Goal: Task Accomplishment & Management: Use online tool/utility

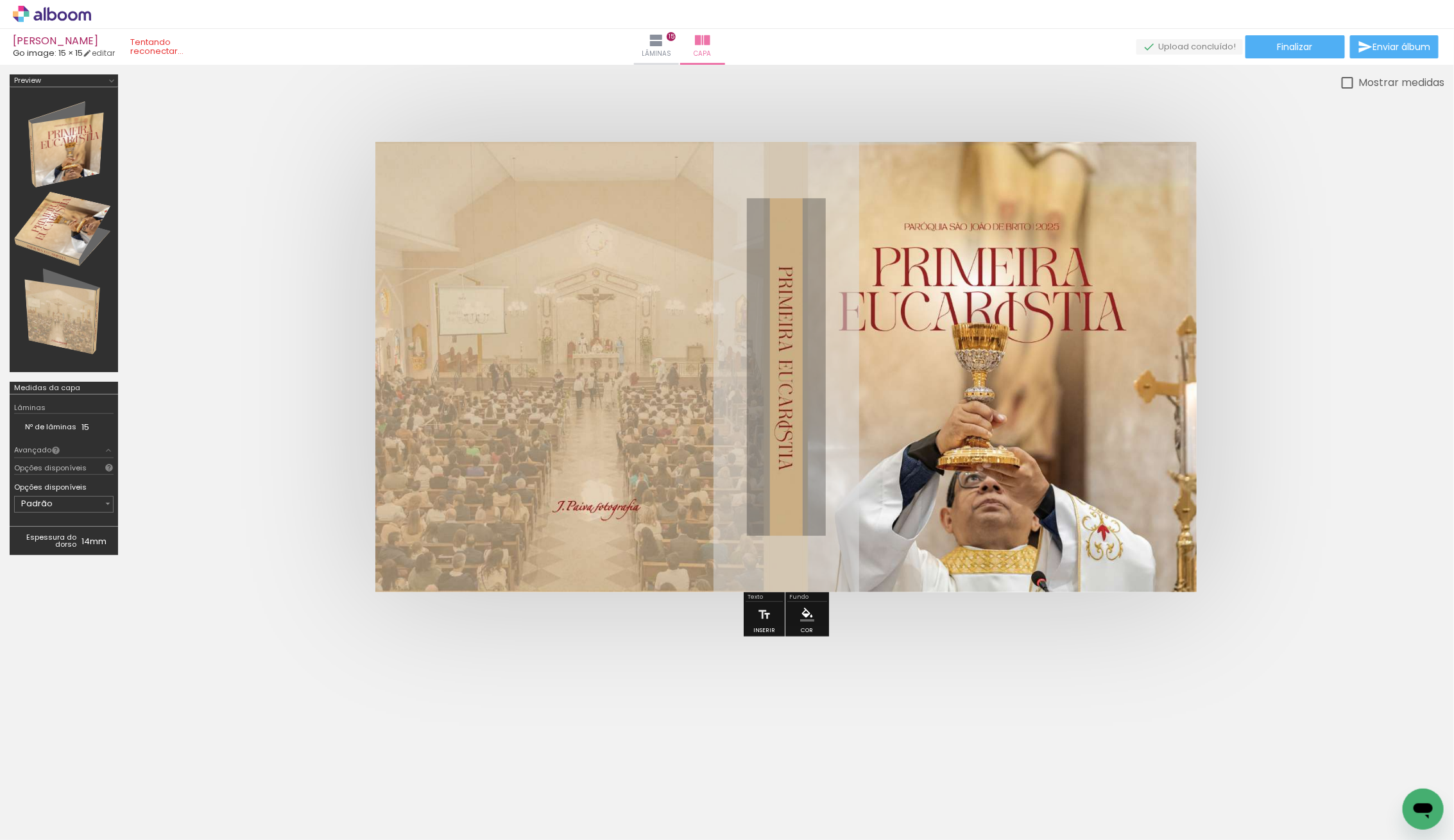
scroll to position [652, 0]
drag, startPoint x: 51, startPoint y: 11, endPoint x: 698, endPoint y: 254, distance: 691.1
click at [51, 11] on icon at bounding box center [52, 14] width 10 height 14
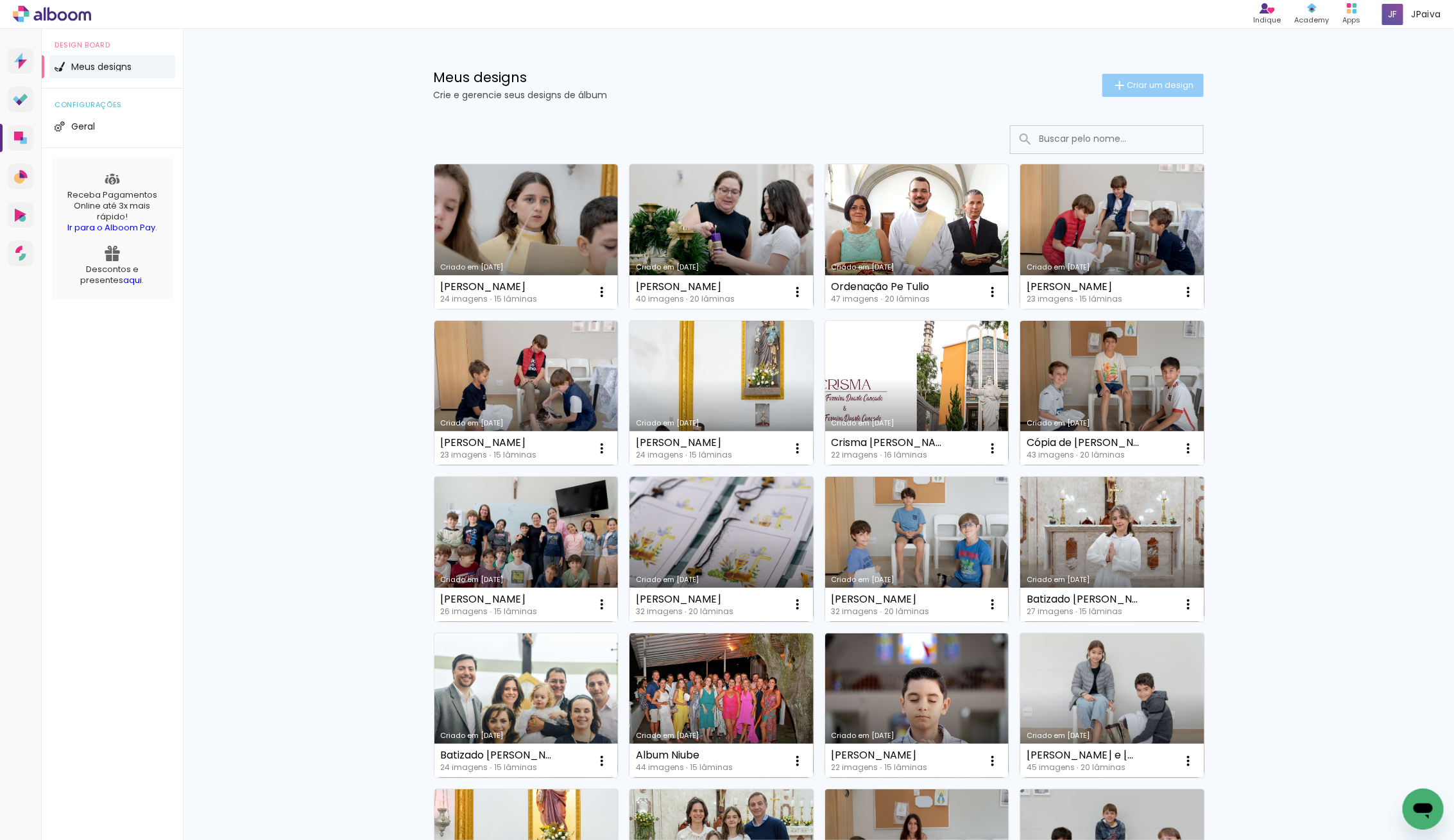
click at [1149, 87] on span "Criar um design" at bounding box center [1160, 84] width 67 height 8
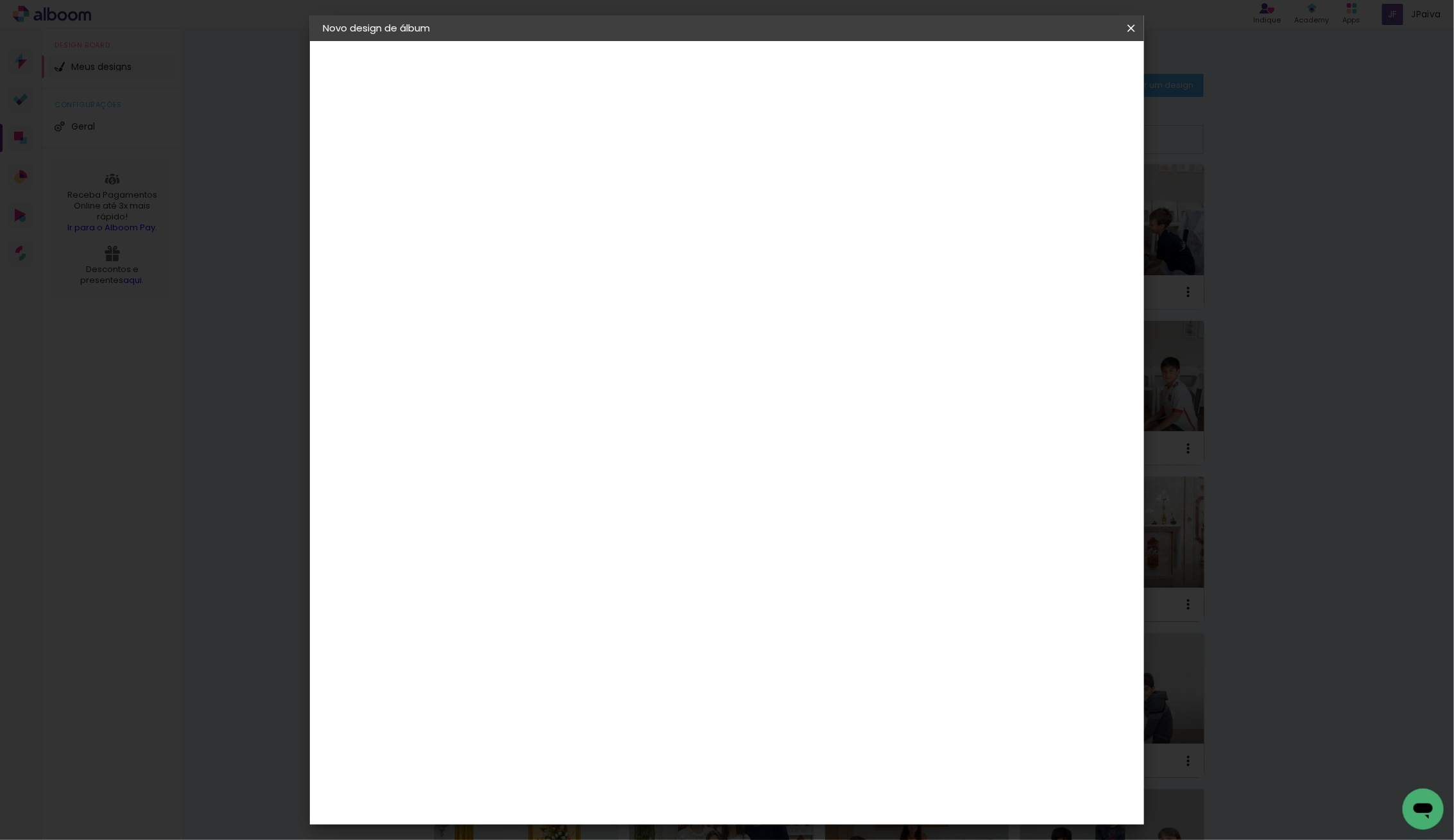
click at [532, 179] on input at bounding box center [532, 172] width 0 height 20
type input "2-Jpaiva_Foto., 7-Jpaiva_Foto., 13-Jpaiva_Foto., 34-Jpaiva_Foto., 42-Jpaiva_Fot…"
type paper-input "2-Jpaiva_Foto., 7-Jpaiva_Foto., 13-Jpaiva_Foto., 34-Jpaiva_Foto., 42-Jpaiva_Fot…"
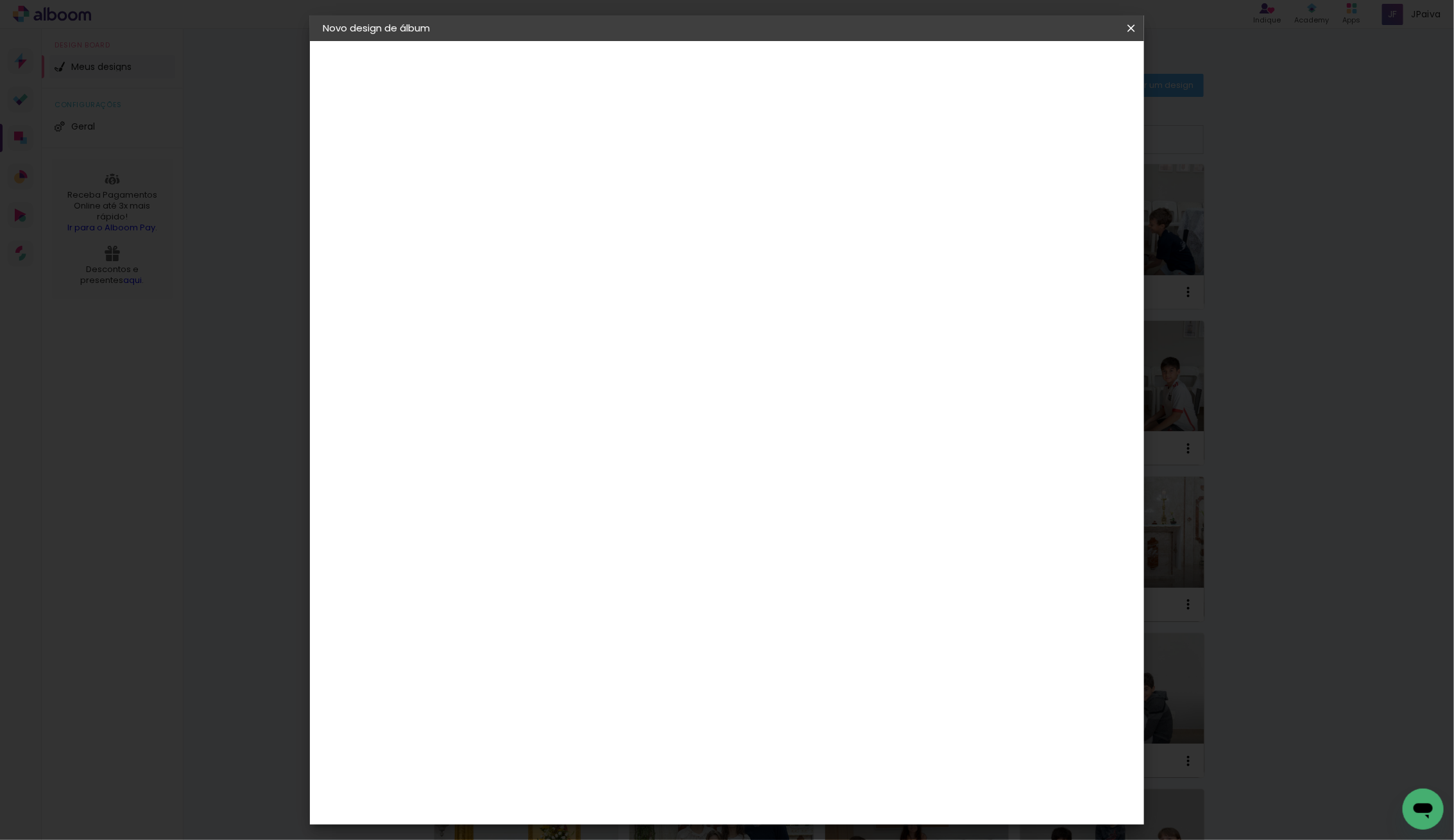
drag, startPoint x: 934, startPoint y: 170, endPoint x: 608, endPoint y: 169, distance: 326.0
click at [588, 150] on div "Informações Dê um título ao seu álbum. Avançar" at bounding box center [532, 95] width 112 height 109
click at [532, 171] on input "2-Jpaiva_Foto., 7-Jpaiva_Foto., 13-Jpaiva_Foto., 34-Jpaiva_Foto., 42-Jpaiva_Fot…" at bounding box center [532, 172] width 0 height 20
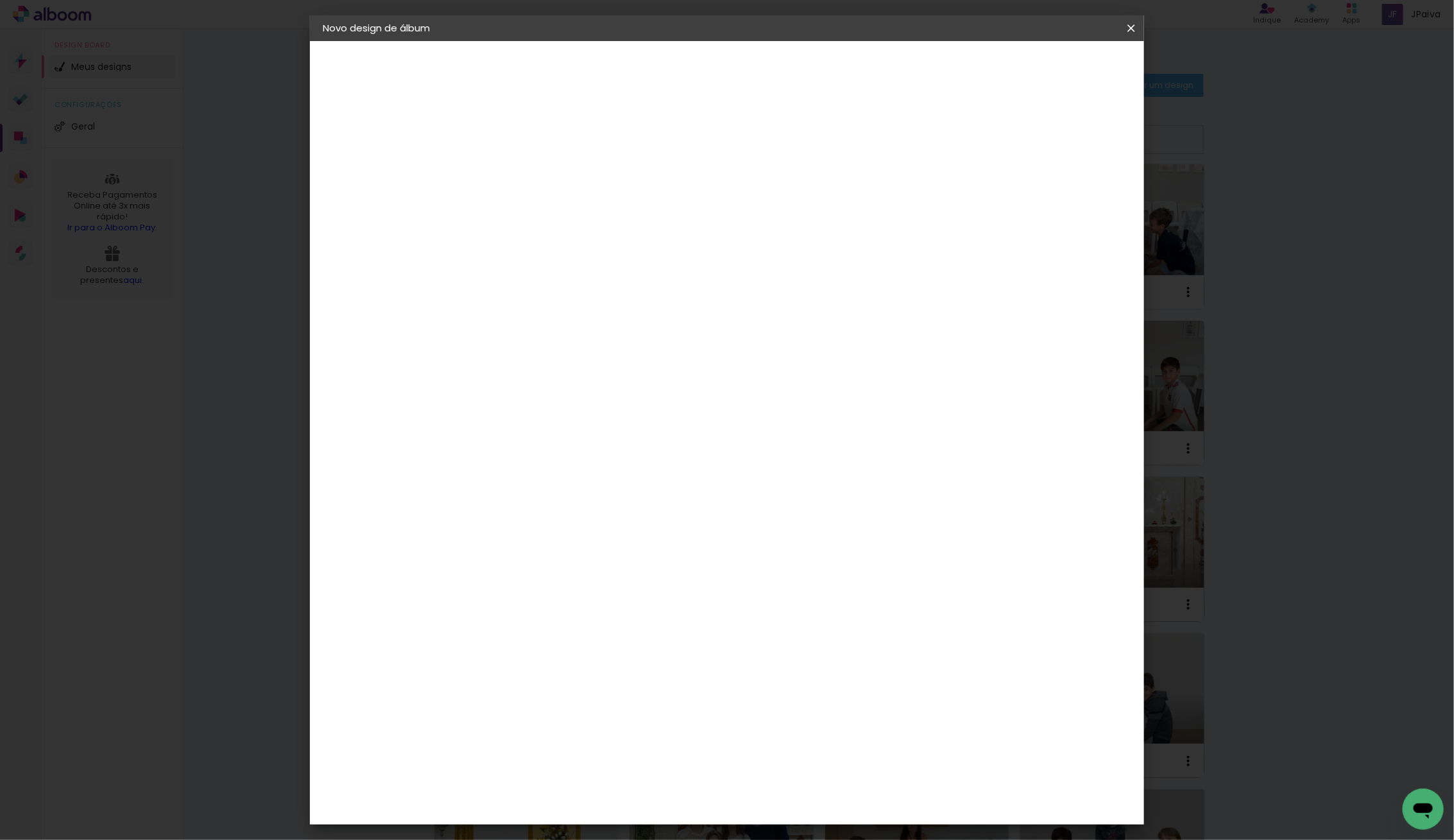
click at [532, 171] on input "2-Jpaiva_Foto., 7-Jpaiva_Foto., 13-Jpaiva_Foto., 34-Jpaiva_Foto., 42-Jpaiva_Fot…" at bounding box center [532, 172] width 0 height 20
type input "Batizado Lucas"
type paper-input "Batizado Lucas"
type input "Batizado Lucas dos Santos Bohn"
type paper-input "Batizado Lucas dos Santos Bohn"
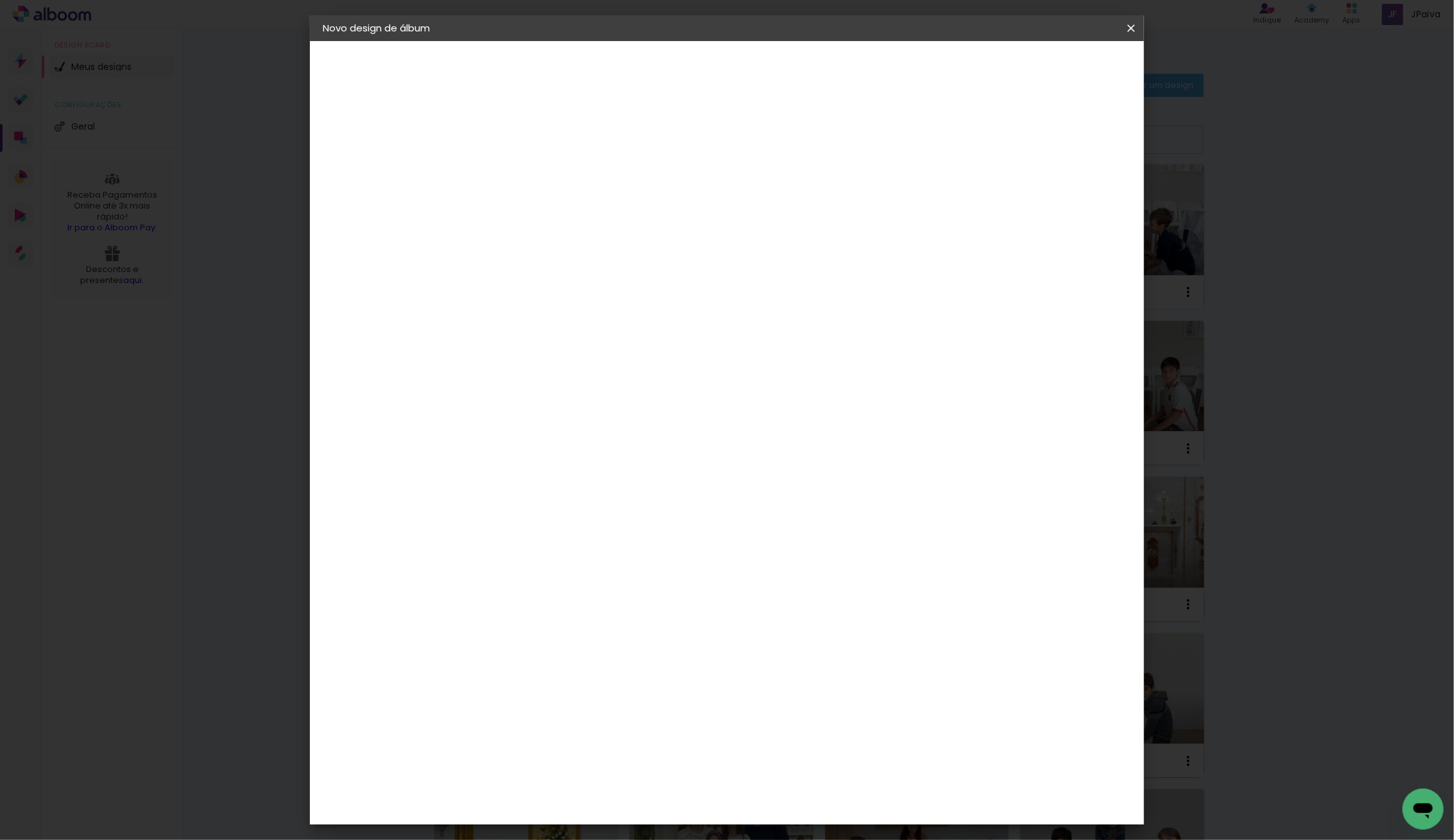
click at [0, 0] on slot "Avançar" at bounding box center [0, 0] width 0 height 0
click at [530, 605] on div "Go image" at bounding box center [539, 615] width 31 height 21
click at [0, 0] on slot "Avançar" at bounding box center [0, 0] width 0 height 0
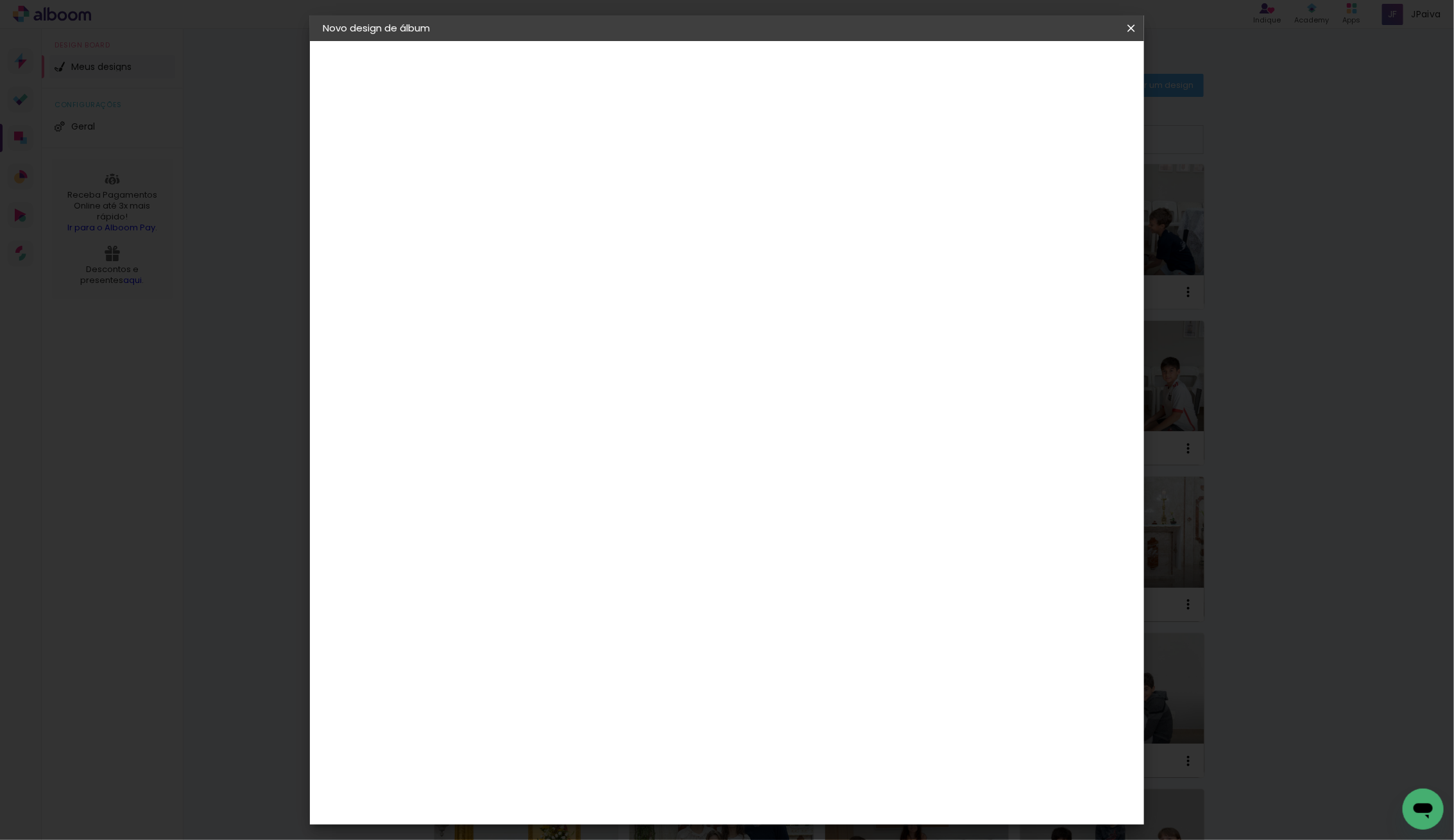
click at [583, 215] on input "text" at bounding box center [557, 223] width 50 height 20
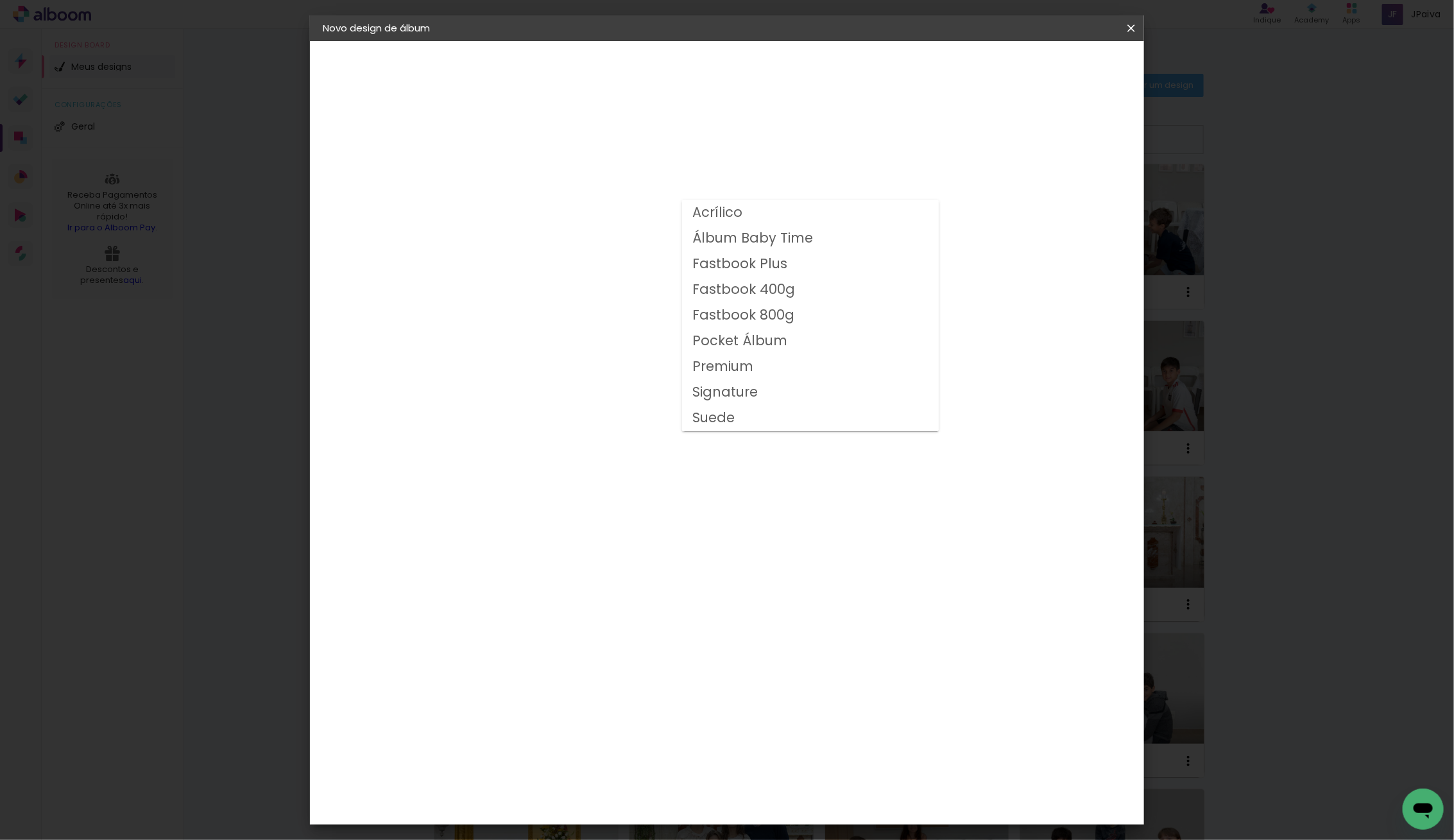
click at [0, 0] on slot "Fastbook 400g" at bounding box center [0, 0] width 0 height 0
type input "Fastbook 400g"
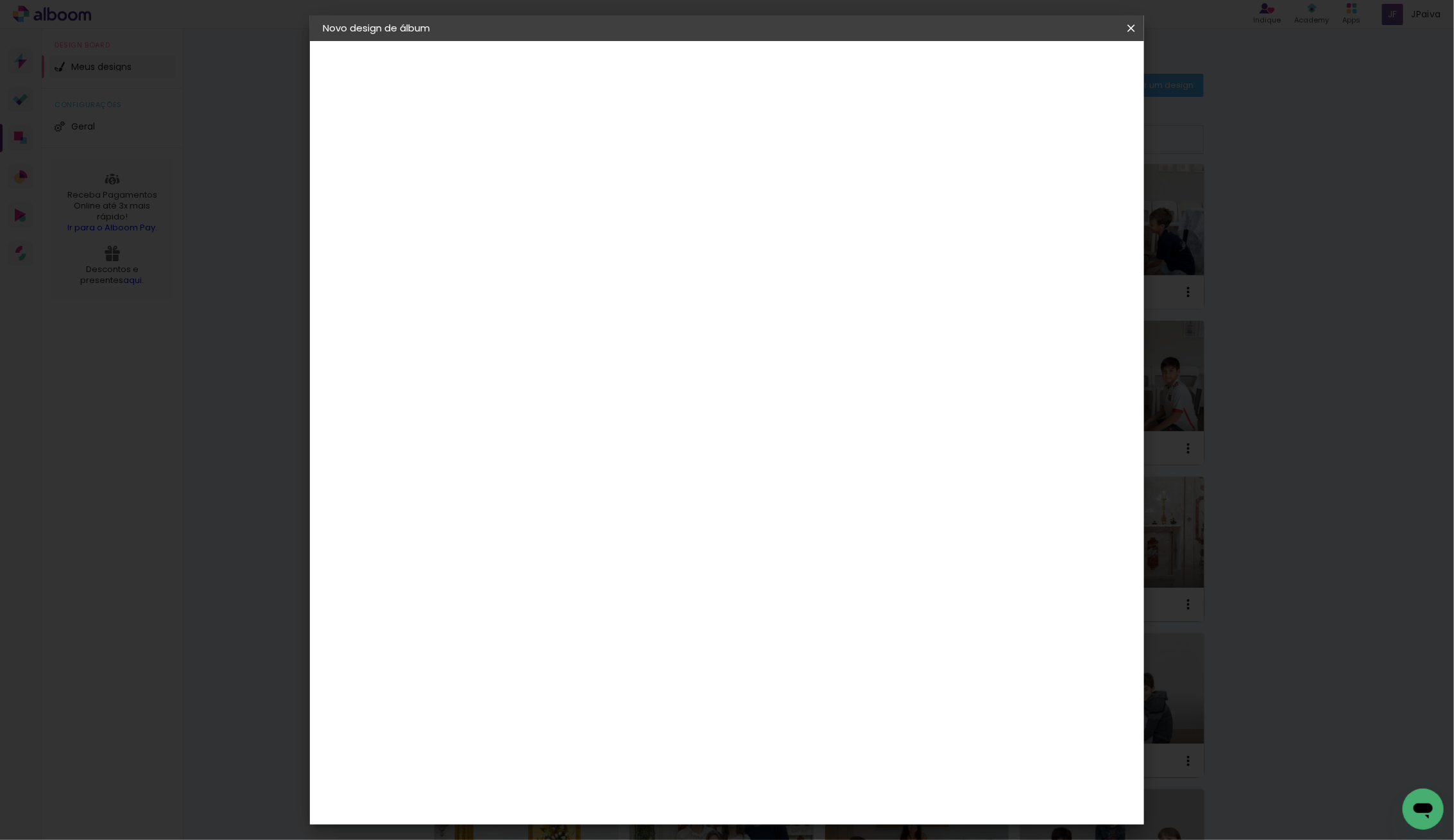
click at [619, 557] on span "15 × 15" at bounding box center [588, 574] width 60 height 34
click at [0, 0] on slot "Avançar" at bounding box center [0, 0] width 0 height 0
click at [1060, 66] on span "Iniciar design" at bounding box center [1031, 68] width 58 height 9
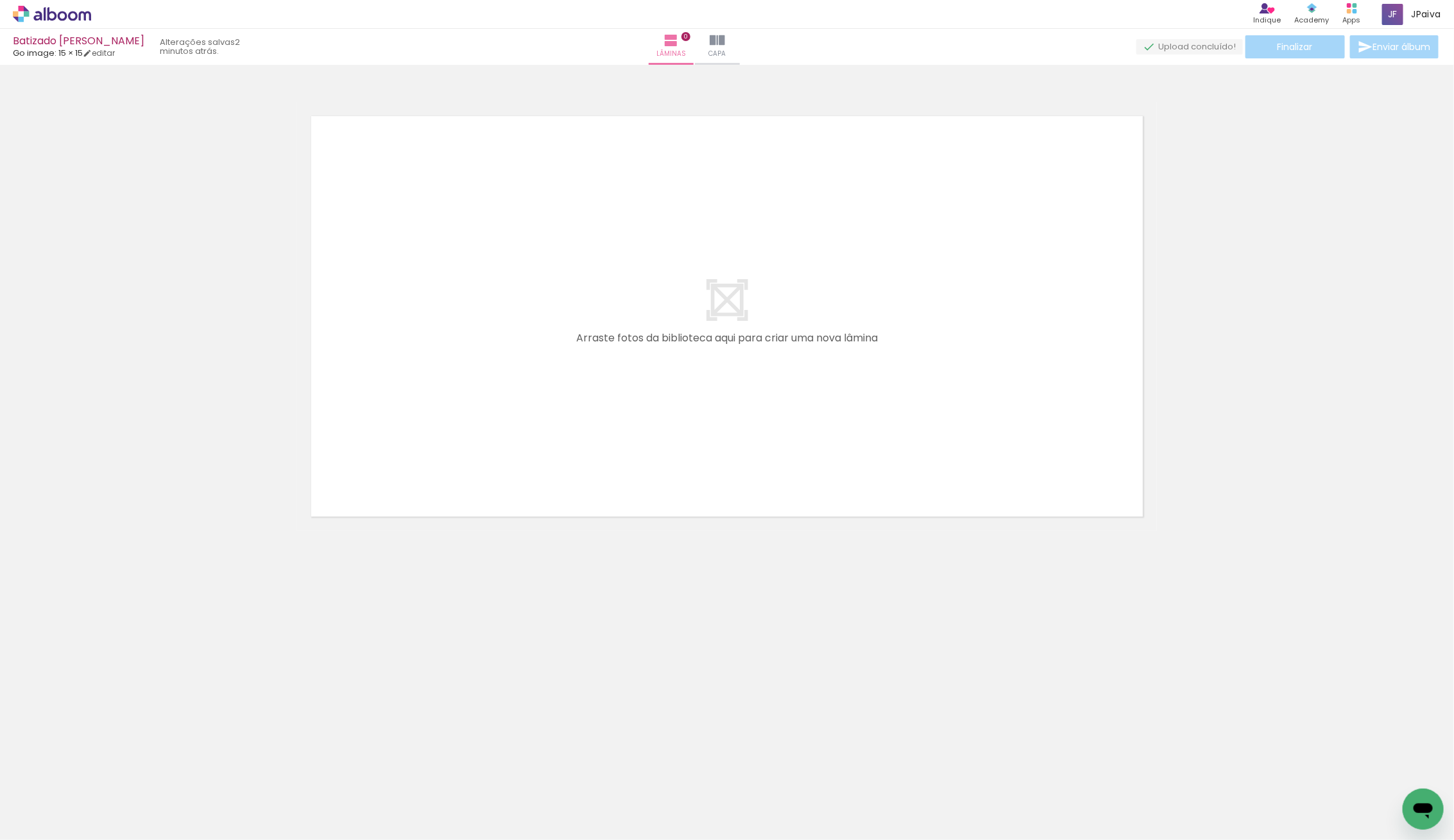
scroll to position [0, 882]
drag, startPoint x: 1223, startPoint y: 712, endPoint x: 738, endPoint y: 423, distance: 564.6
click at [739, 424] on quentale-workspace at bounding box center [727, 420] width 1454 height 840
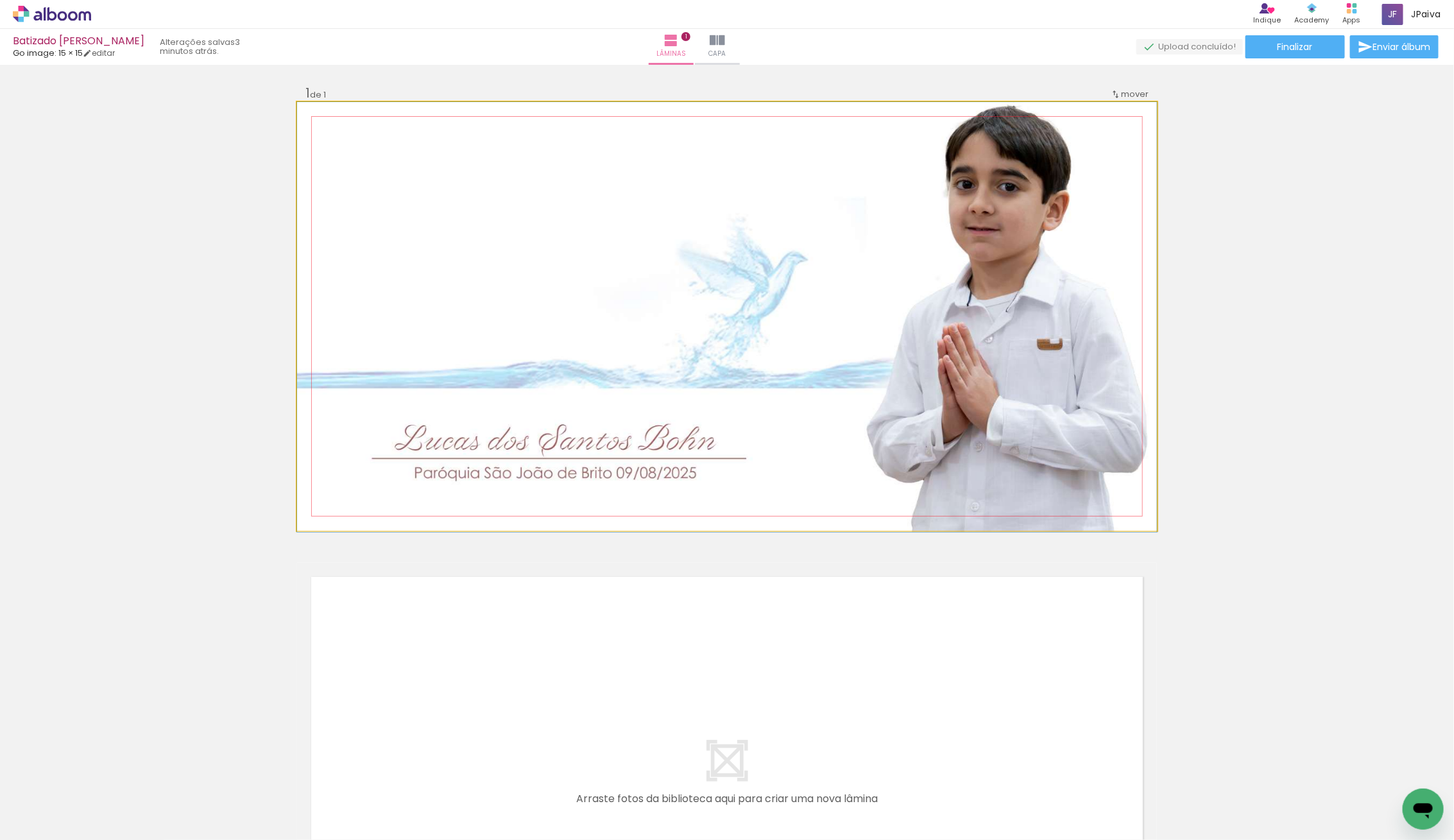
drag, startPoint x: 811, startPoint y: 358, endPoint x: 806, endPoint y: 381, distance: 23.5
click at [808, 382] on div at bounding box center [726, 317] width 860 height 430
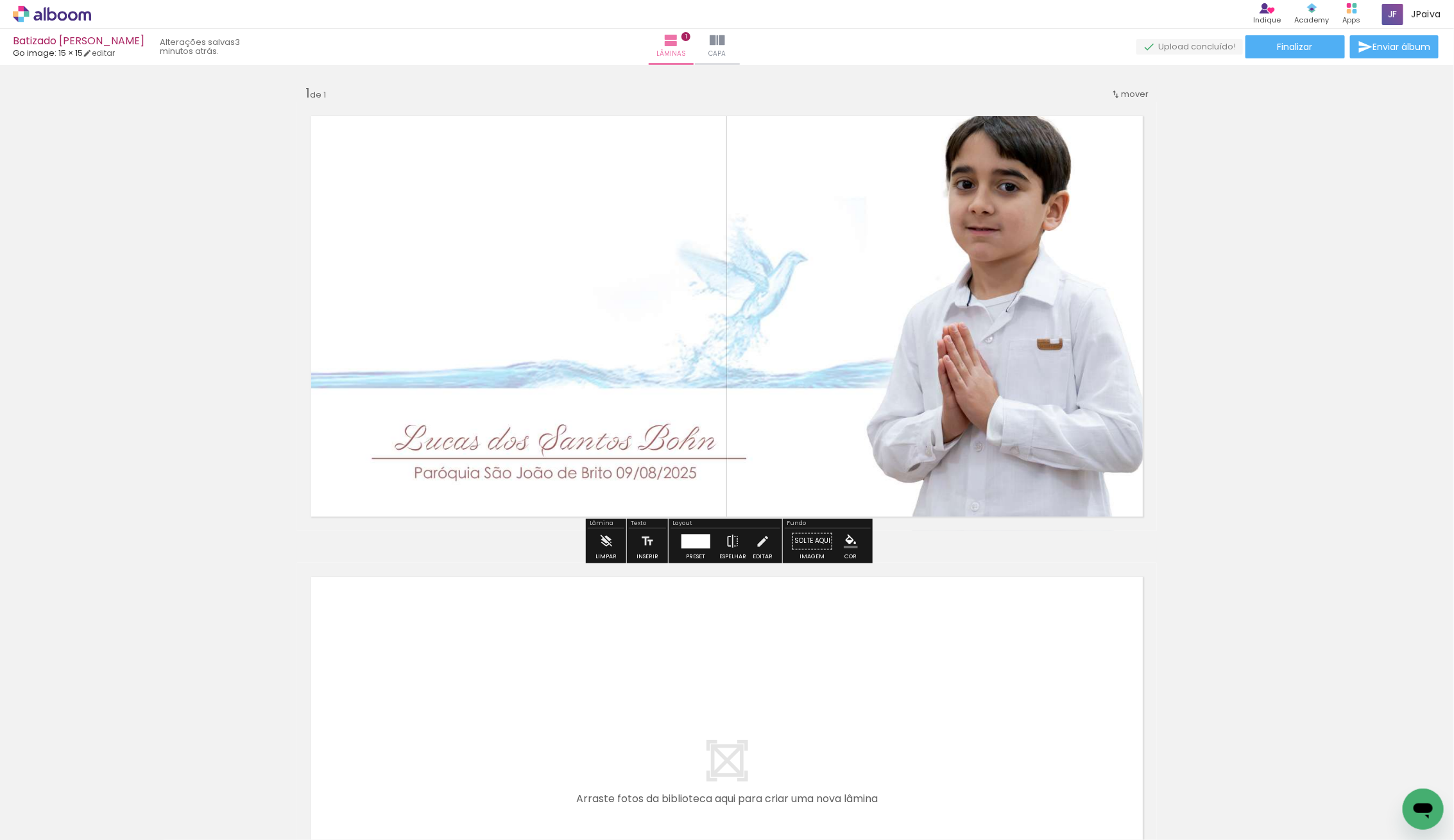
click at [691, 546] on div at bounding box center [695, 541] width 28 height 14
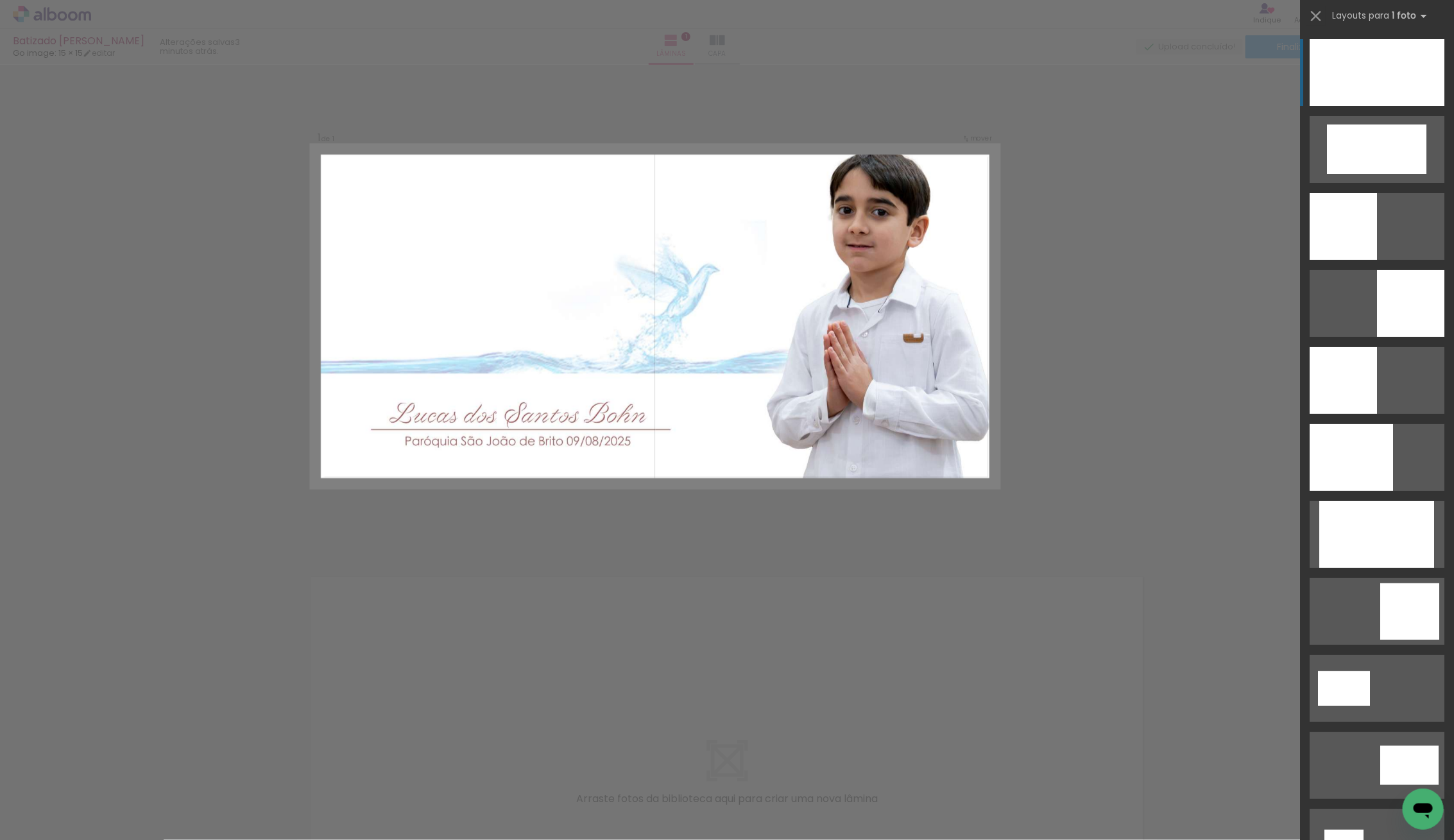
click at [1391, 79] on div at bounding box center [1376, 73] width 135 height 67
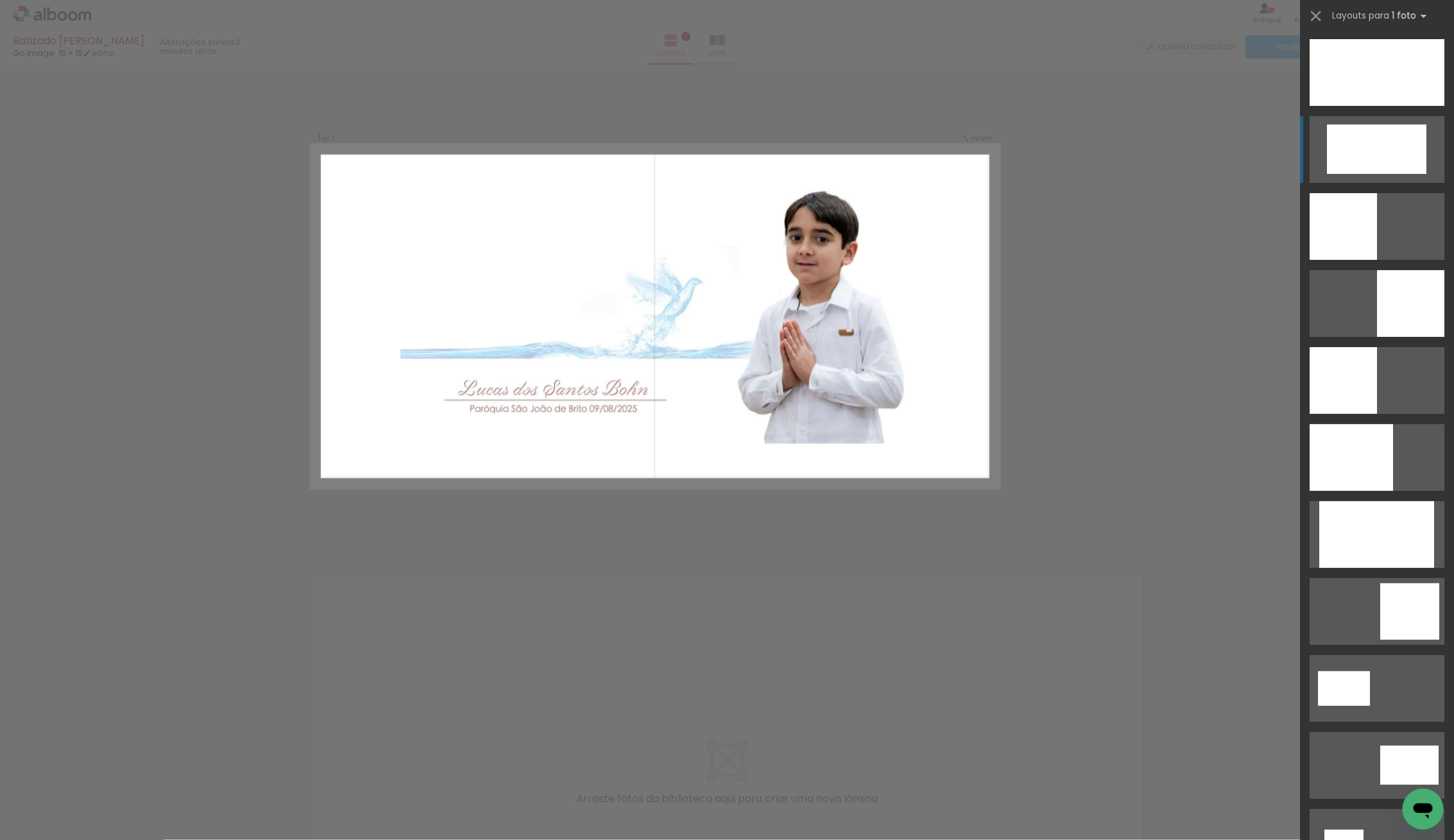
click at [1393, 149] on div at bounding box center [1375, 149] width 99 height 49
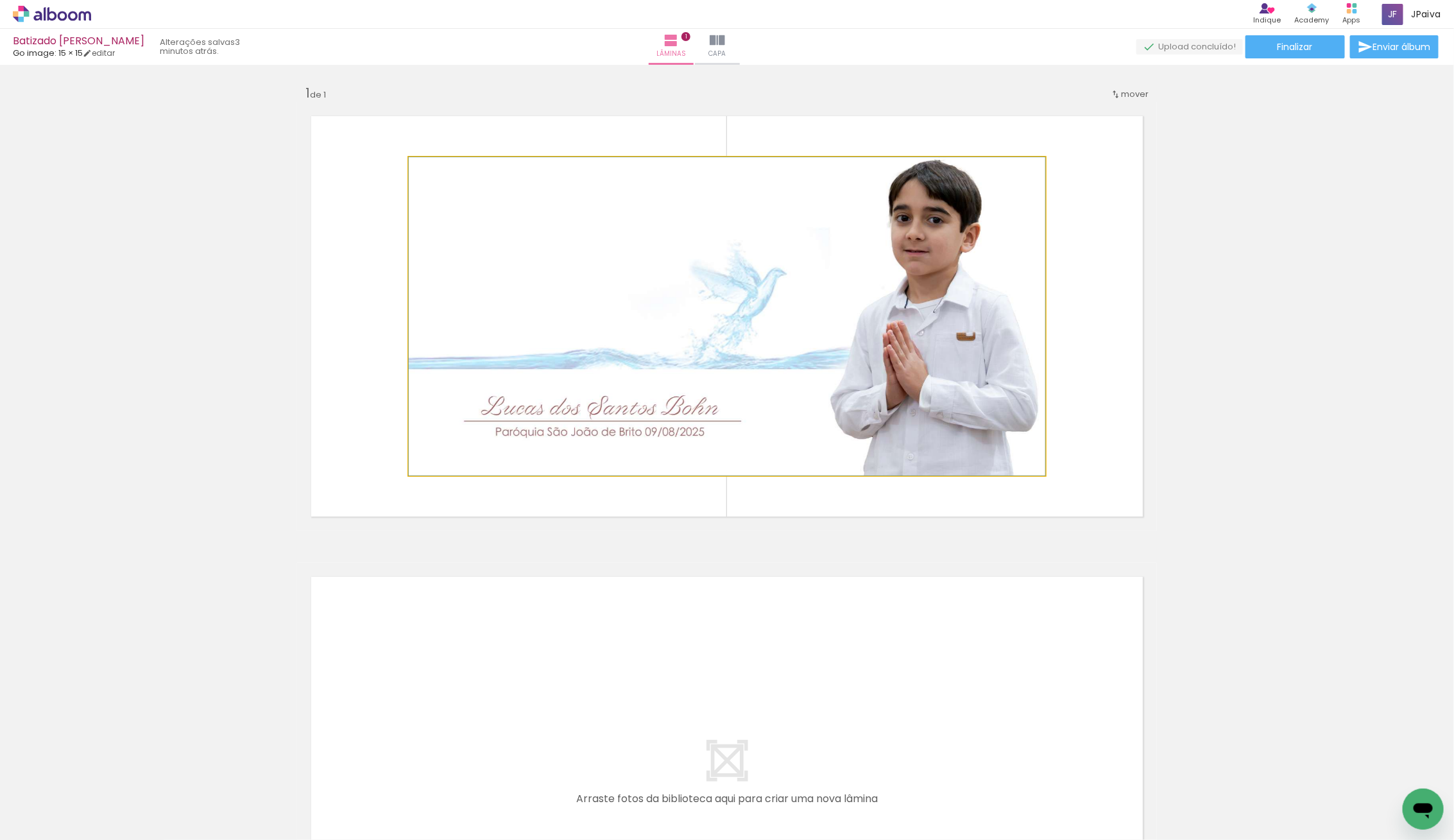
click at [898, 236] on quentale-photo at bounding box center [727, 316] width 637 height 318
click at [837, 282] on div at bounding box center [727, 316] width 637 height 318
click at [837, 282] on quentale-photo at bounding box center [727, 316] width 637 height 318
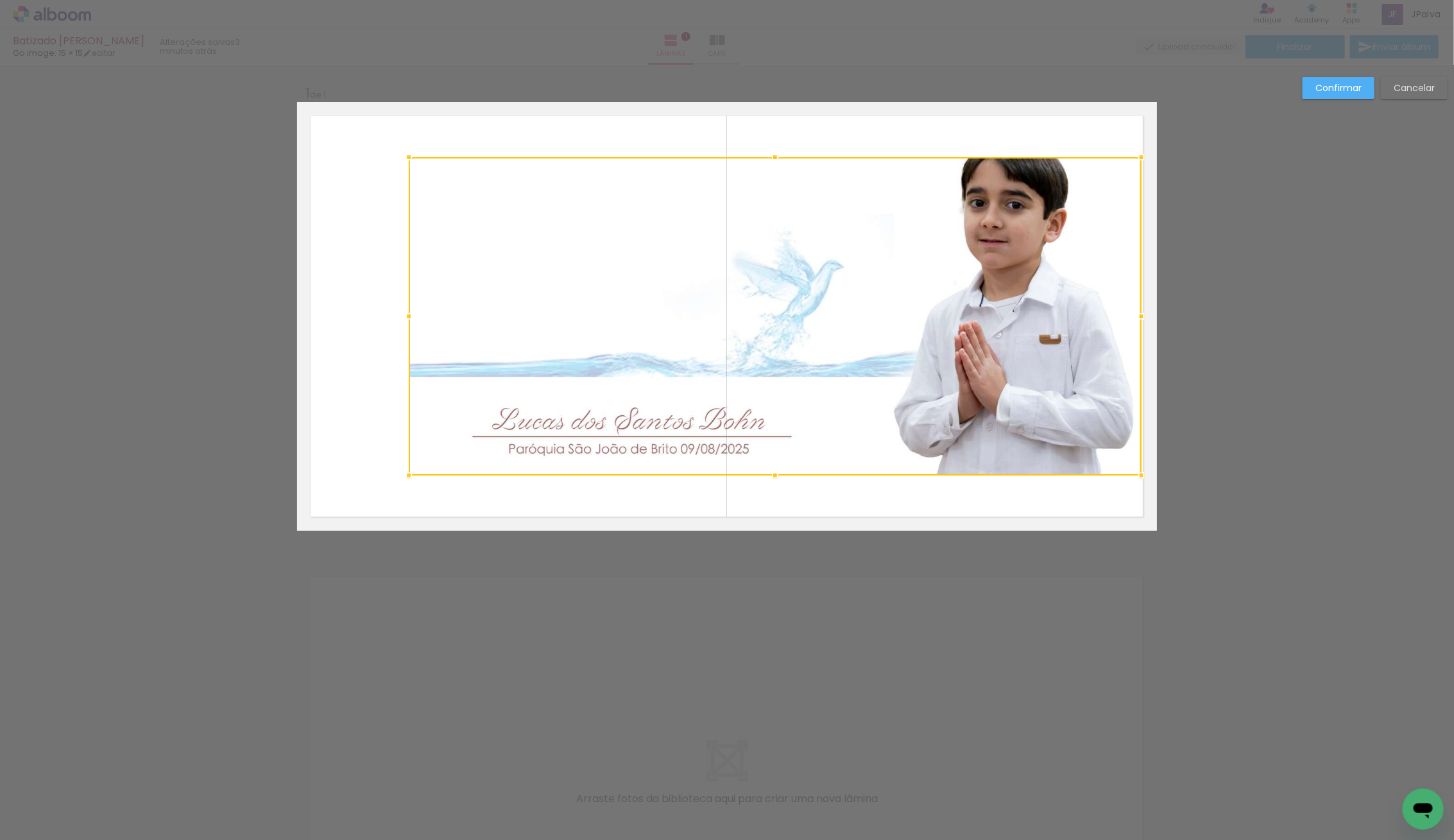
drag, startPoint x: 1046, startPoint y: 318, endPoint x: 1138, endPoint y: 320, distance: 92.0
click at [1140, 320] on div at bounding box center [1142, 316] width 26 height 26
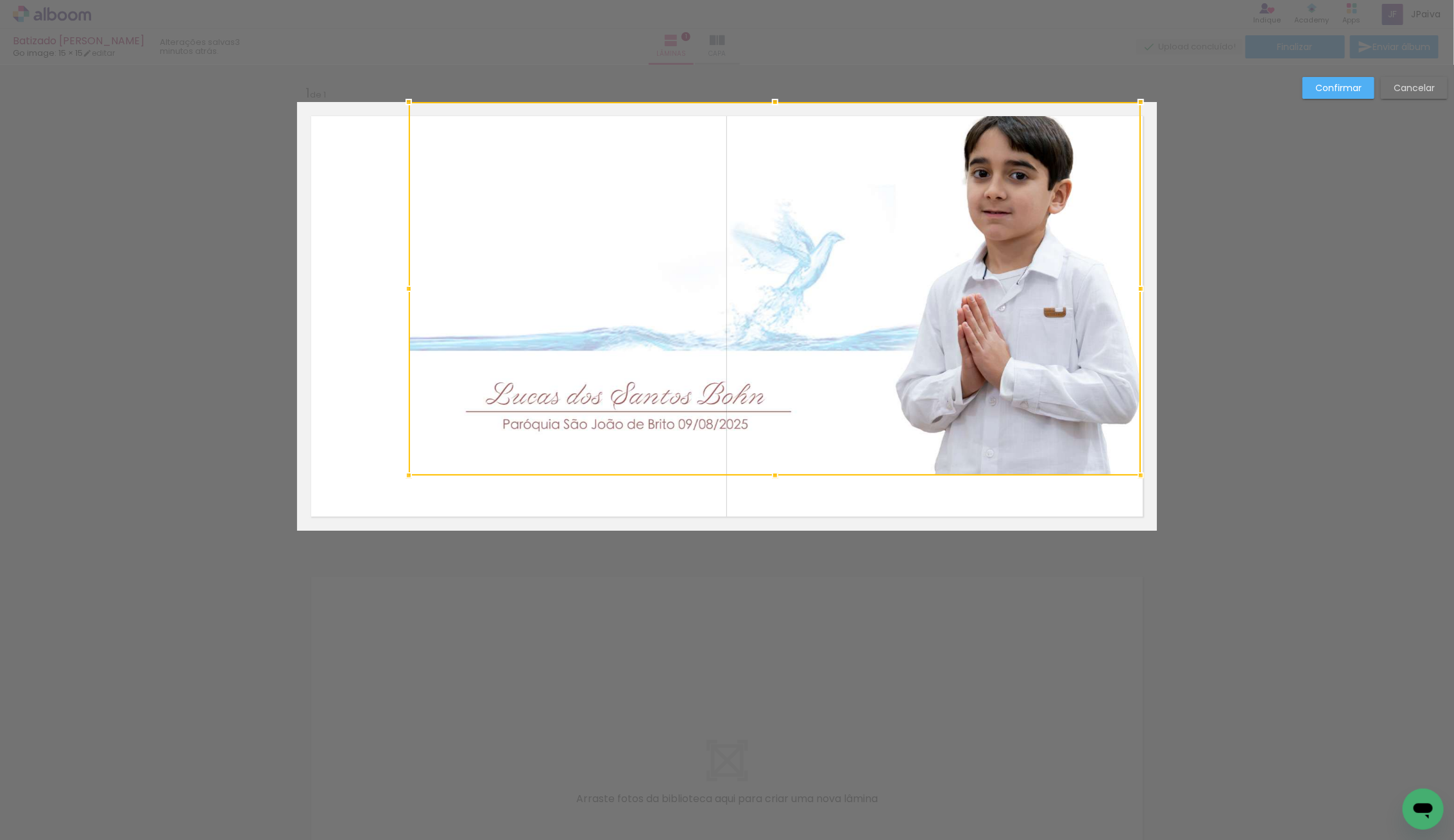
drag, startPoint x: 781, startPoint y: 157, endPoint x: 757, endPoint y: 115, distance: 48.4
click at [757, 115] on div at bounding box center [774, 289] width 732 height 373
click at [757, 116] on div at bounding box center [775, 290] width 732 height 373
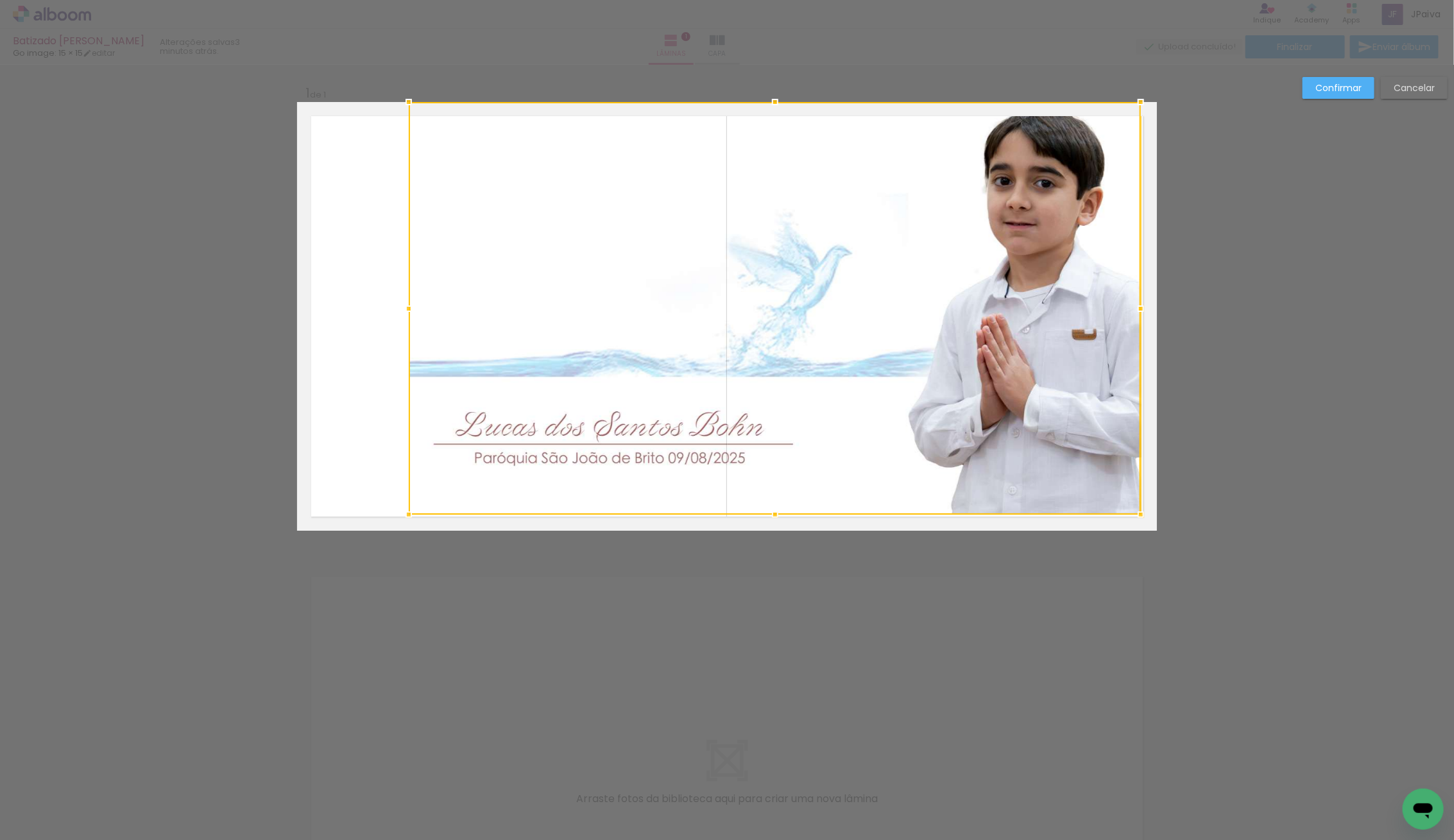
drag, startPoint x: 771, startPoint y: 475, endPoint x: 767, endPoint y: 496, distance: 21.4
click at [768, 497] on div at bounding box center [774, 308] width 732 height 413
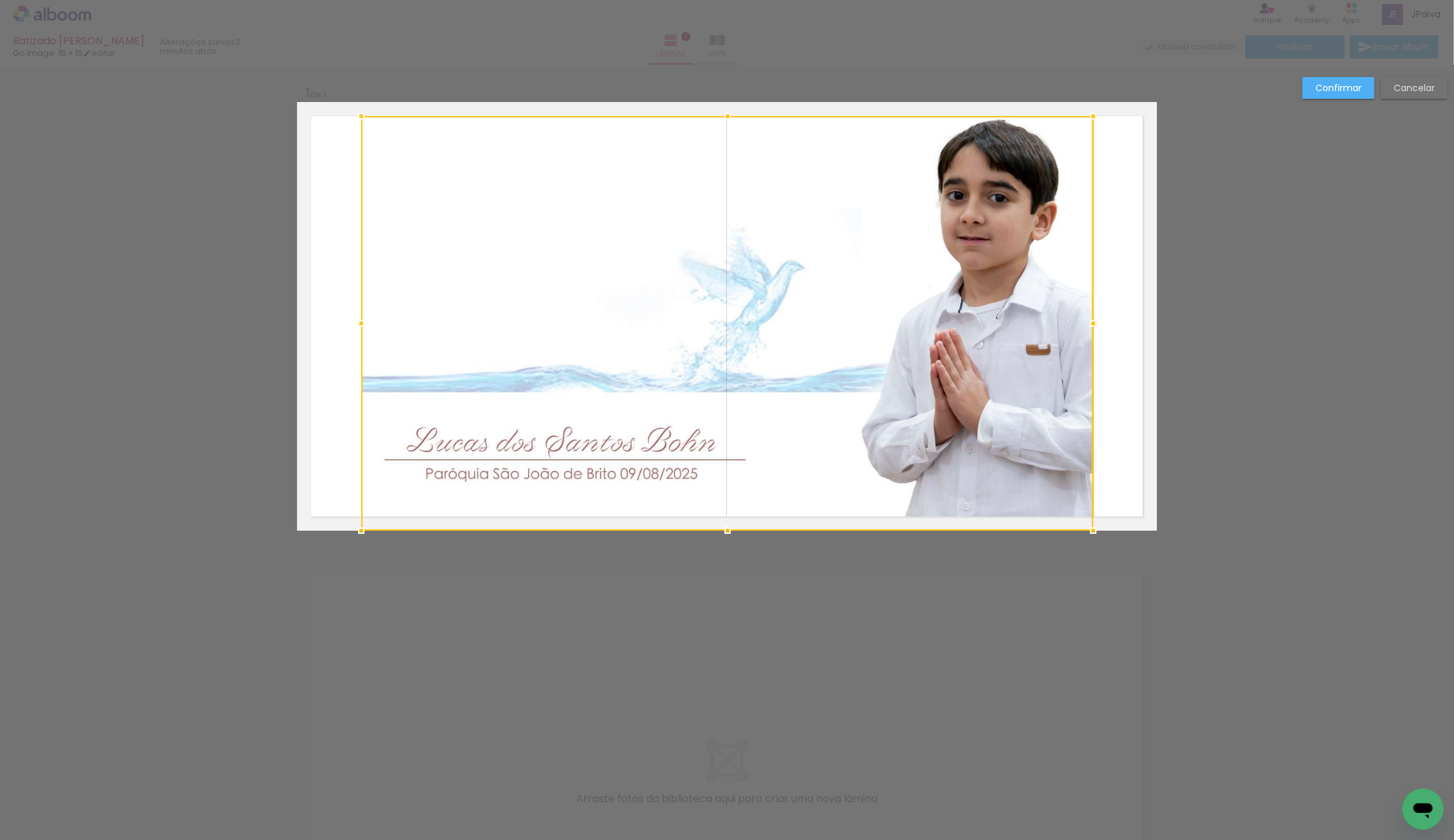
drag, startPoint x: 759, startPoint y: 379, endPoint x: 722, endPoint y: 397, distance: 41.1
click at [722, 397] on div at bounding box center [727, 323] width 732 height 415
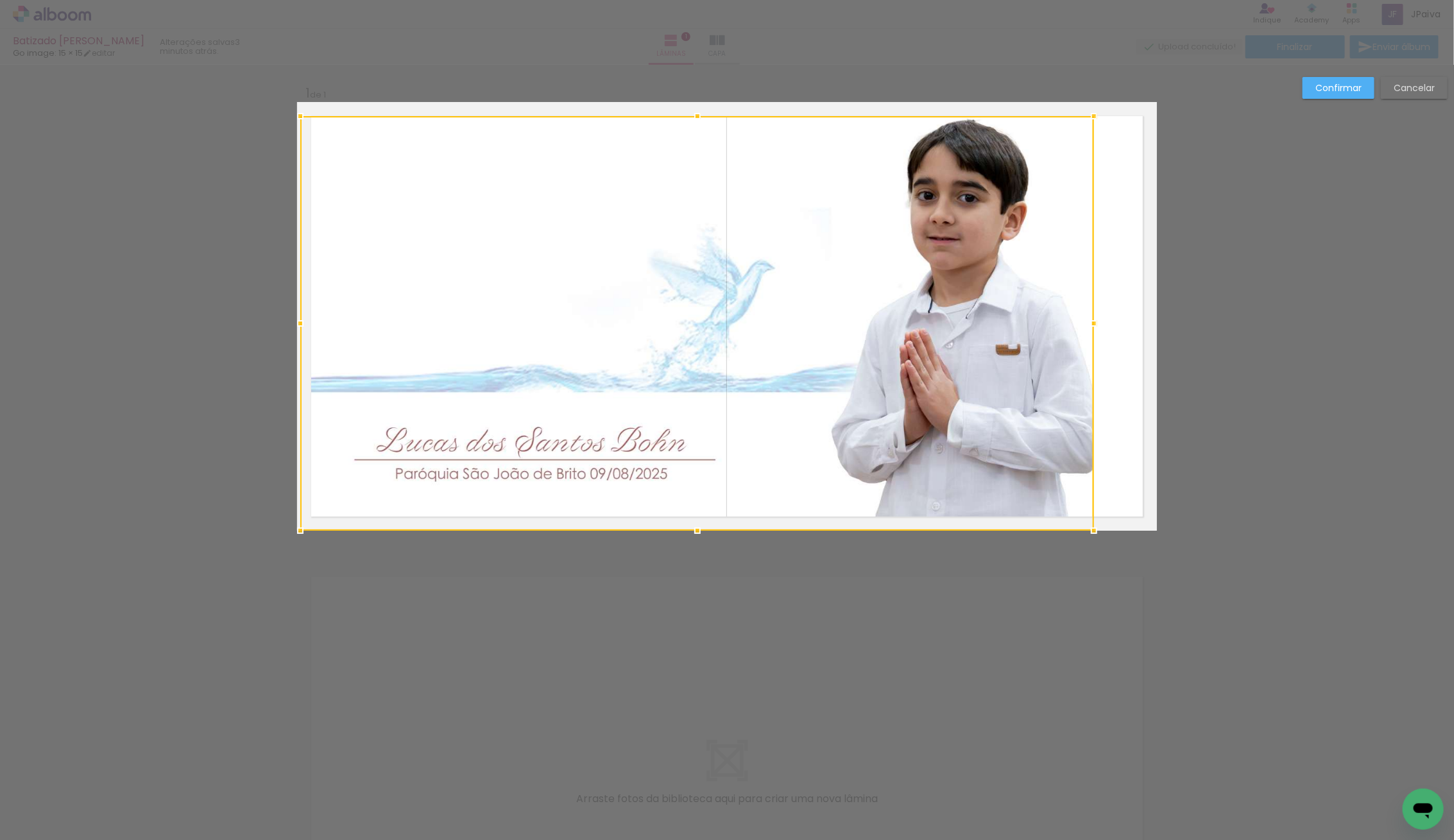
drag, startPoint x: 363, startPoint y: 322, endPoint x: 297, endPoint y: 326, distance: 66.1
click at [297, 326] on div at bounding box center [301, 323] width 26 height 26
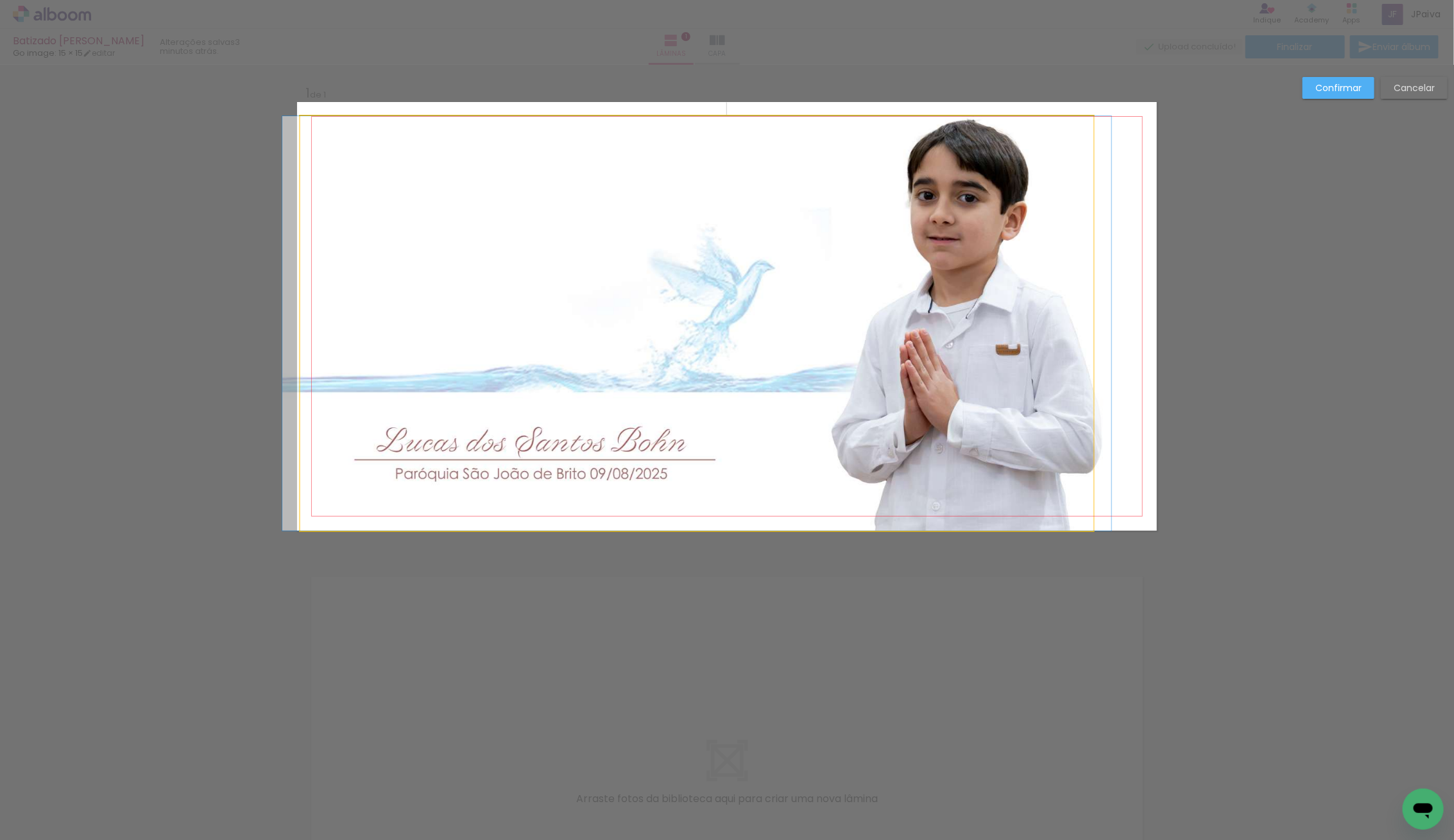
click at [1008, 327] on quentale-photo at bounding box center [698, 323] width 794 height 415
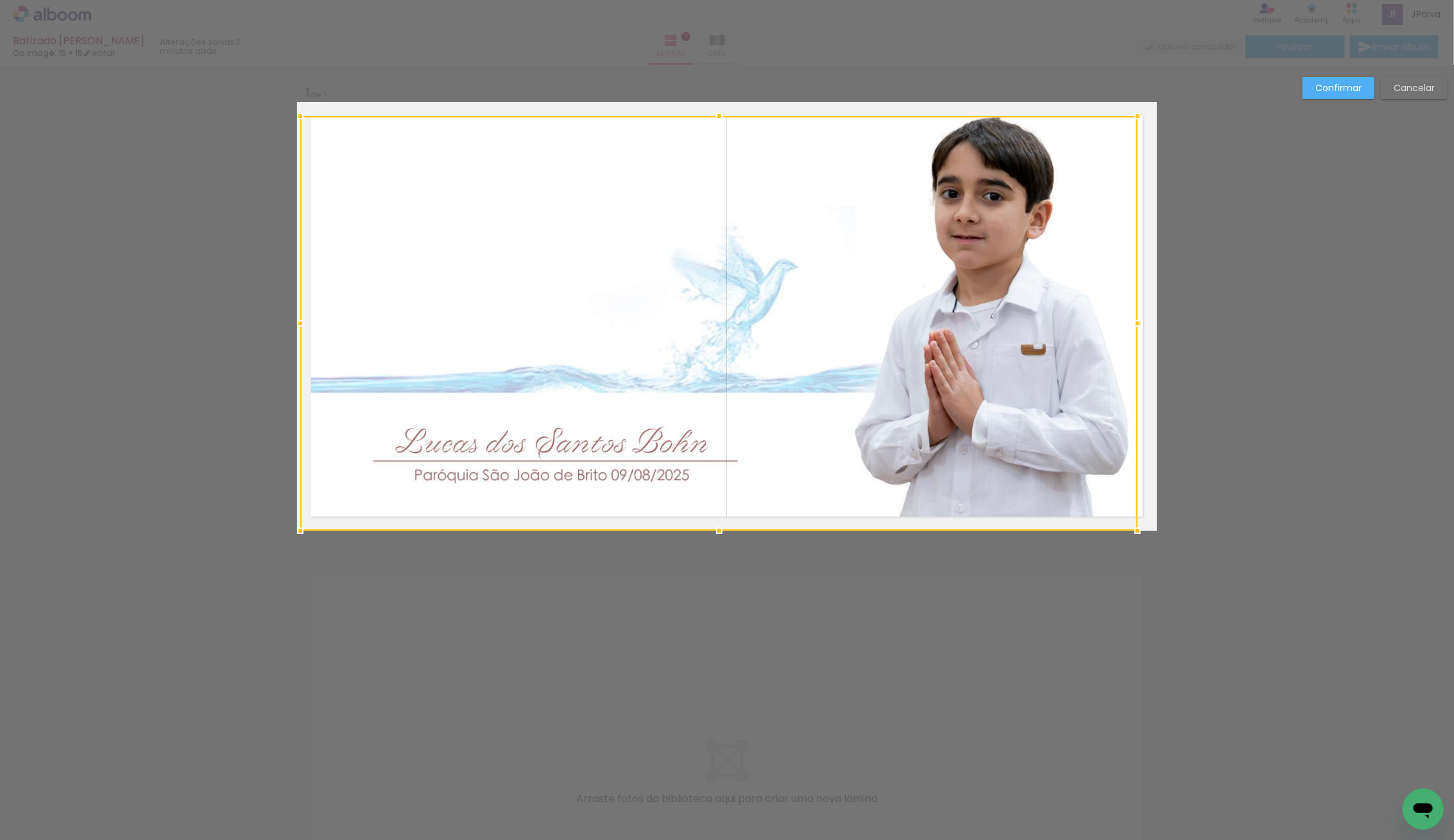
drag, startPoint x: 1094, startPoint y: 324, endPoint x: 1138, endPoint y: 328, distance: 44.2
click at [1138, 328] on div at bounding box center [1138, 323] width 26 height 26
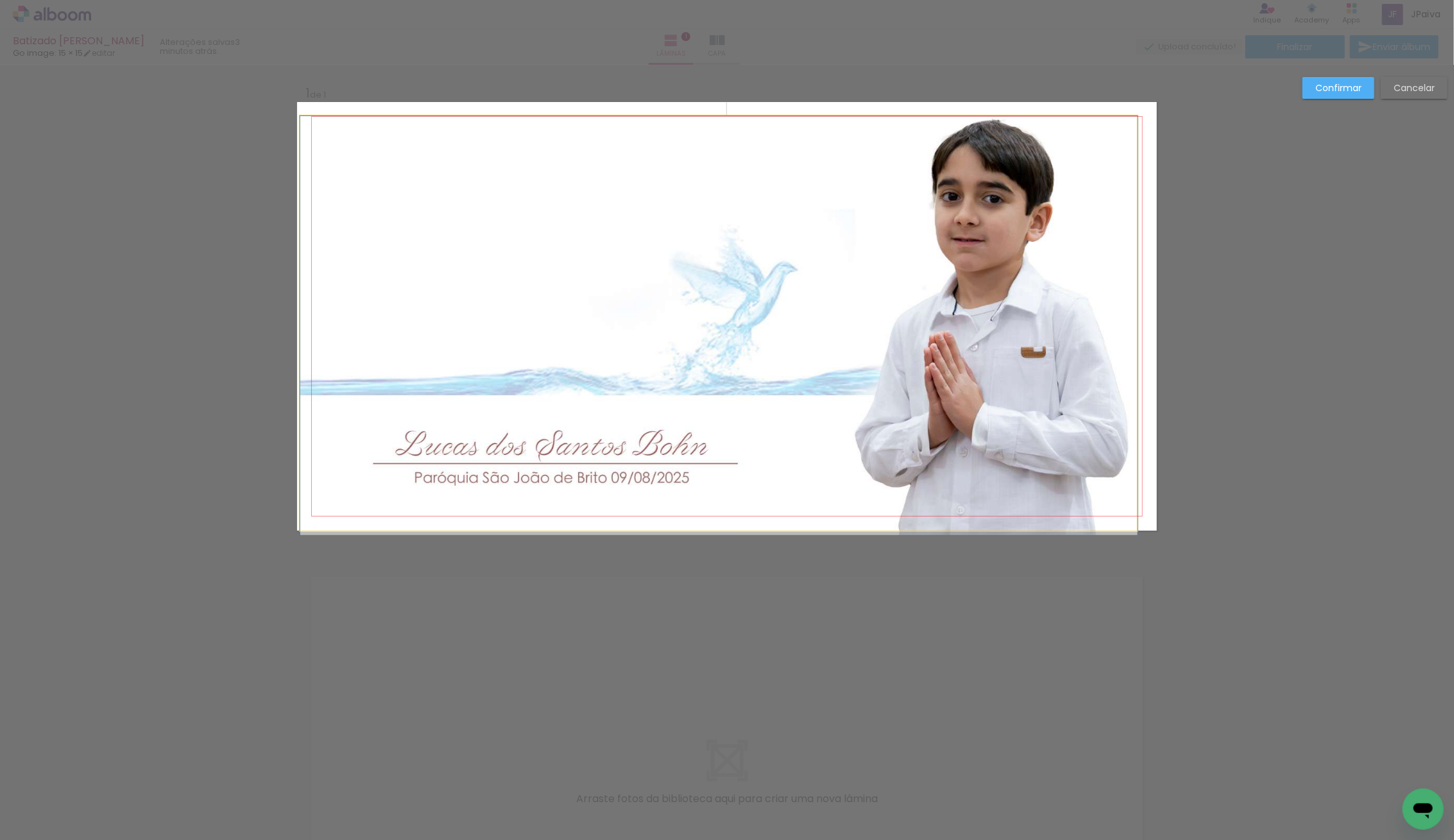
drag, startPoint x: 993, startPoint y: 330, endPoint x: 994, endPoint y: 337, distance: 7.1
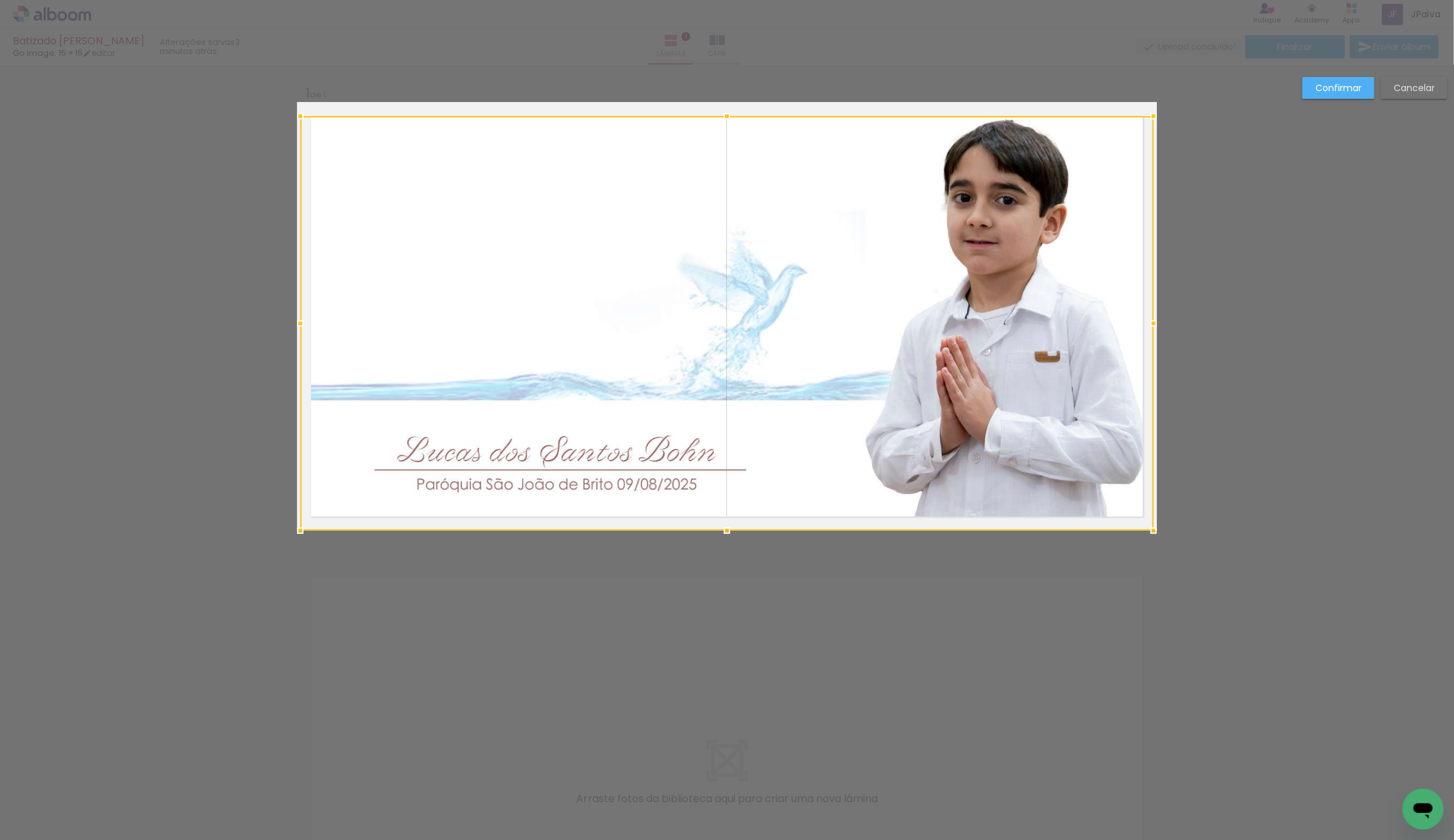
click at [1146, 330] on div at bounding box center [1153, 323] width 26 height 26
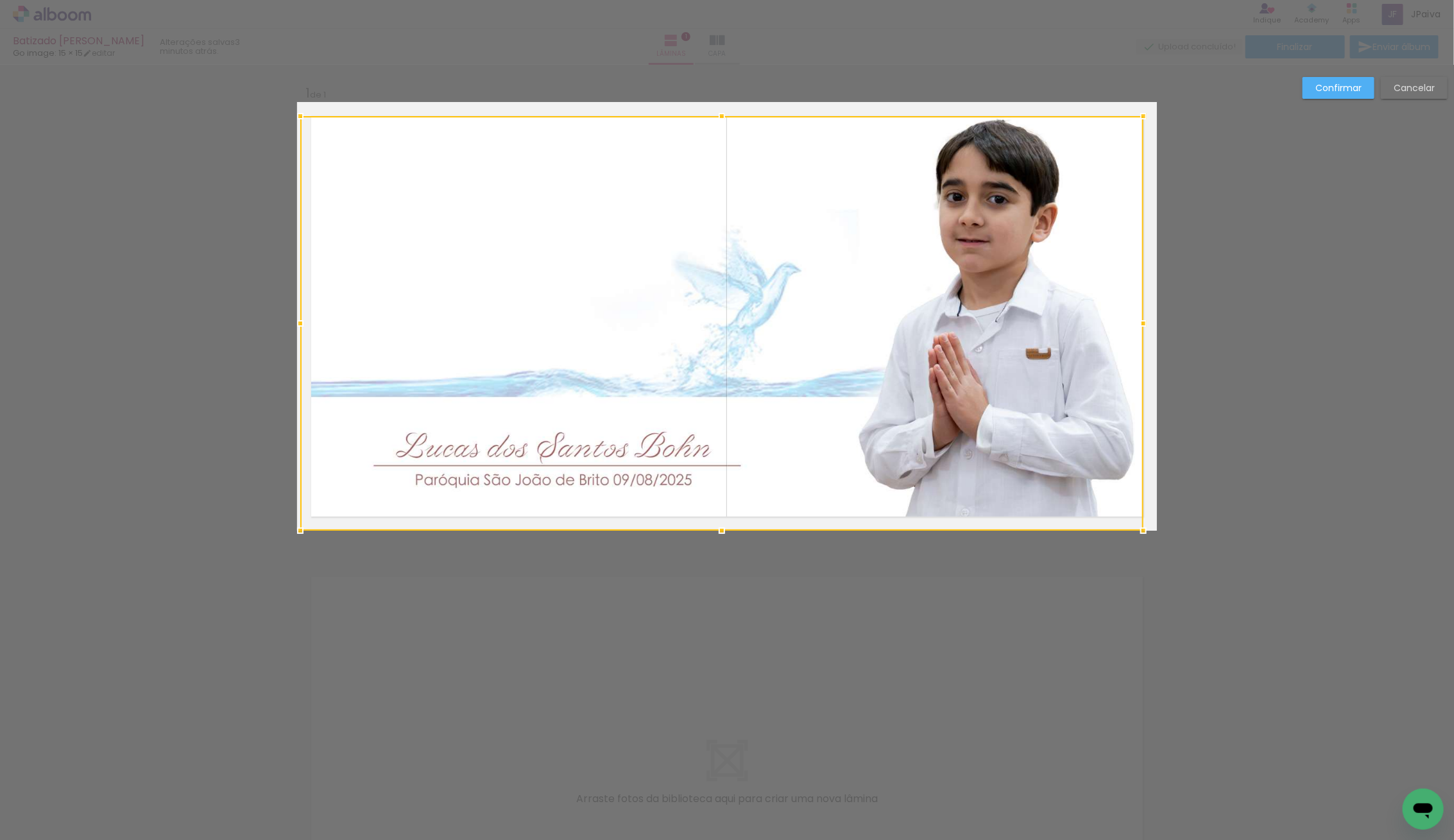
drag, startPoint x: 1155, startPoint y: 323, endPoint x: 1164, endPoint y: 323, distance: 9.0
click at [1170, 323] on div "Inserir lâmina 1 de 1 Confirmar Cancelar" at bounding box center [727, 540] width 1454 height 952
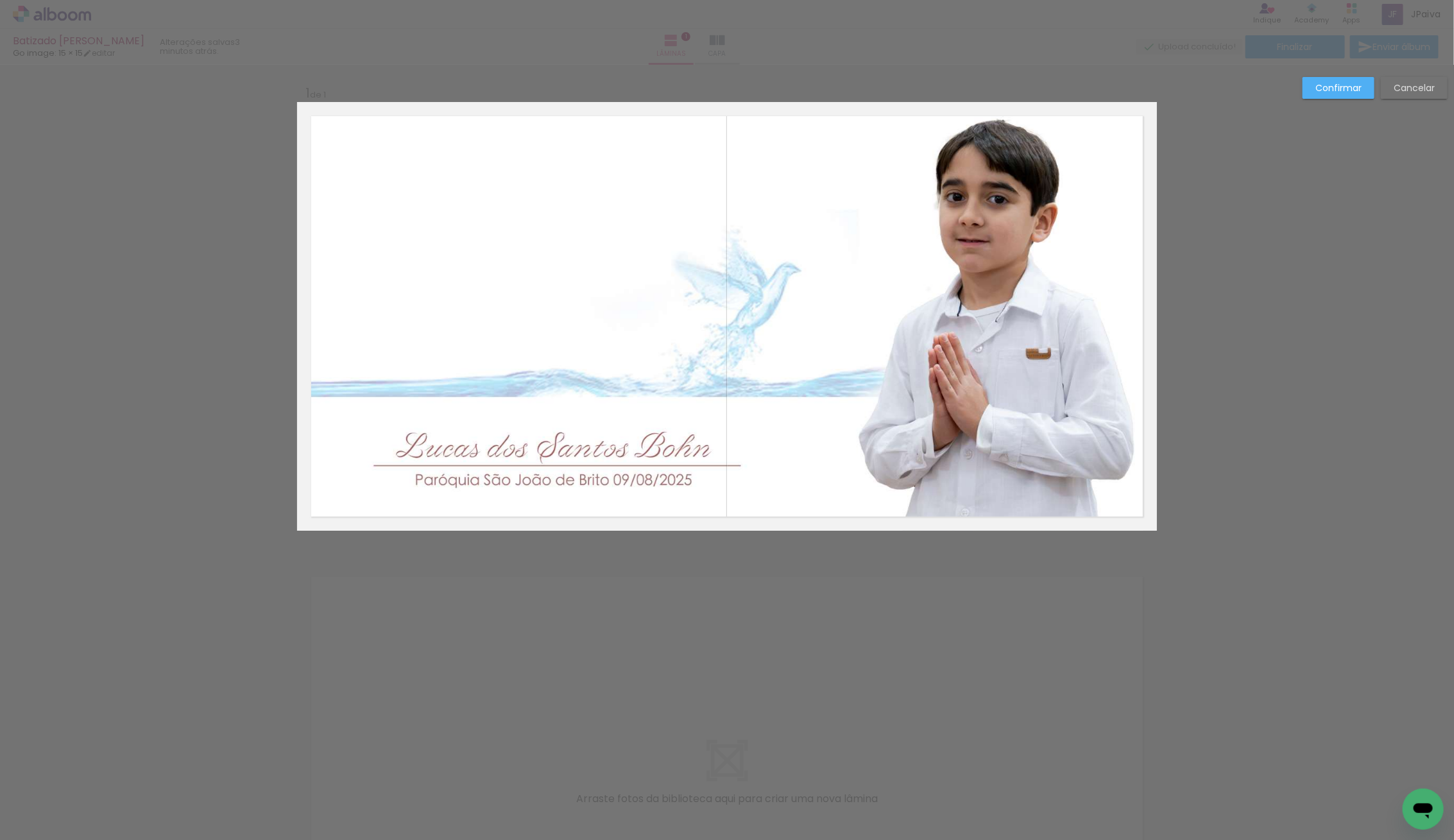
click at [1145, 322] on quentale-layouter at bounding box center [726, 316] width 860 height 428
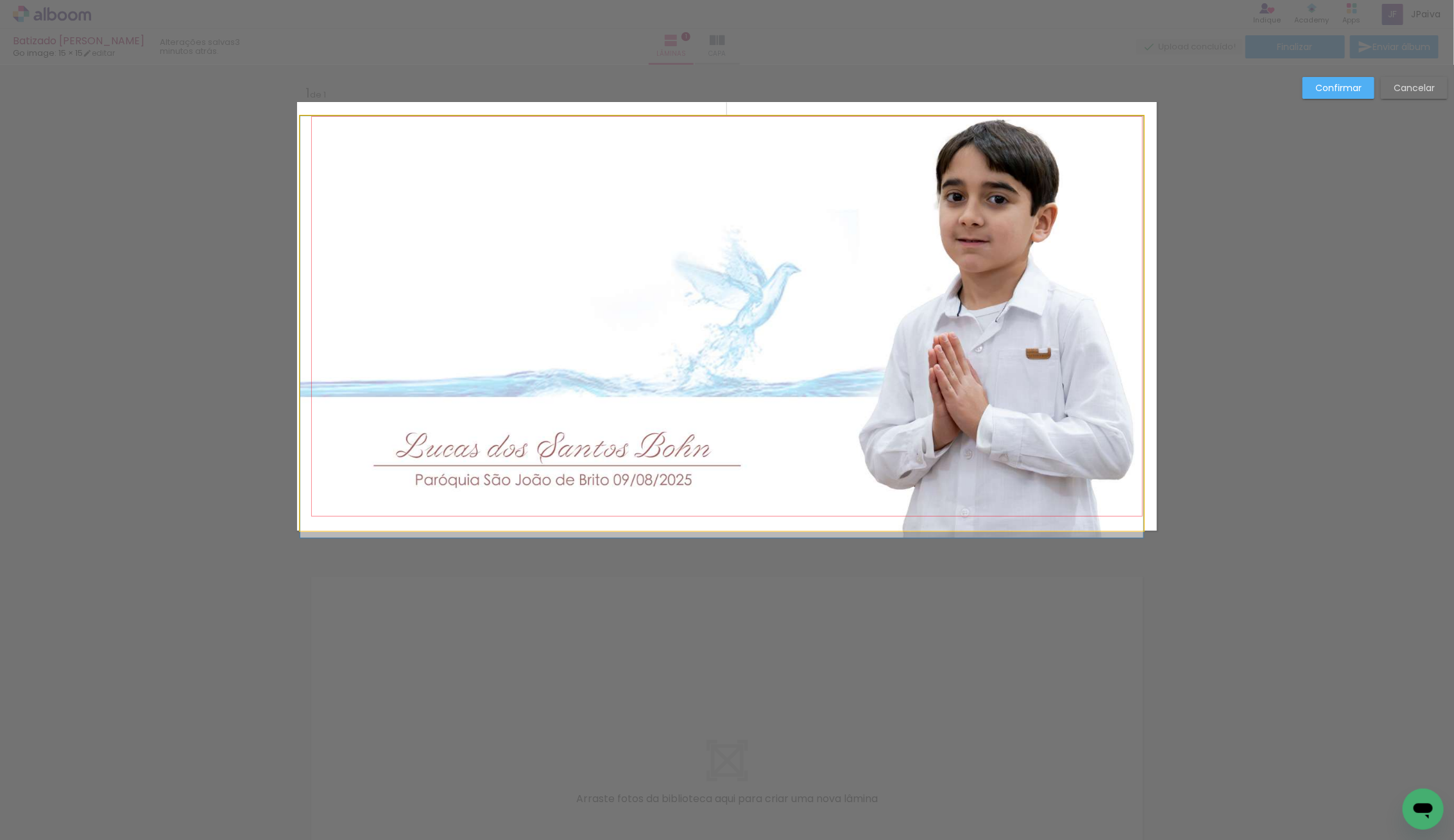
click at [1133, 322] on quentale-photo at bounding box center [722, 323] width 843 height 415
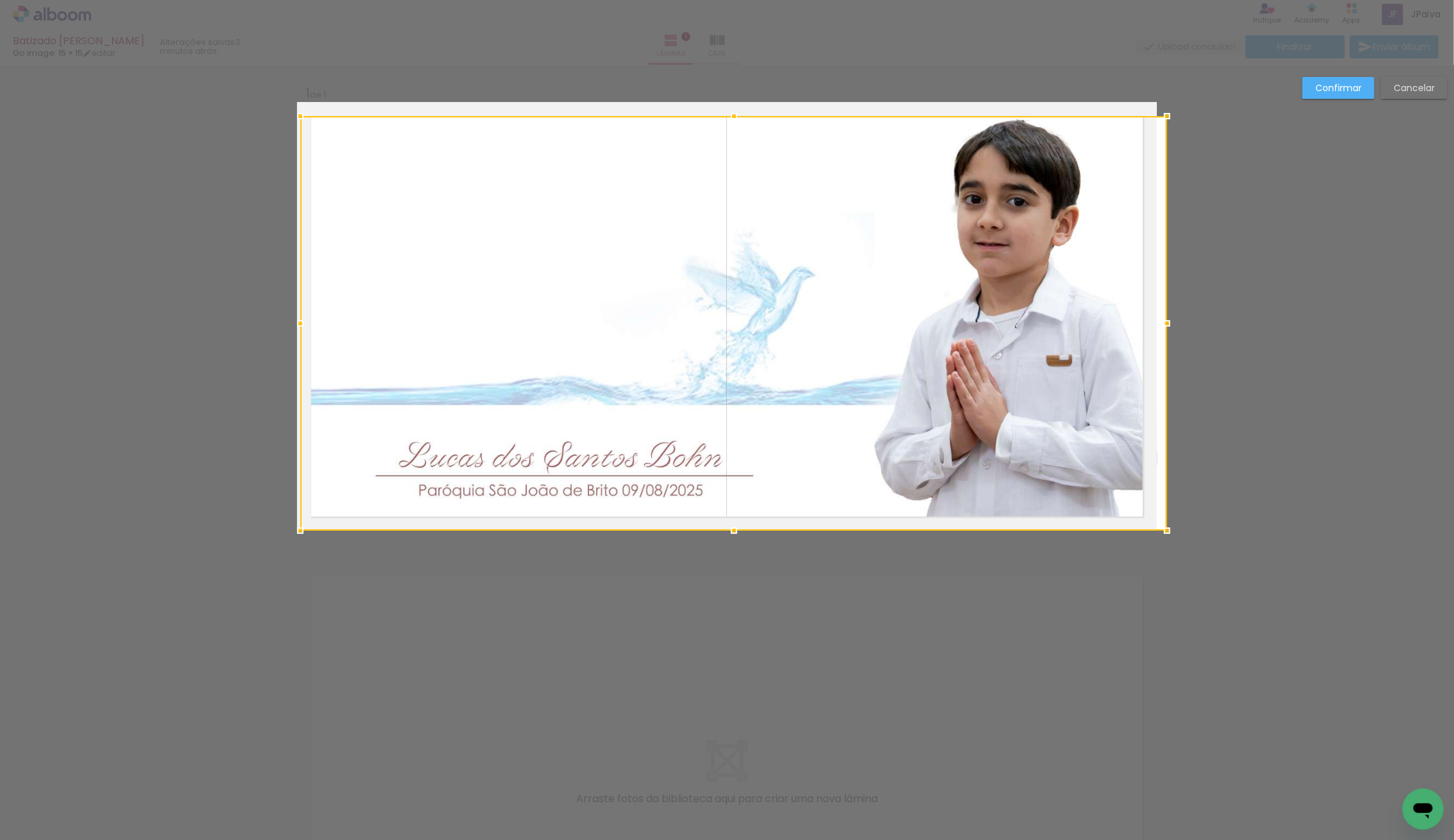
click at [1160, 324] on div at bounding box center [1167, 323] width 26 height 26
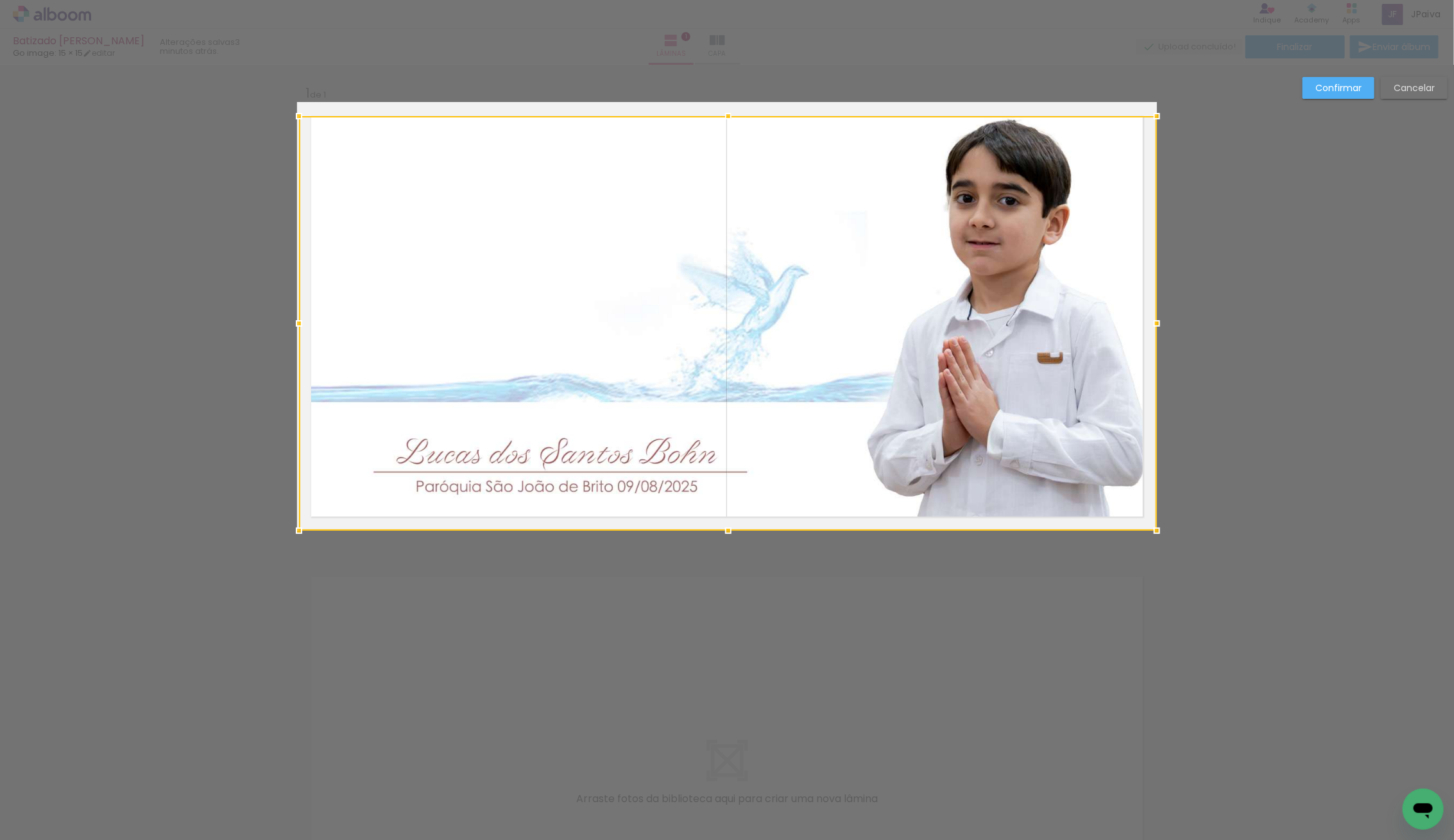
drag, startPoint x: 301, startPoint y: 322, endPoint x: 294, endPoint y: 321, distance: 7.1
click at [294, 321] on div at bounding box center [299, 323] width 26 height 26
click at [0, 0] on slot "Confirmar" at bounding box center [0, 0] width 0 height 0
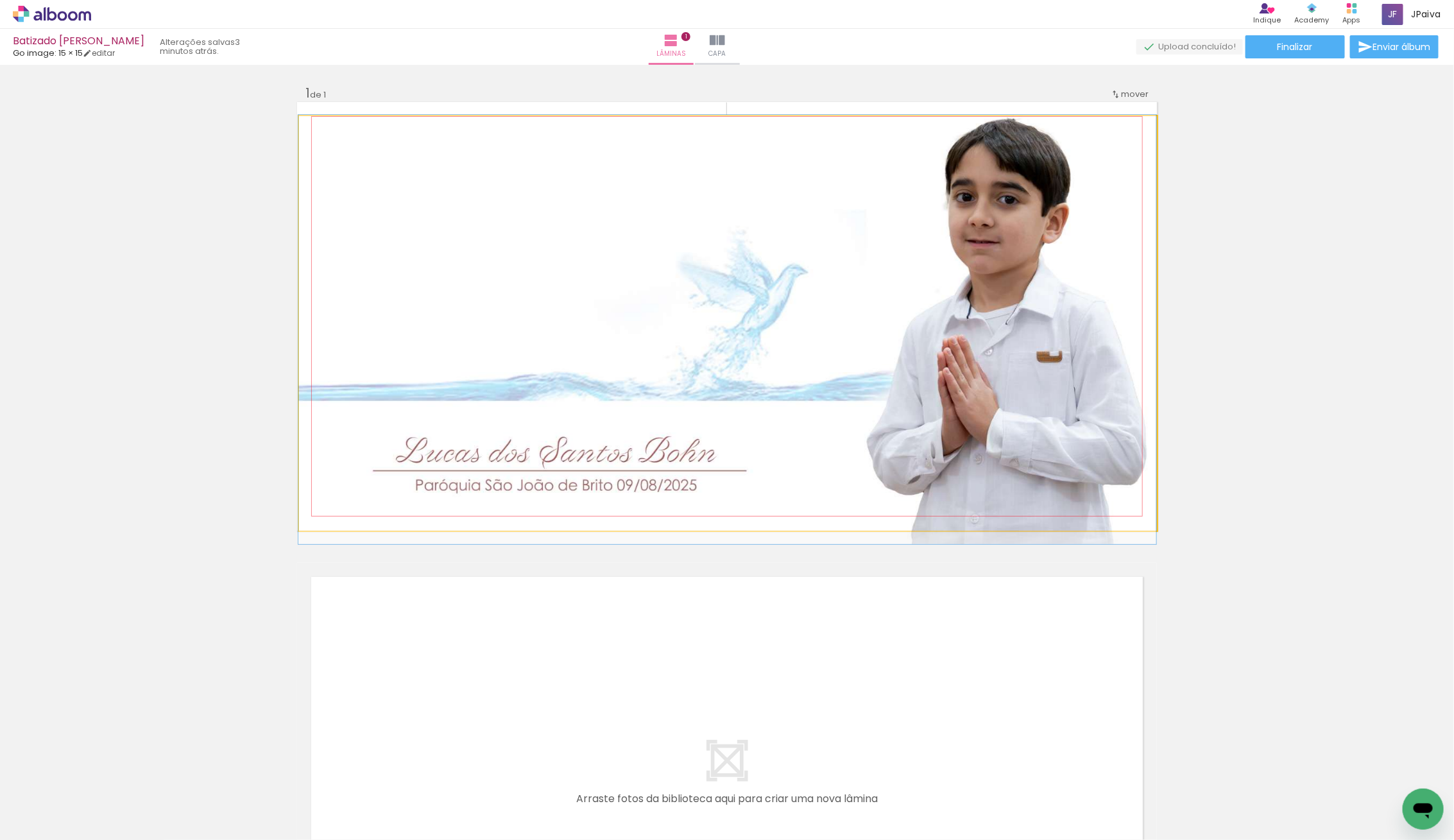
drag, startPoint x: 1043, startPoint y: 304, endPoint x: 1032, endPoint y: 303, distance: 11.0
click at [1032, 303] on div at bounding box center [727, 329] width 858 height 429
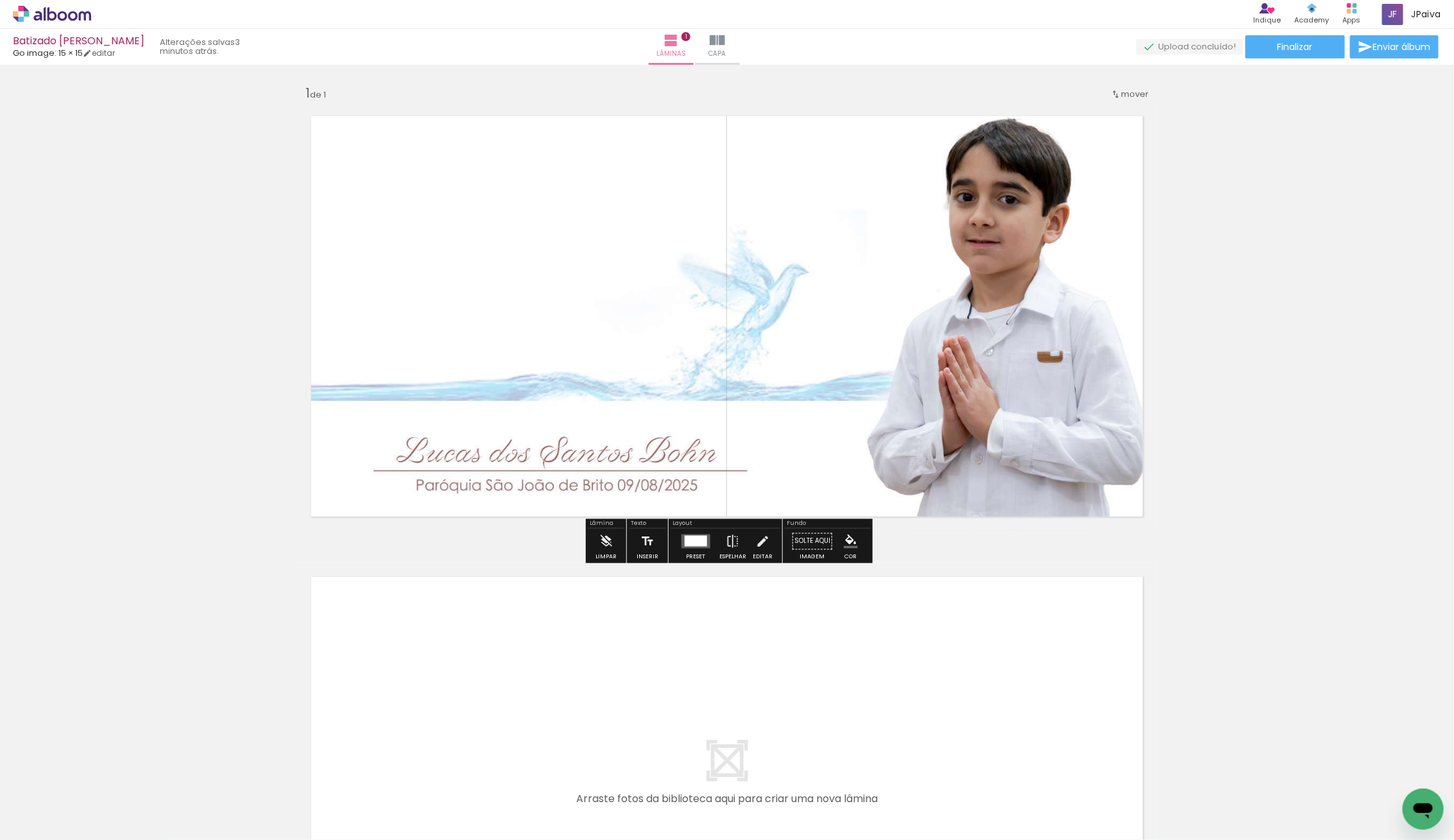
click at [997, 311] on quentale-photo at bounding box center [727, 323] width 858 height 415
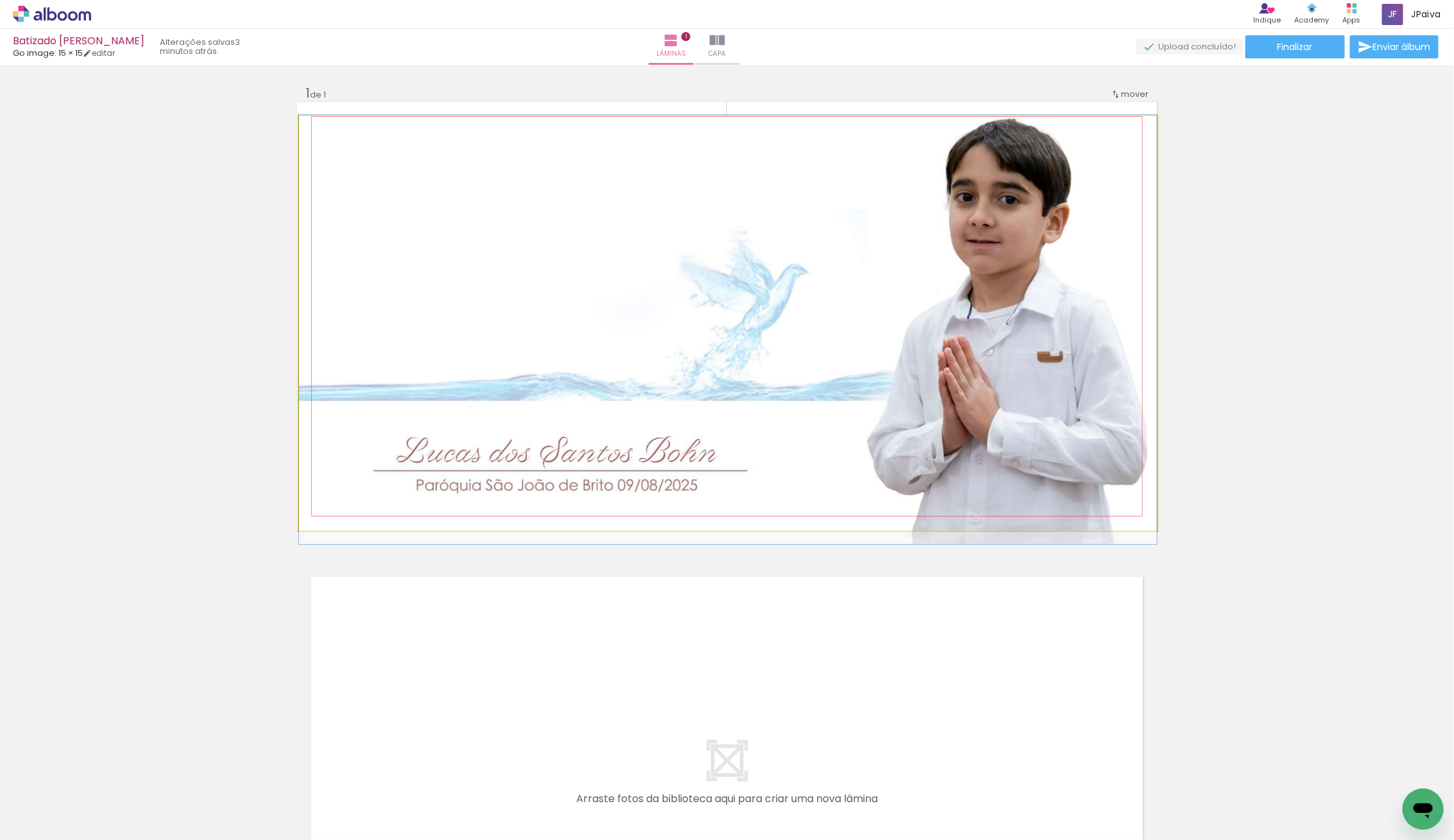
click at [997, 311] on quentale-photo at bounding box center [727, 323] width 858 height 415
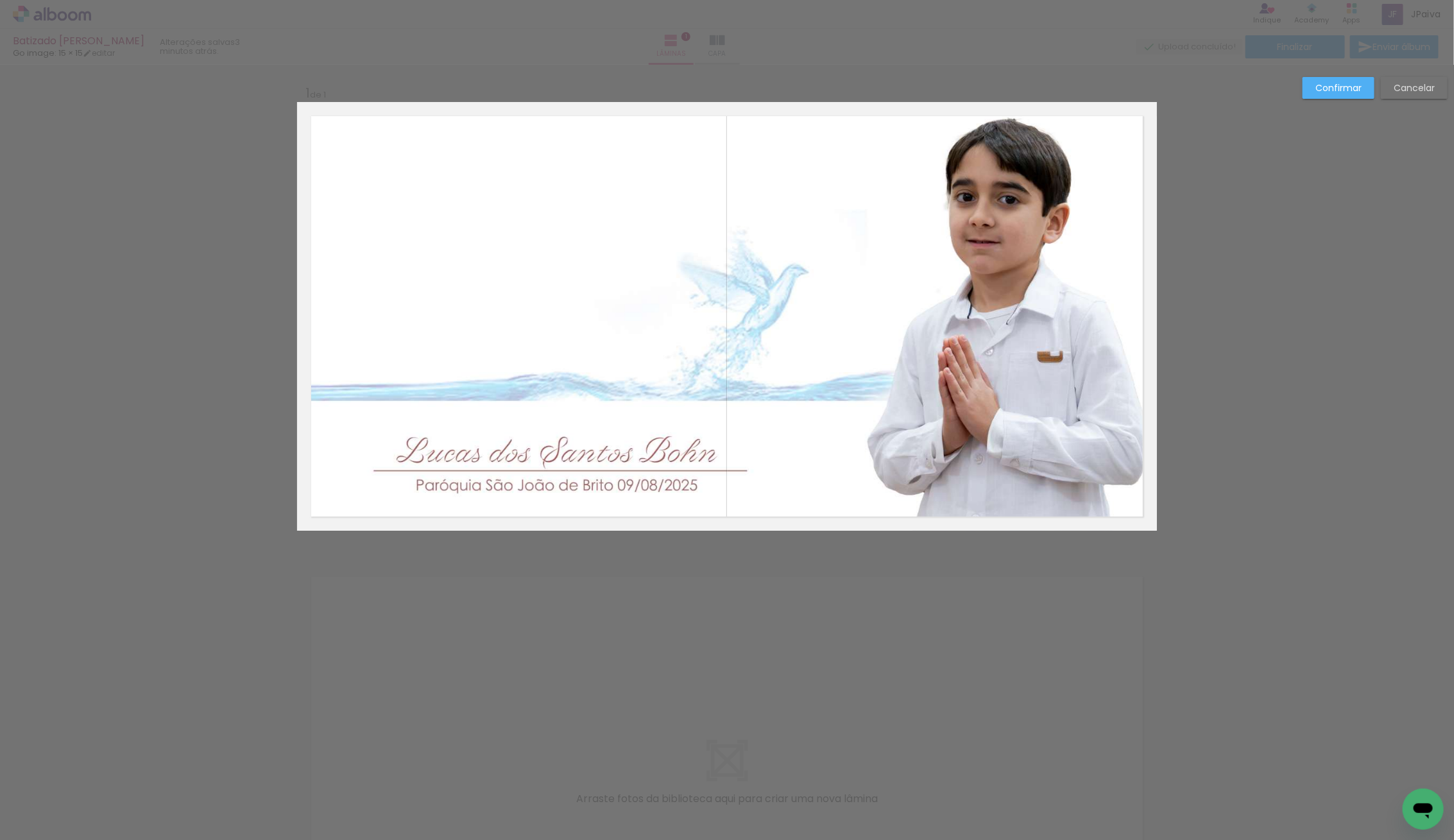
click at [1168, 320] on div "Confirmar Cancelar" at bounding box center [727, 540] width 1454 height 952
click at [1101, 322] on album-spread "1 de 1" at bounding box center [726, 316] width 860 height 428
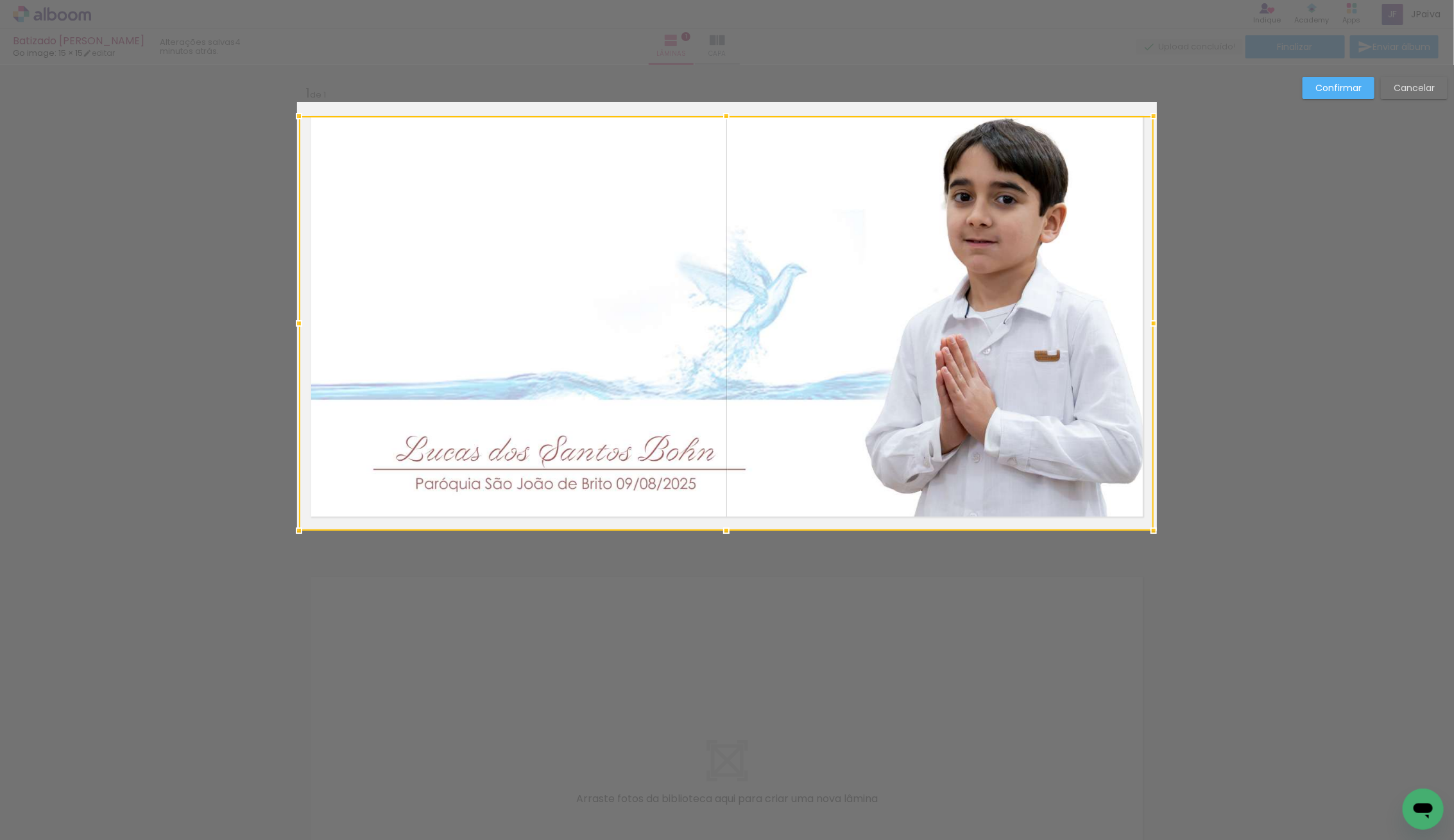
click at [1152, 323] on div at bounding box center [1153, 323] width 26 height 26
click at [0, 0] on slot "Confirmar" at bounding box center [0, 0] width 0 height 0
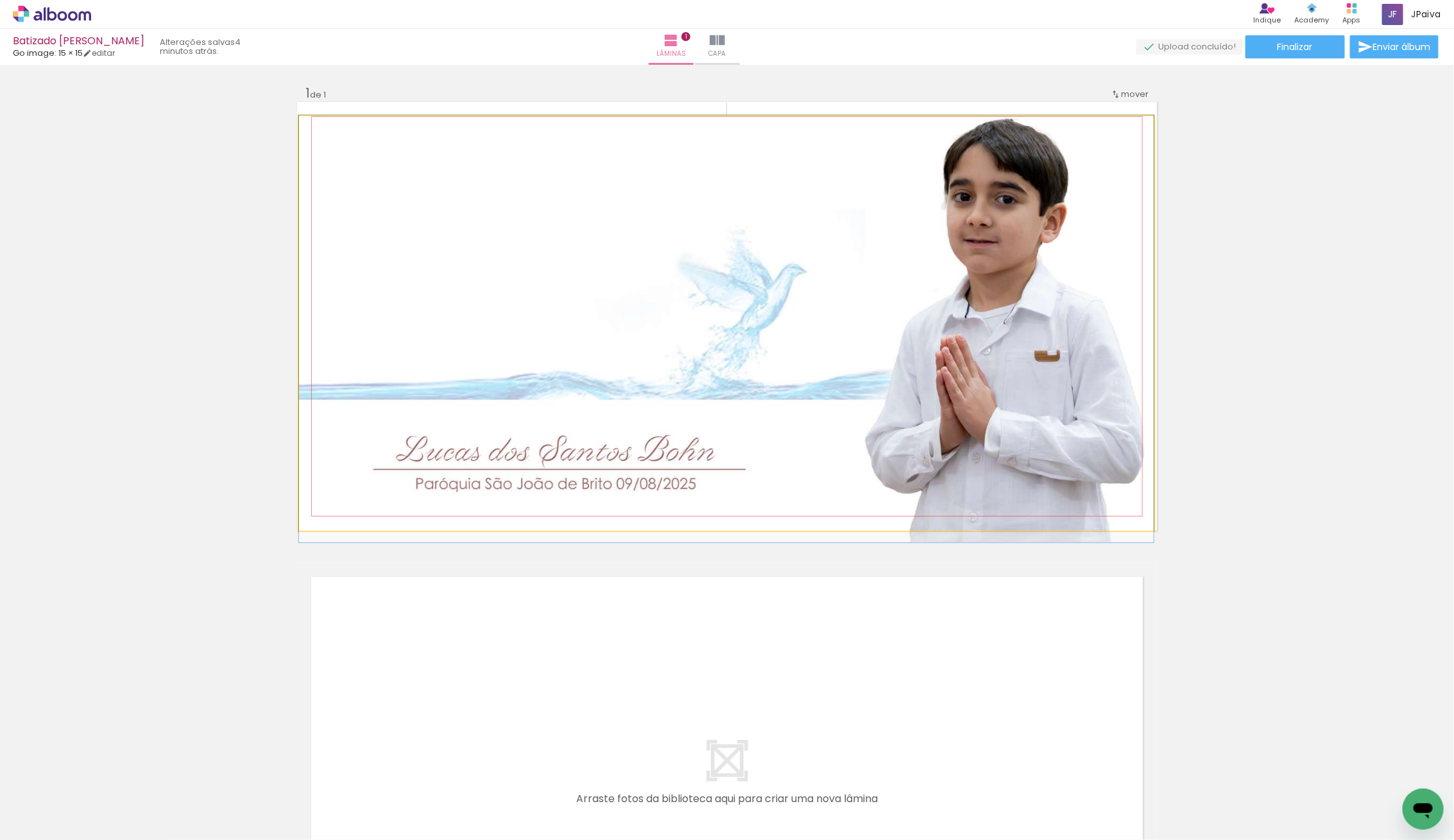
click at [1001, 276] on div at bounding box center [726, 328] width 855 height 427
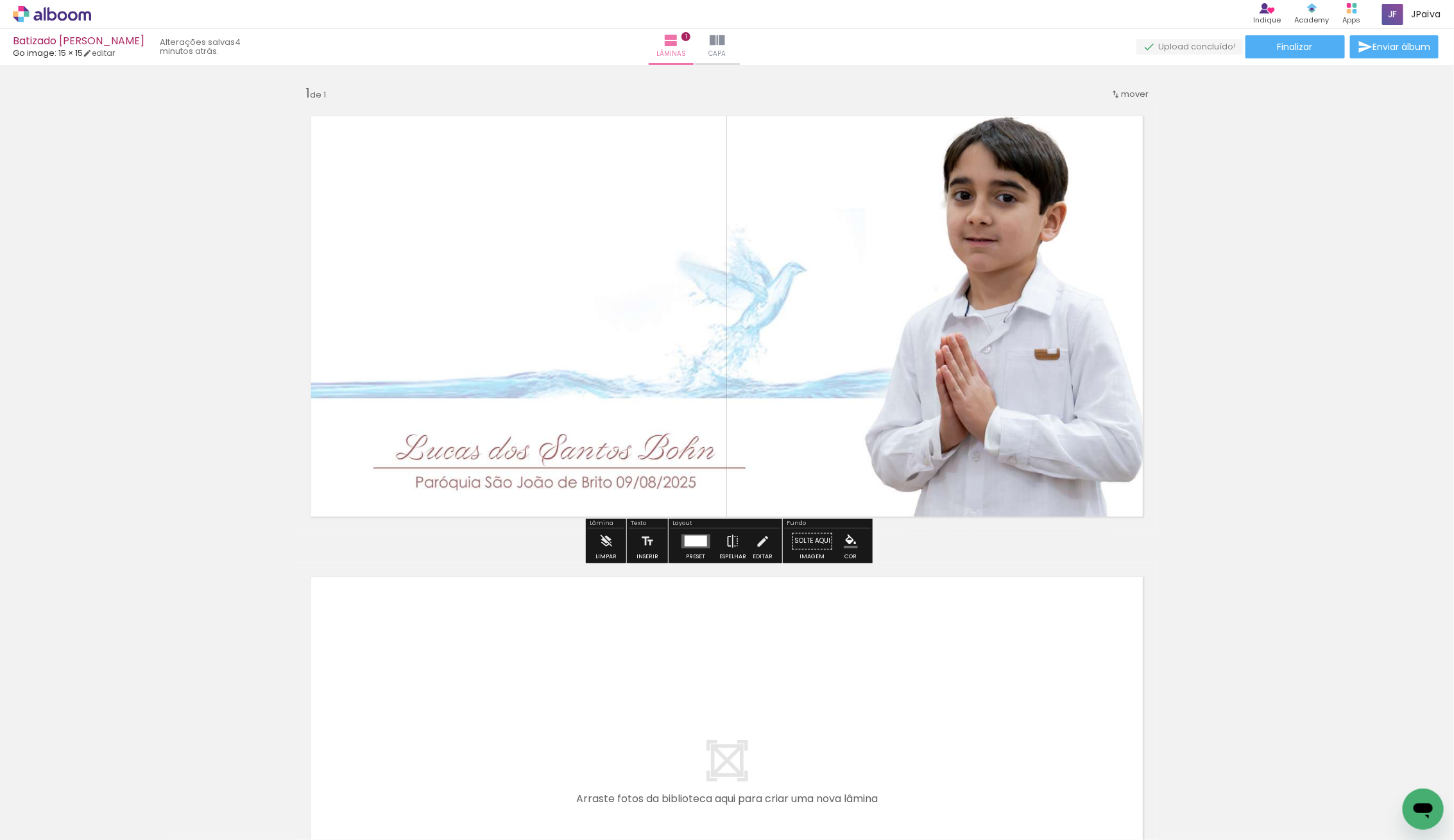
click at [979, 275] on quentale-photo at bounding box center [726, 323] width 855 height 415
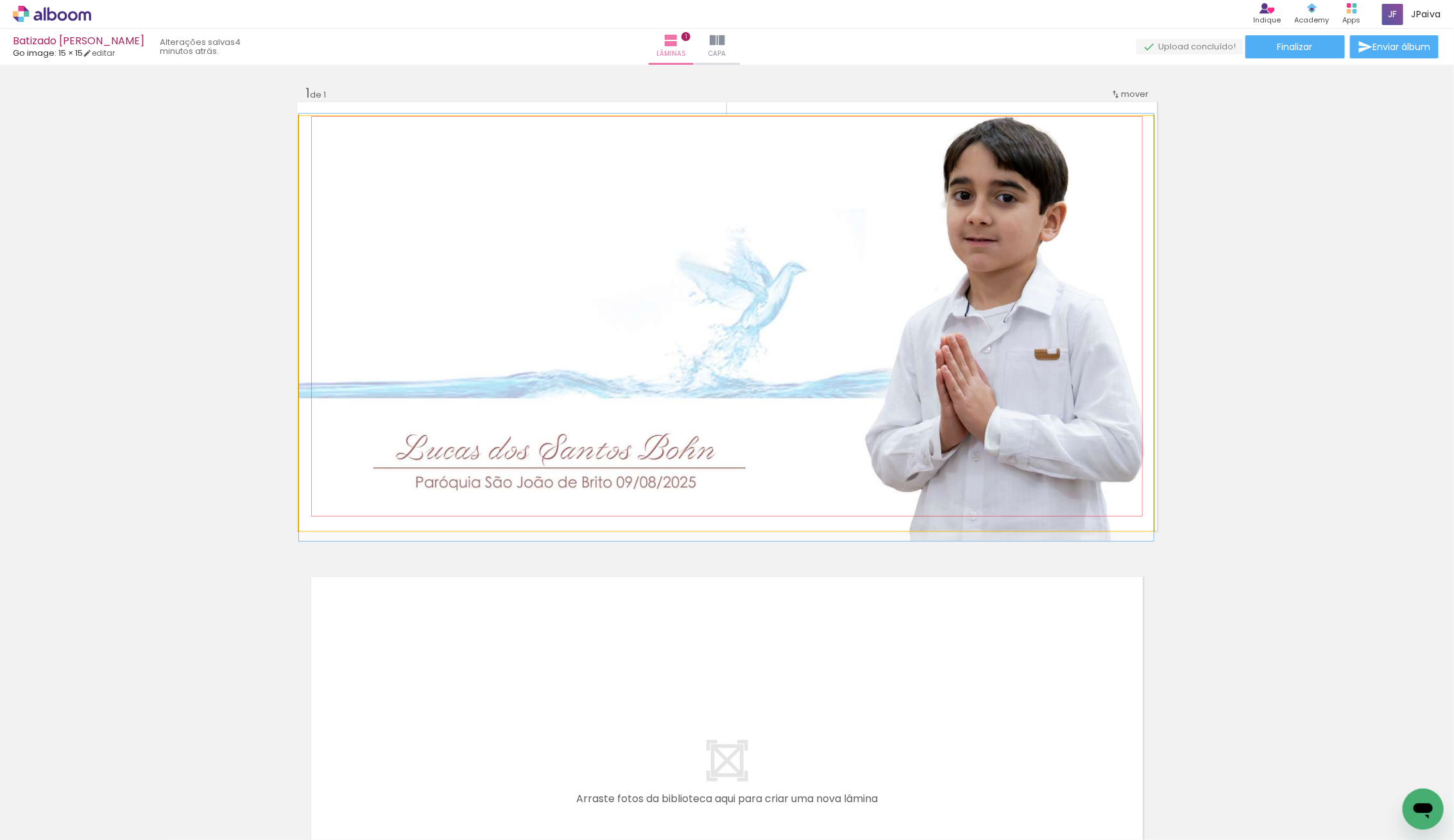
click at [979, 275] on quentale-photo at bounding box center [726, 323] width 855 height 415
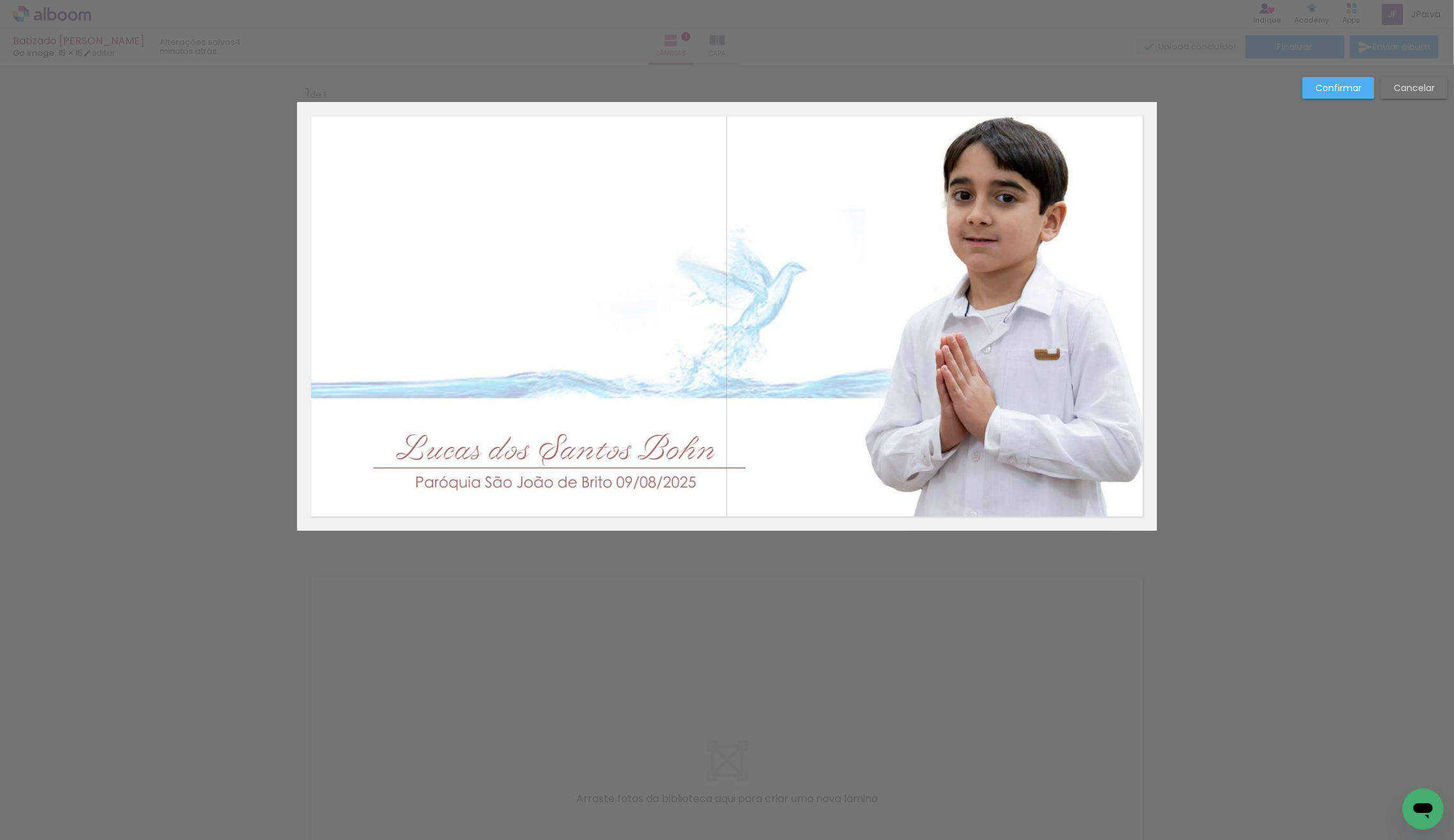
click at [1026, 287] on album-spread "1 de 1" at bounding box center [726, 316] width 860 height 428
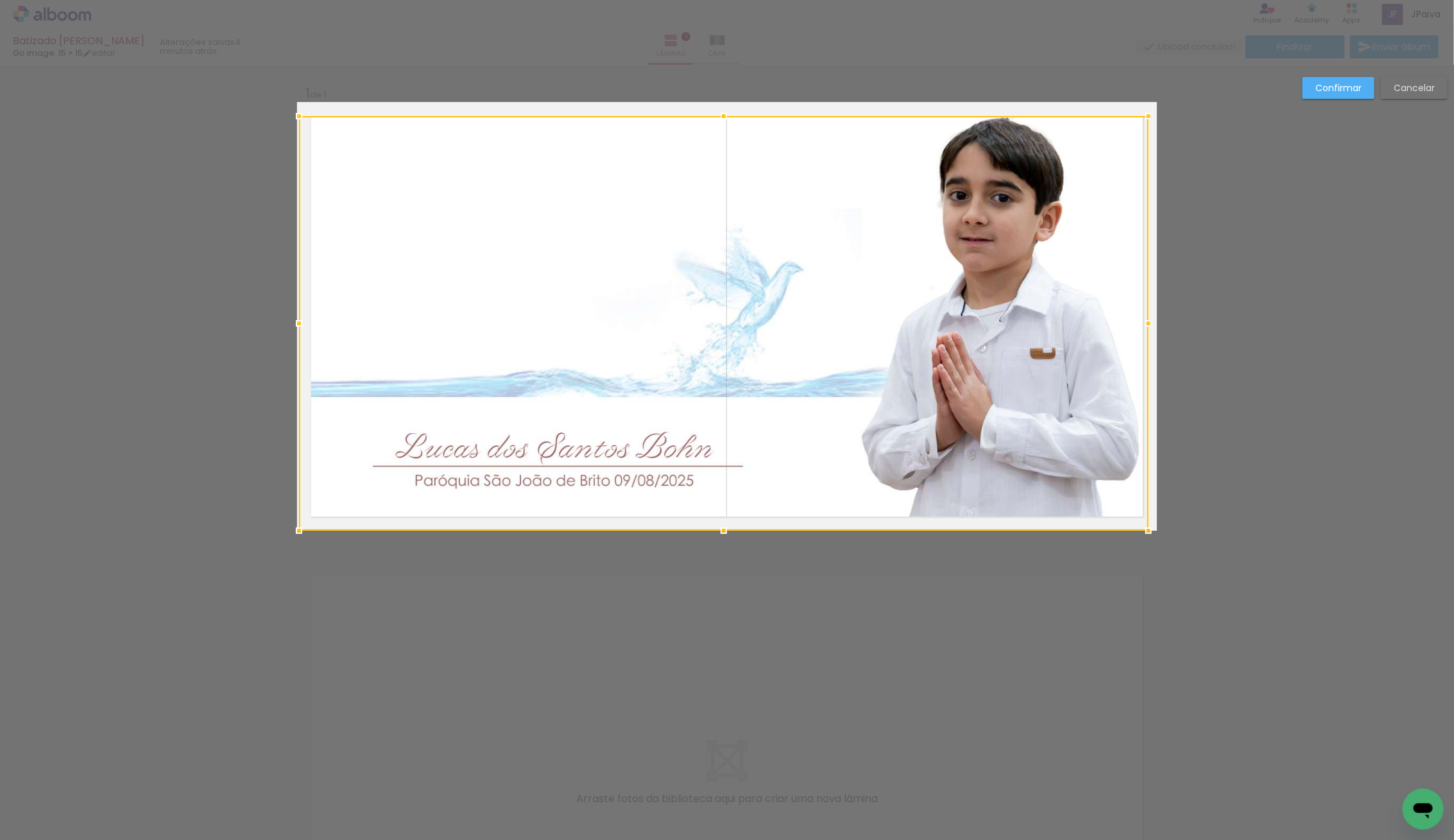
click at [1153, 322] on div at bounding box center [1148, 323] width 26 height 26
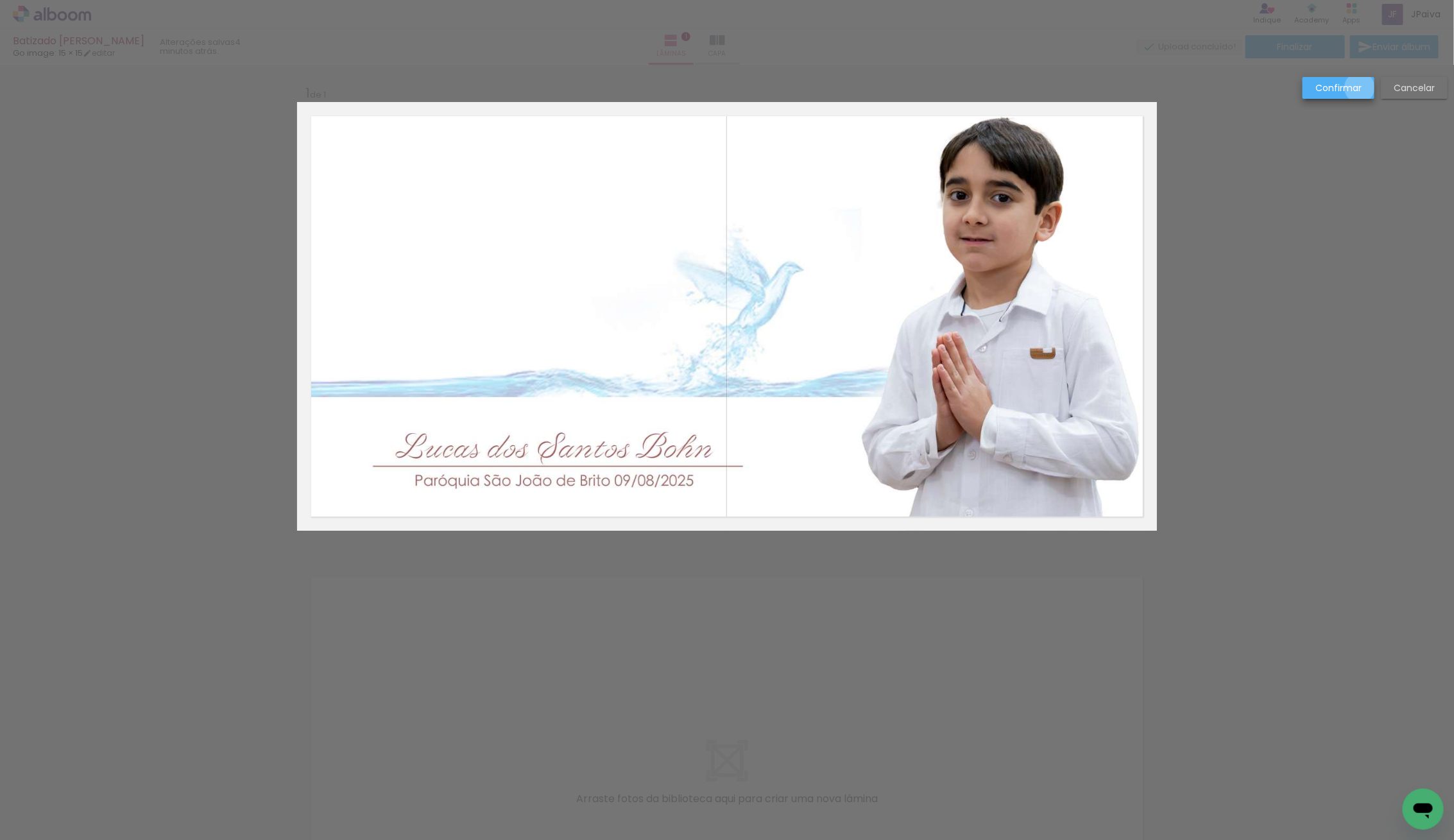
click at [0, 0] on slot "Confirmar" at bounding box center [0, 0] width 0 height 0
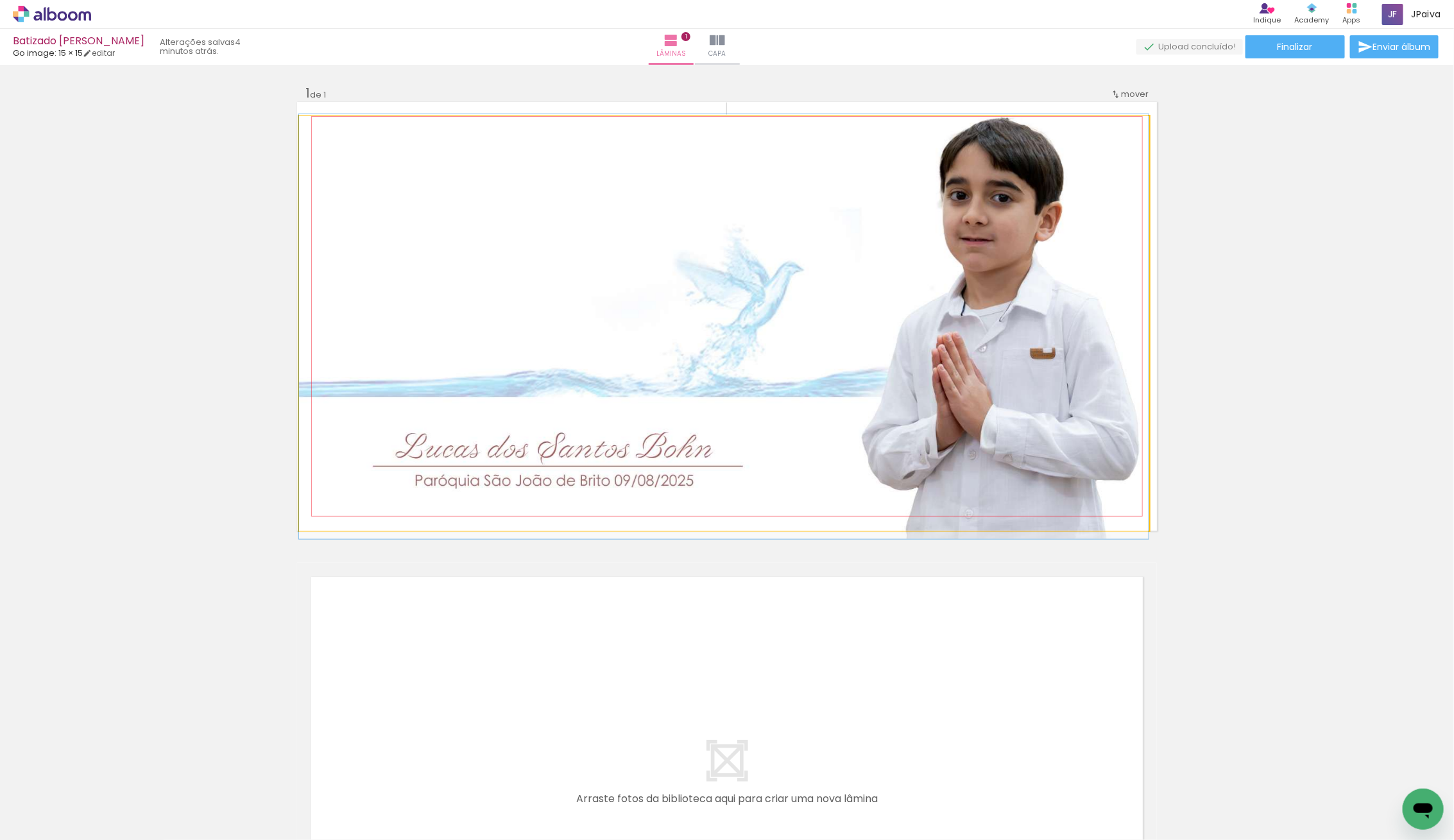
click at [757, 218] on quentale-photo at bounding box center [723, 323] width 850 height 415
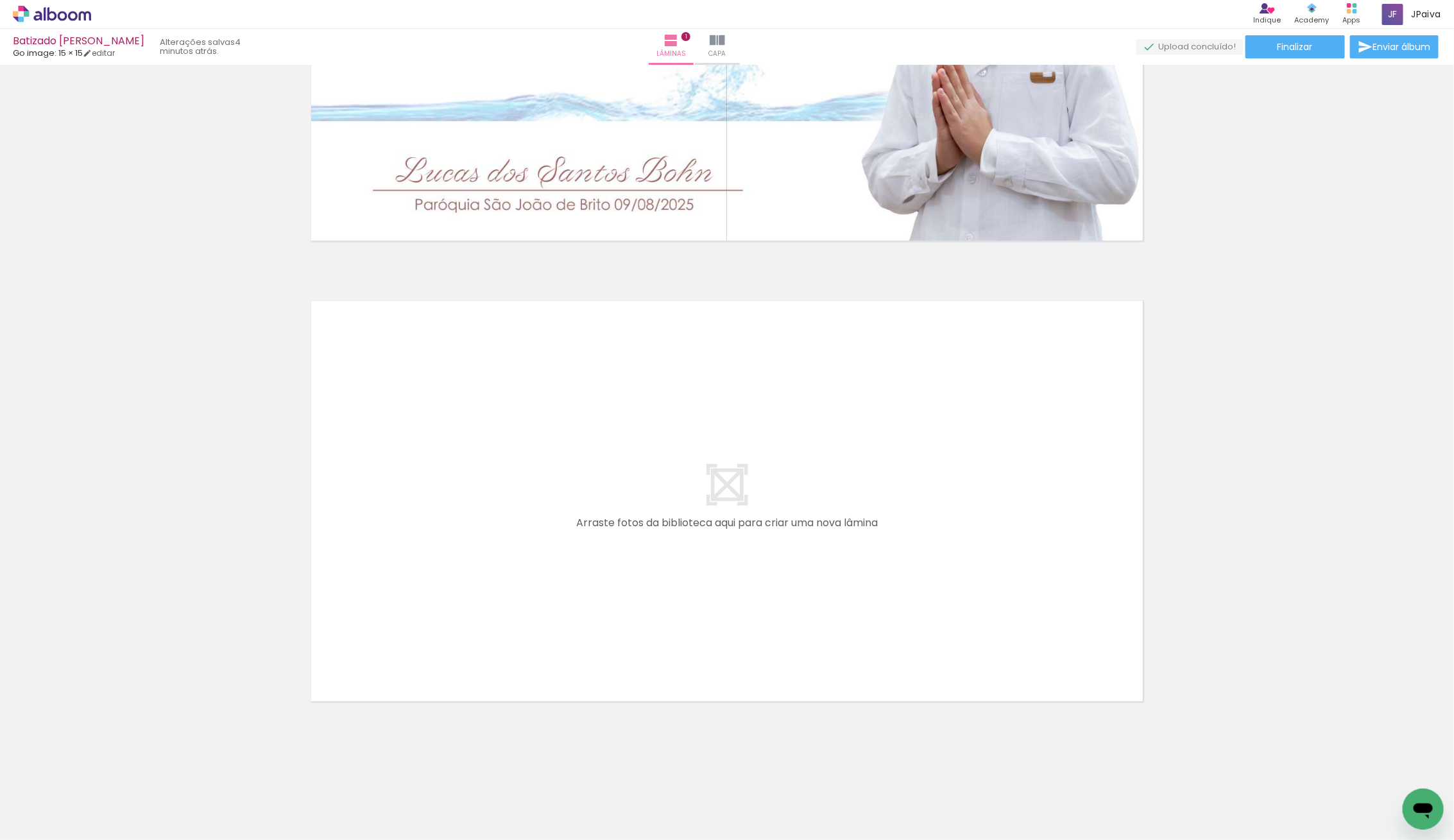
scroll to position [0, 0]
drag, startPoint x: 141, startPoint y: 807, endPoint x: 496, endPoint y: 544, distance: 441.8
click at [496, 544] on quentale-workspace at bounding box center [727, 420] width 1454 height 840
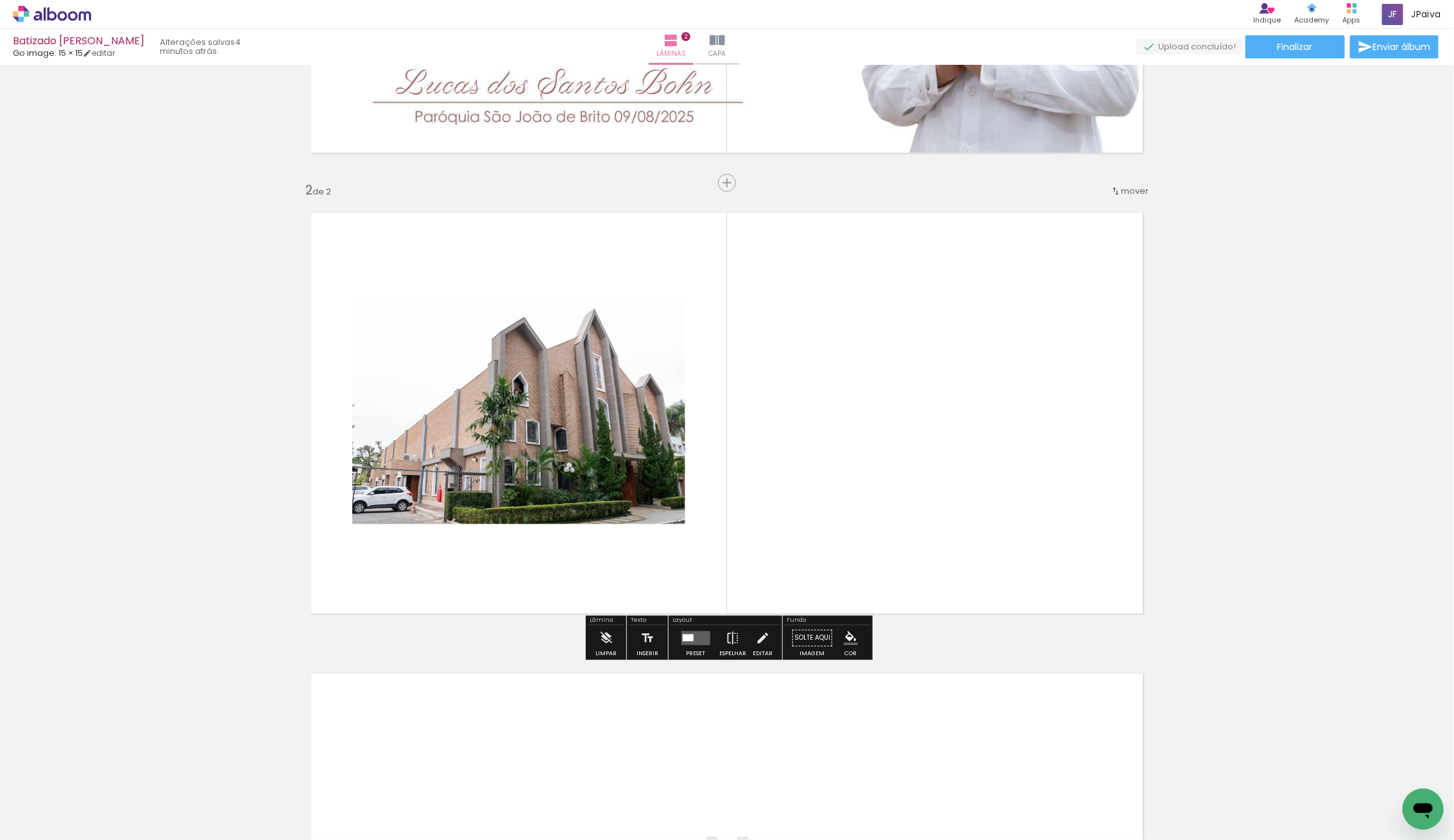
scroll to position [364, 0]
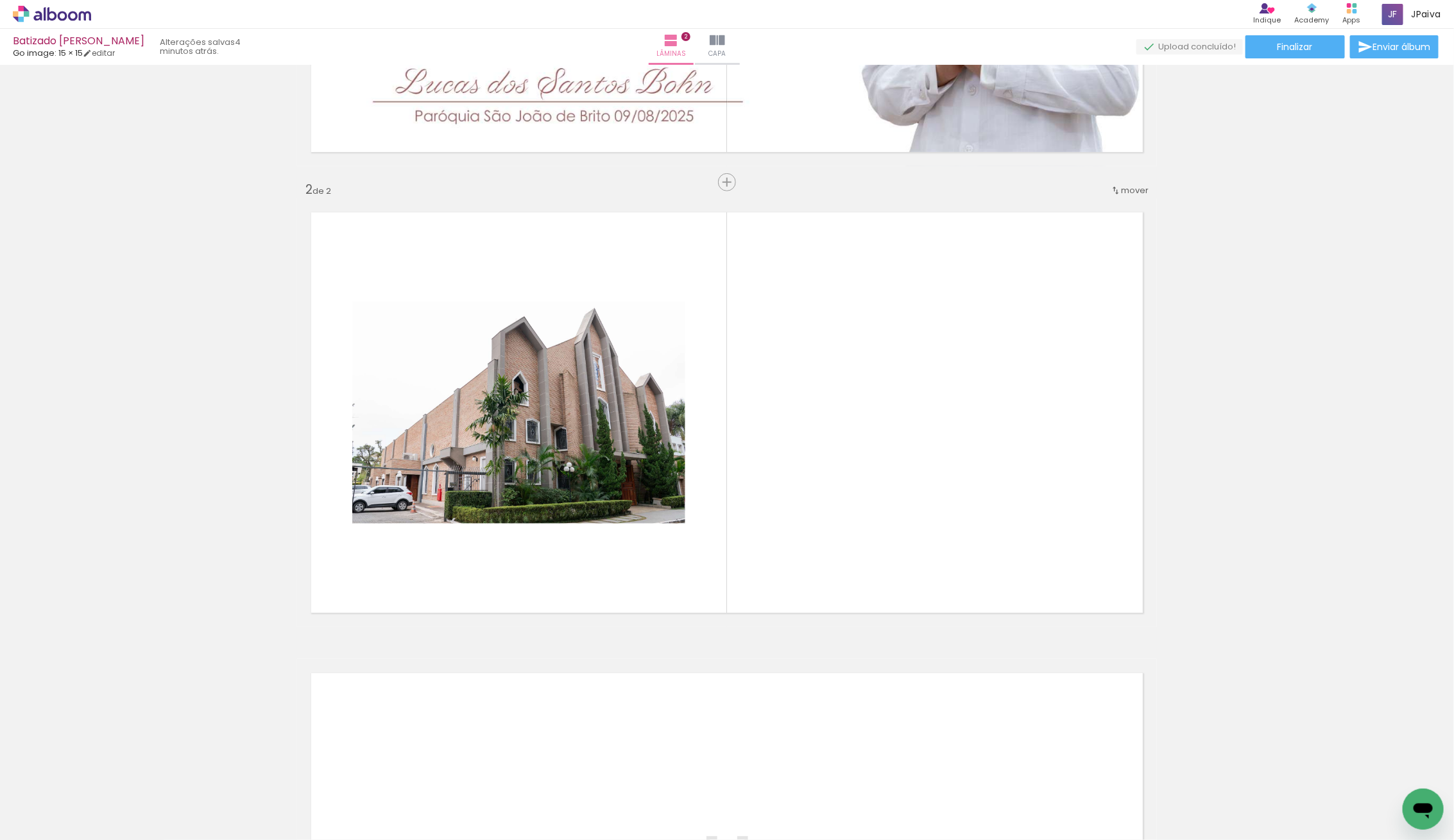
click at [69, 802] on iron-icon at bounding box center [65, 801] width 10 height 10
click at [65, 800] on paper-item "Não utilizadas" at bounding box center [40, 796] width 66 height 11
type input "Não utilizadas"
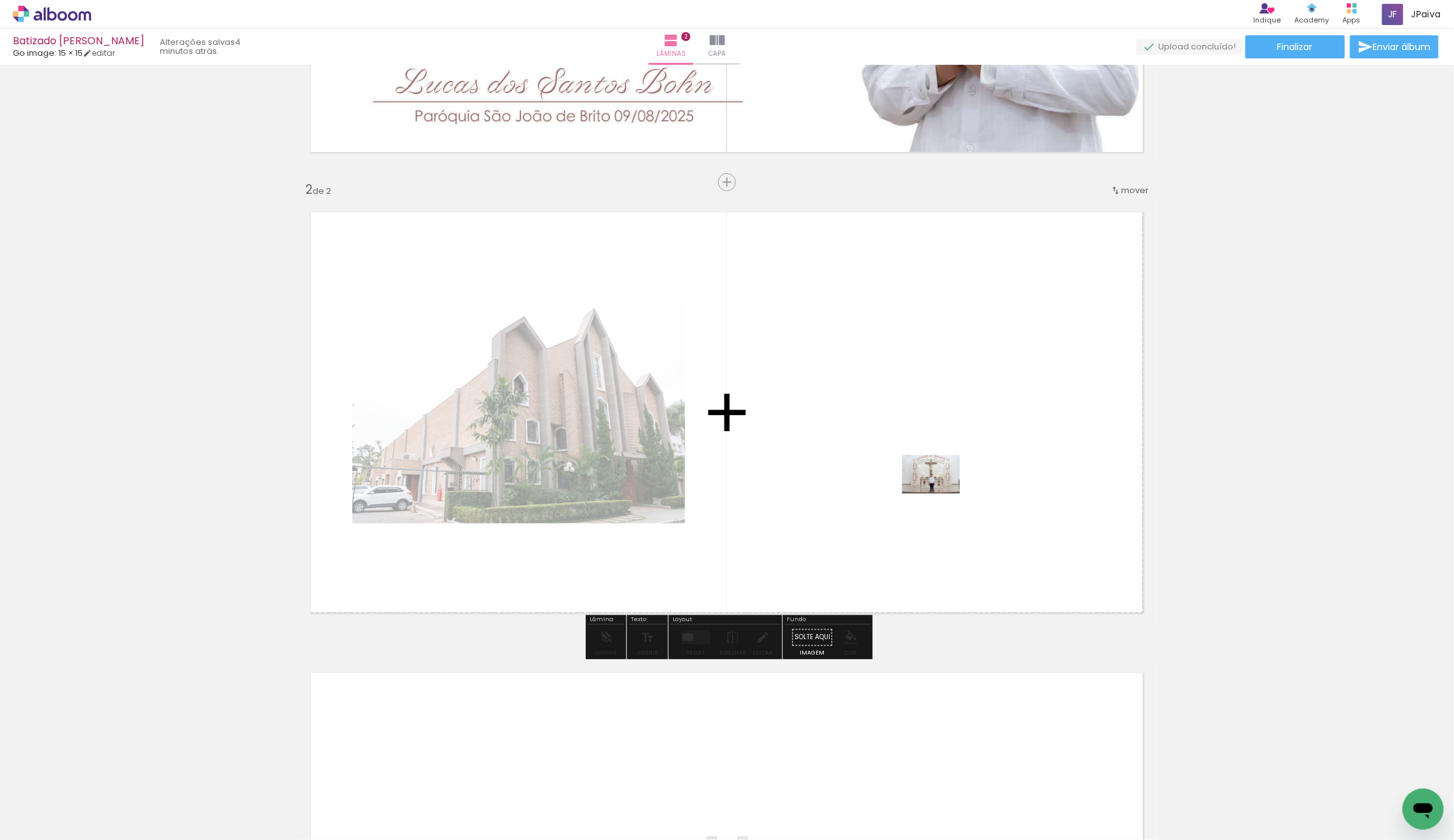
drag, startPoint x: 150, startPoint y: 810, endPoint x: 940, endPoint y: 493, distance: 851.2
click at [940, 493] on quentale-workspace at bounding box center [727, 420] width 1454 height 840
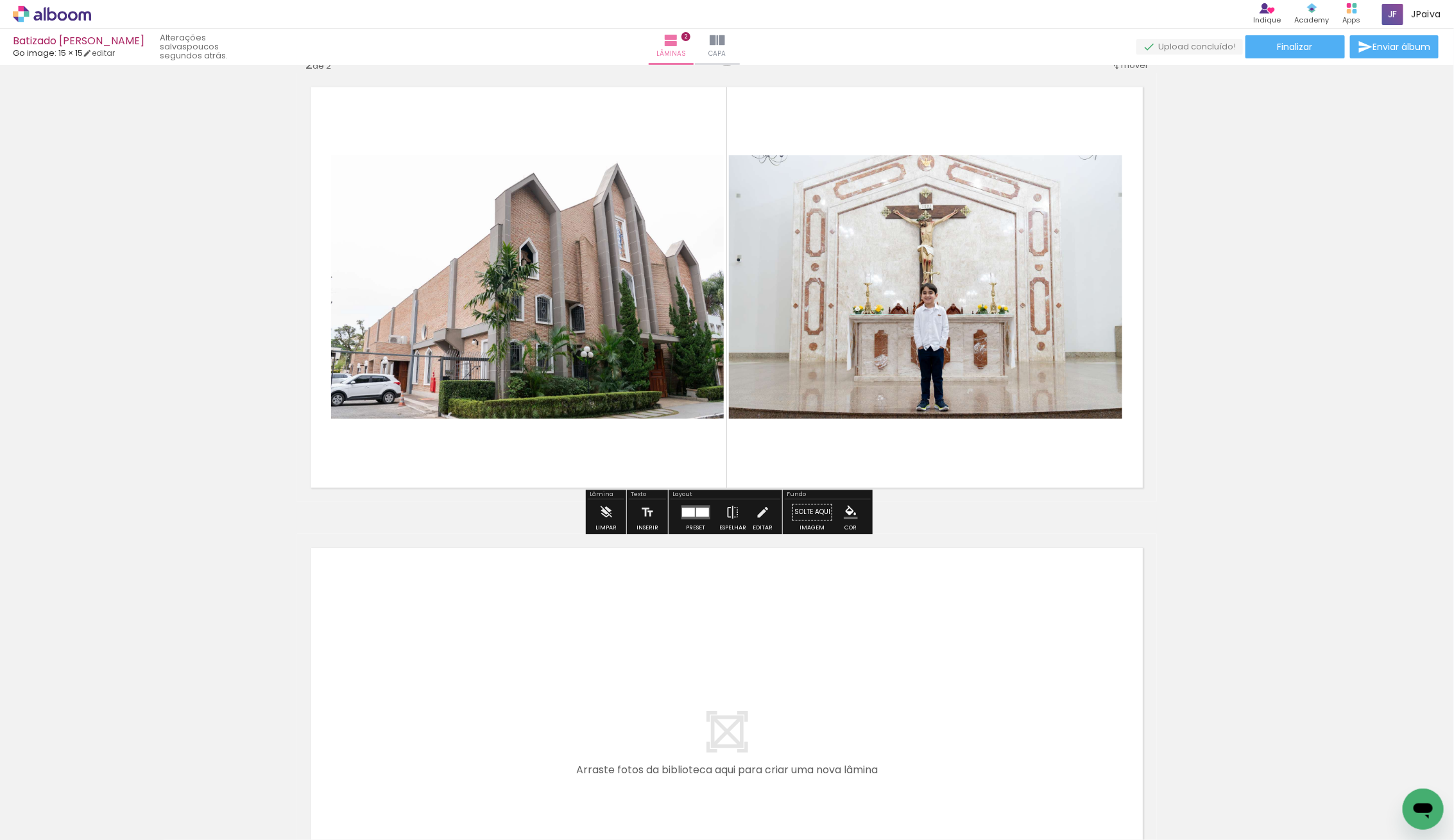
scroll to position [512, 0]
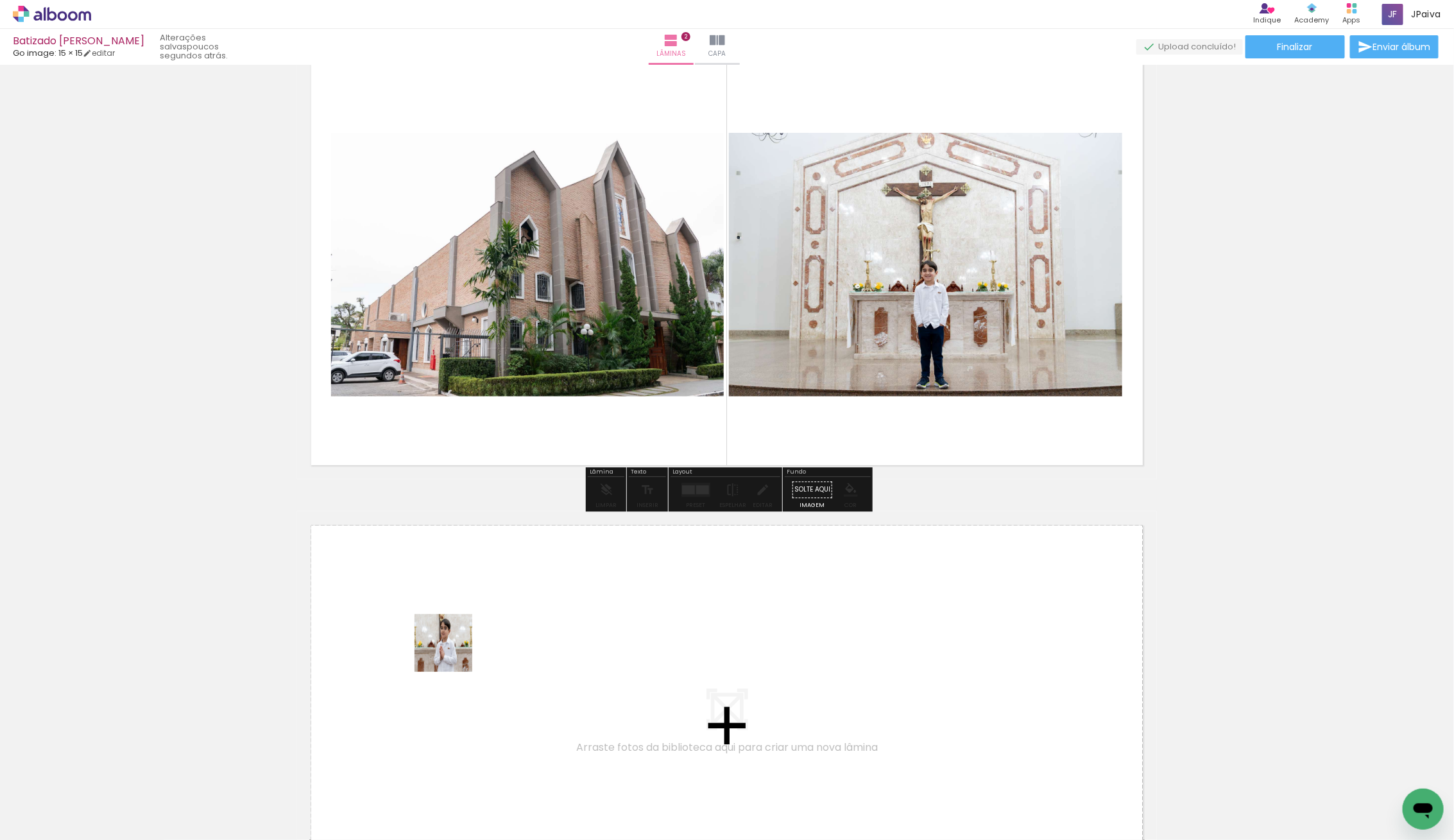
drag, startPoint x: 128, startPoint y: 796, endPoint x: 454, endPoint y: 651, distance: 356.8
click at [454, 651] on quentale-workspace at bounding box center [727, 420] width 1454 height 840
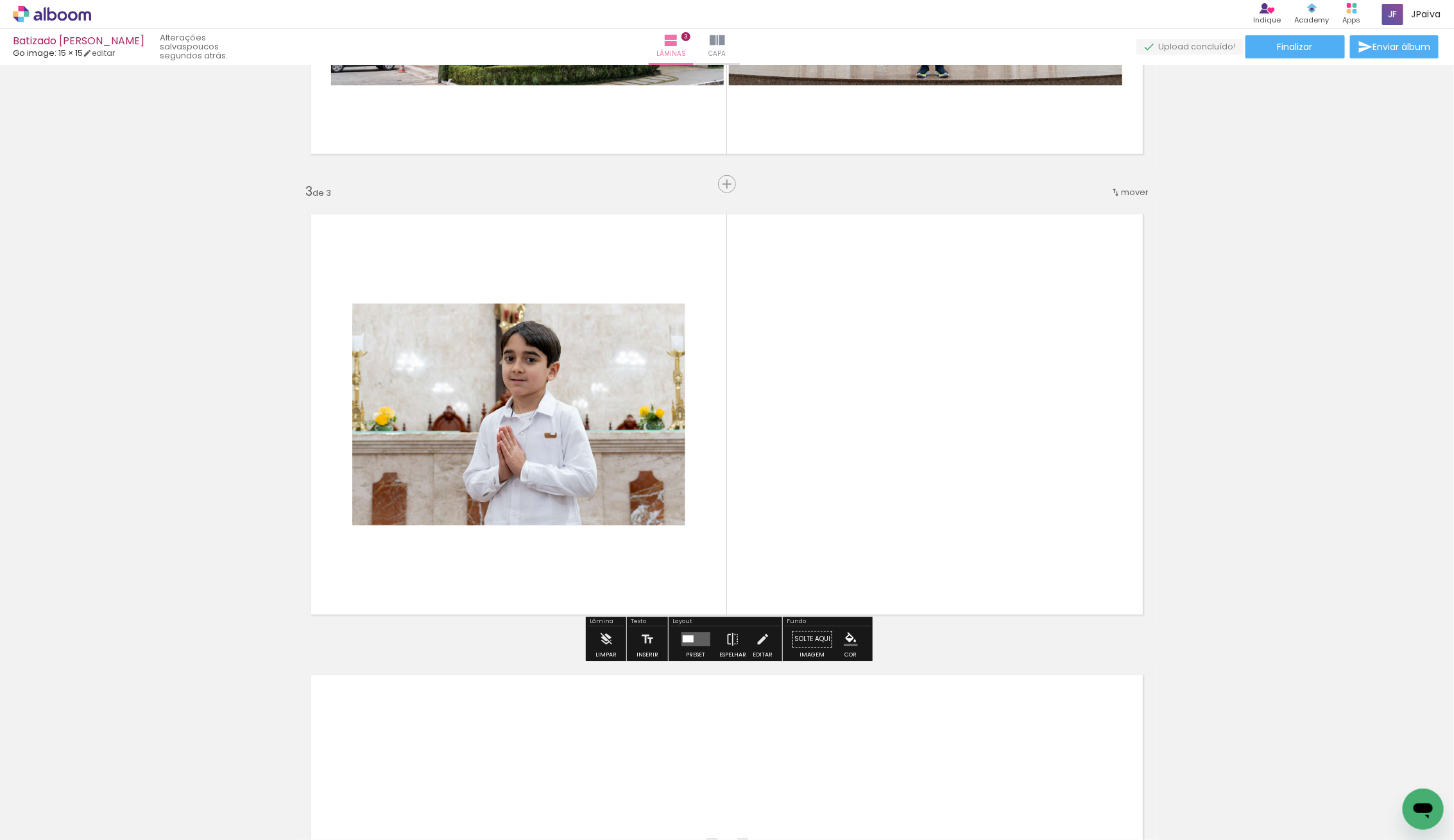
scroll to position [825, 0]
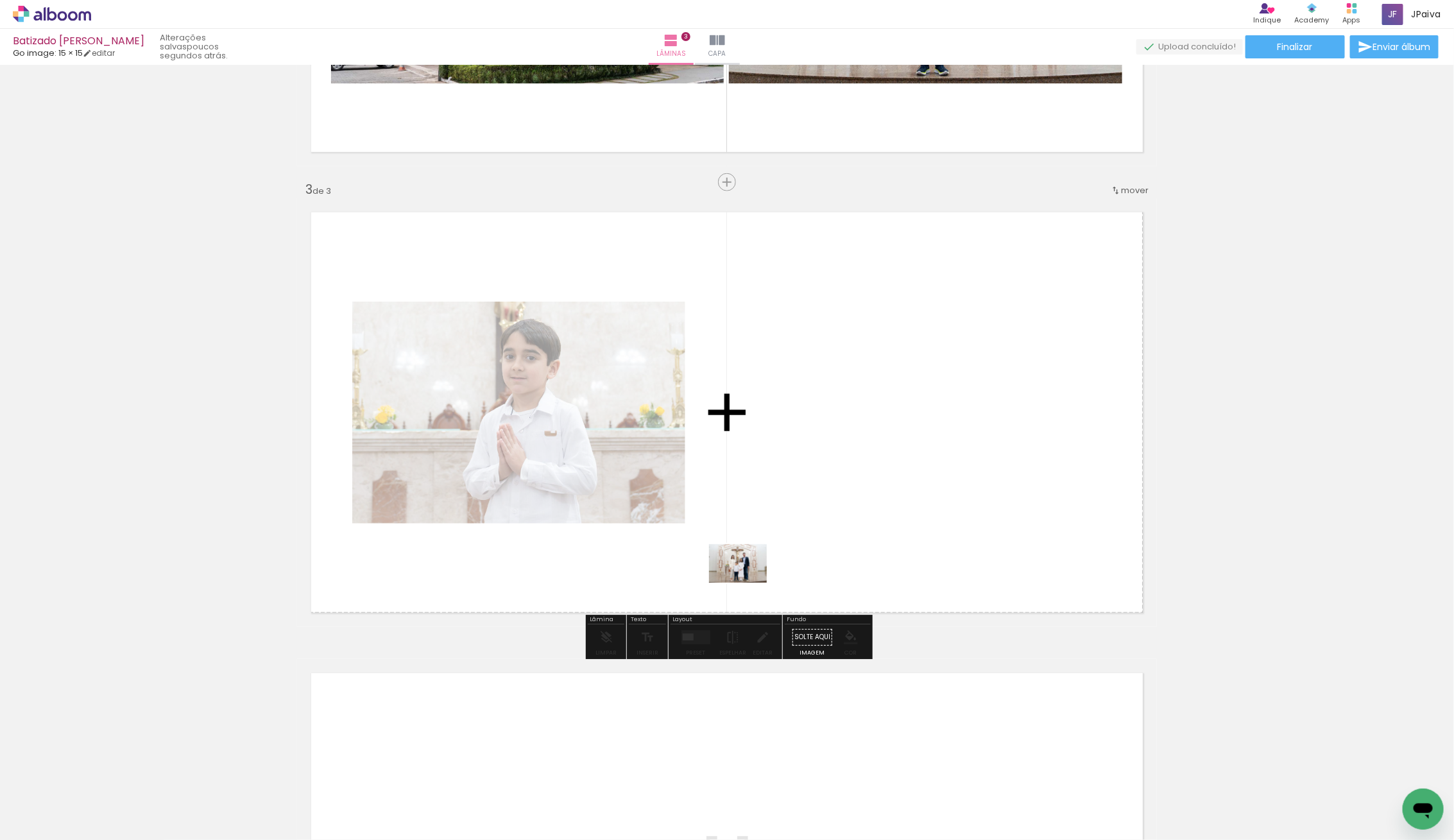
drag, startPoint x: 223, startPoint y: 762, endPoint x: 748, endPoint y: 583, distance: 554.7
click at [748, 583] on quentale-workspace at bounding box center [727, 420] width 1454 height 840
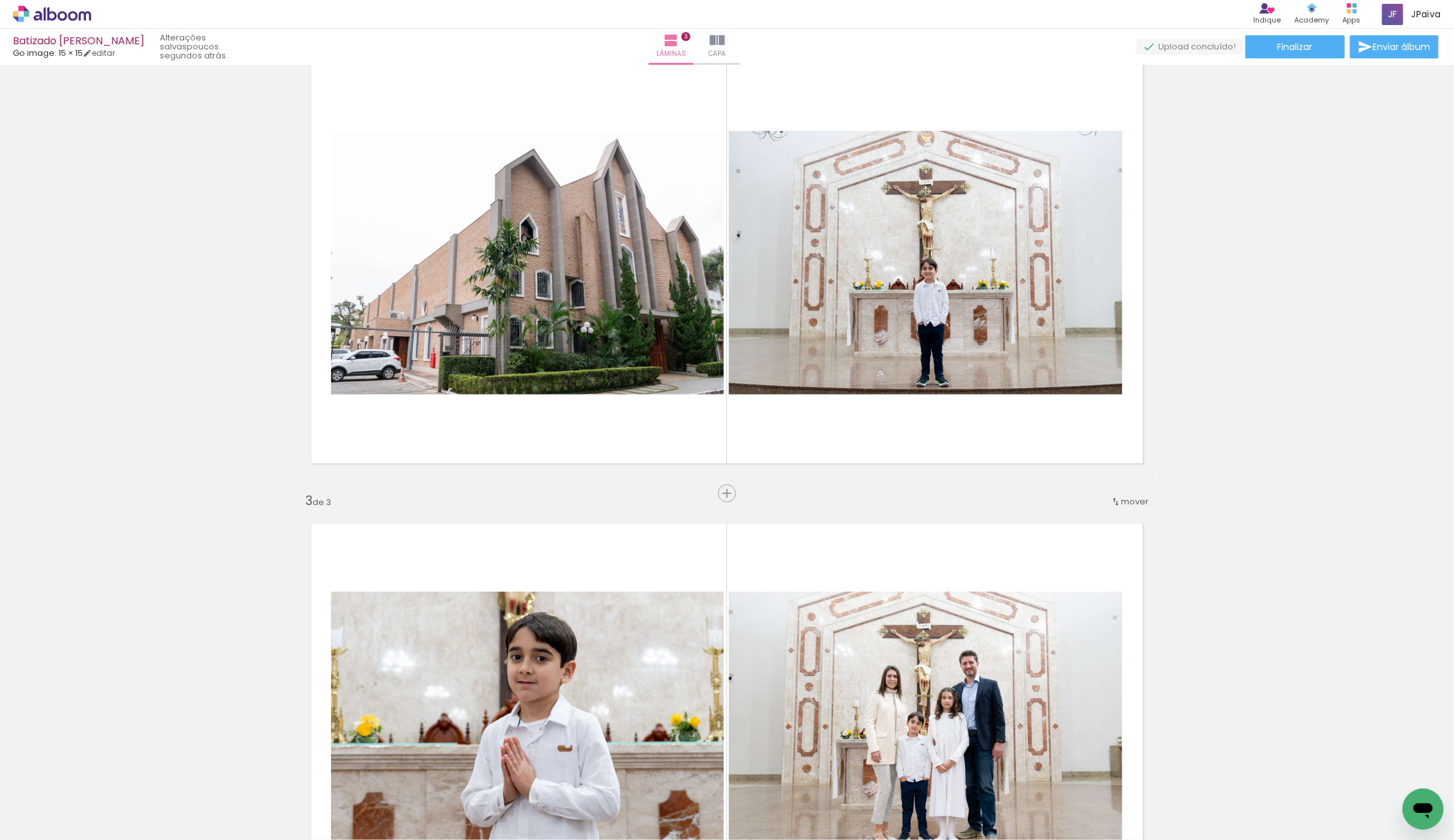
scroll to position [513, 0]
click at [715, 490] on div "Inserir lâmina" at bounding box center [727, 494] width 70 height 16
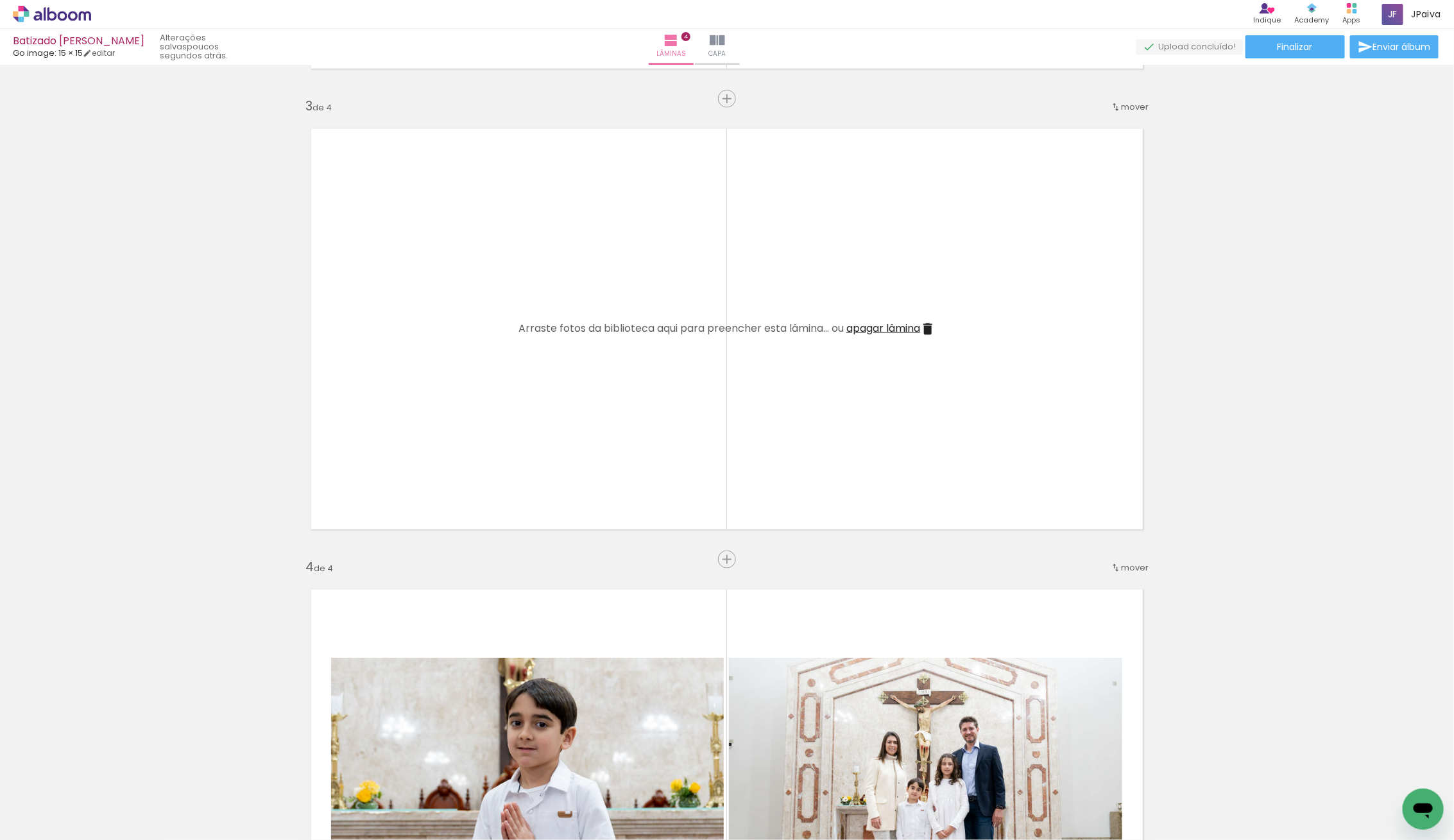
scroll to position [924, 0]
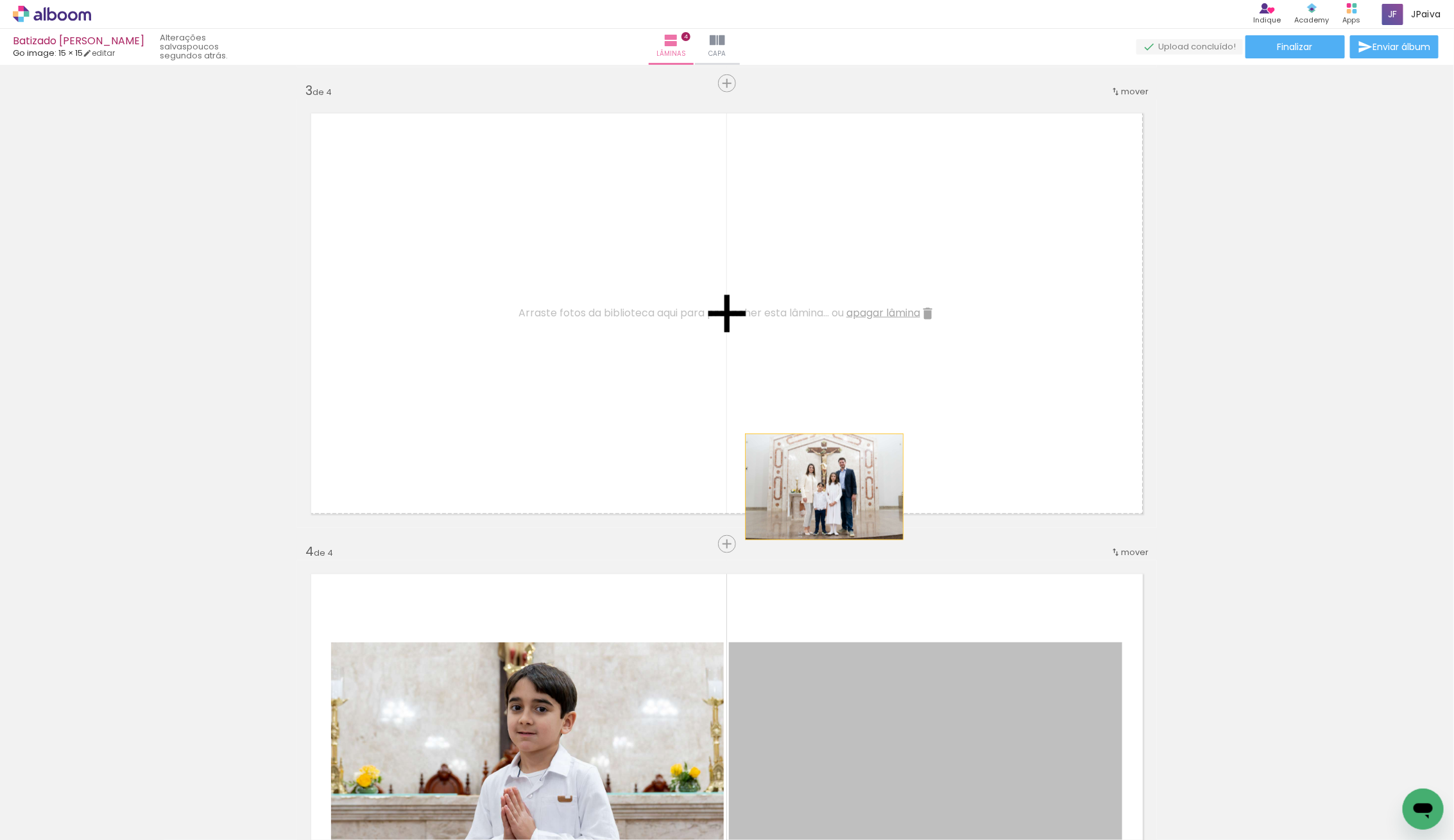
drag, startPoint x: 847, startPoint y: 701, endPoint x: 768, endPoint y: 390, distance: 320.9
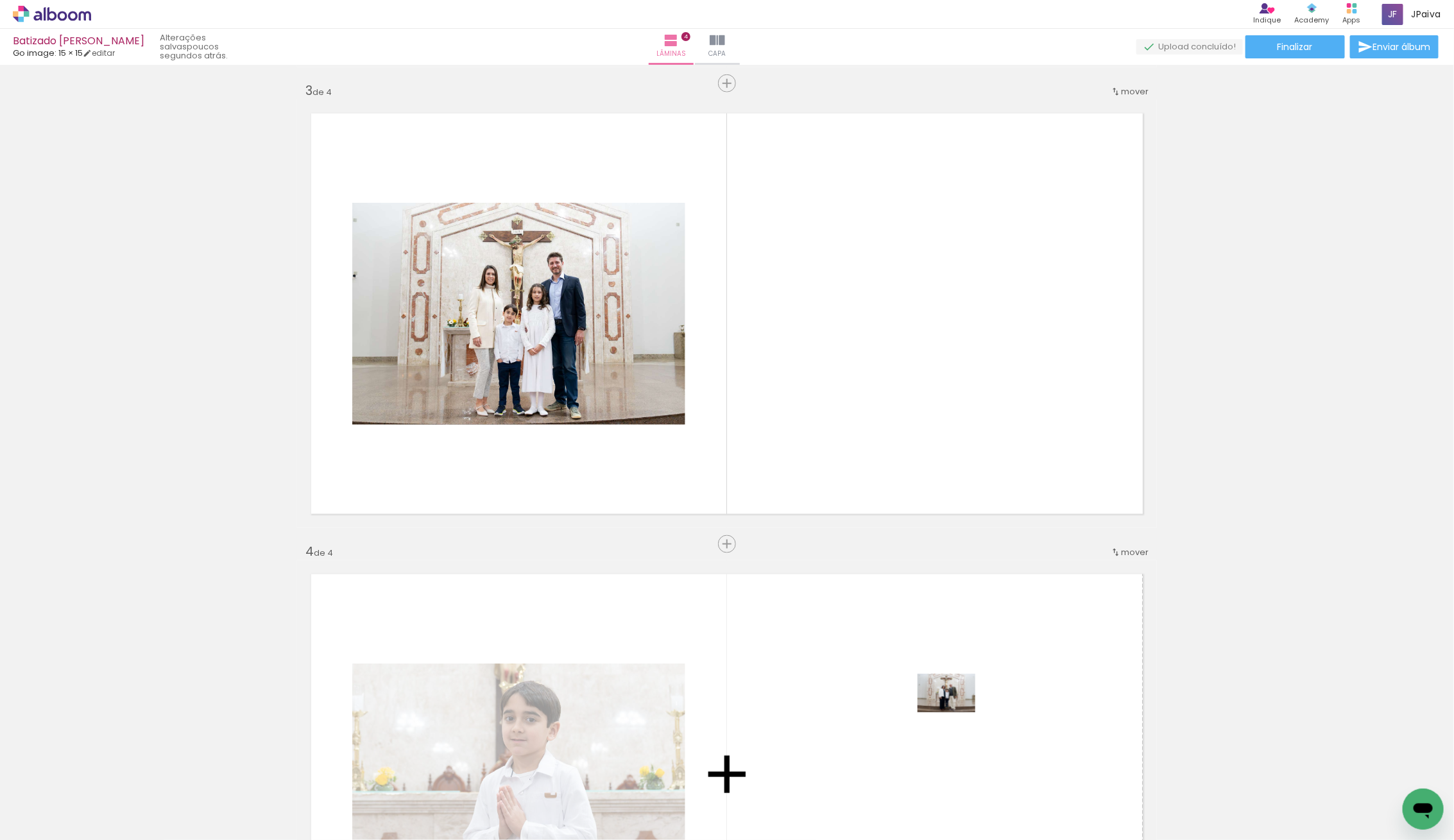
click at [956, 712] on quentale-workspace at bounding box center [727, 420] width 1454 height 840
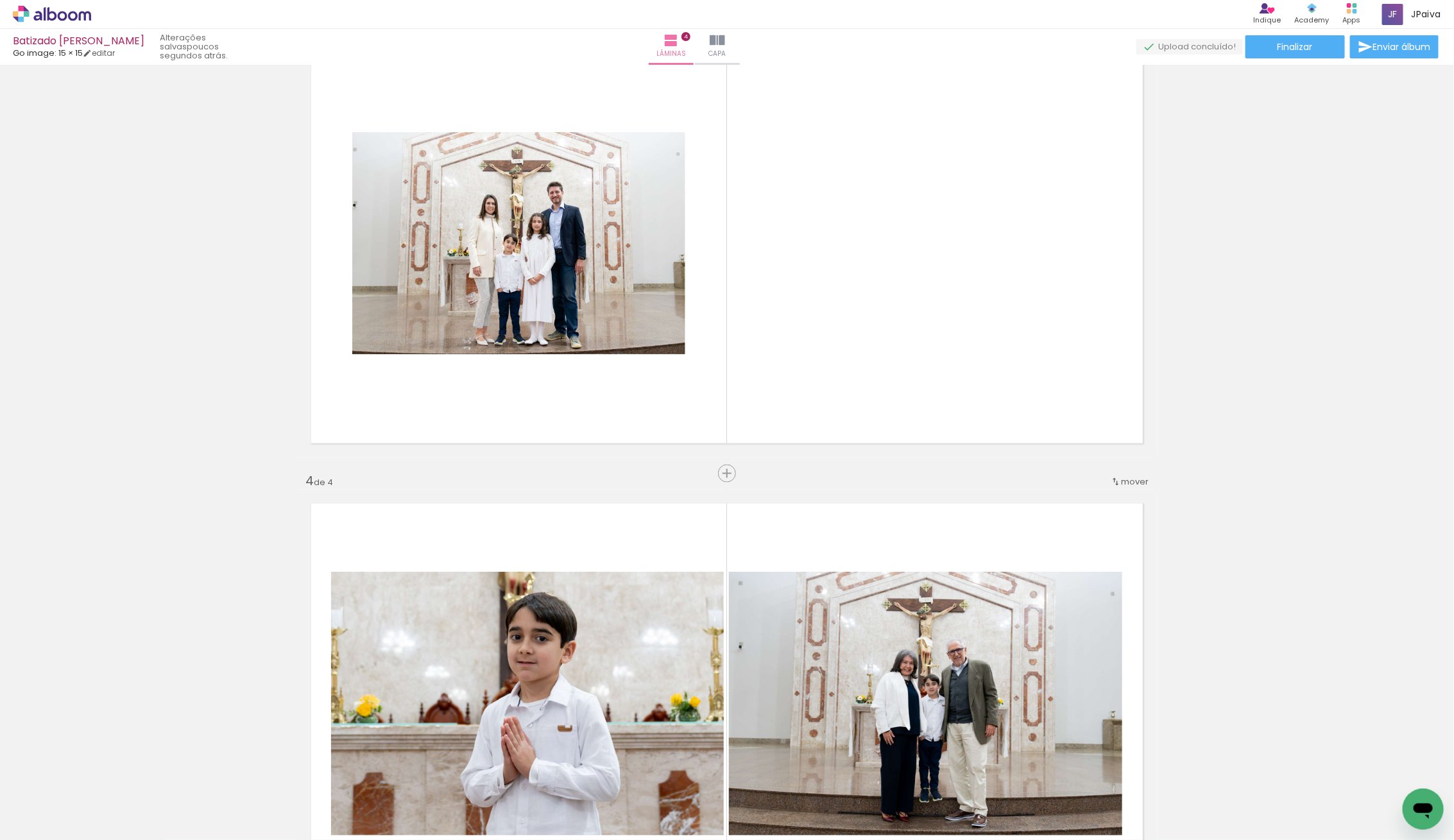
scroll to position [980, 0]
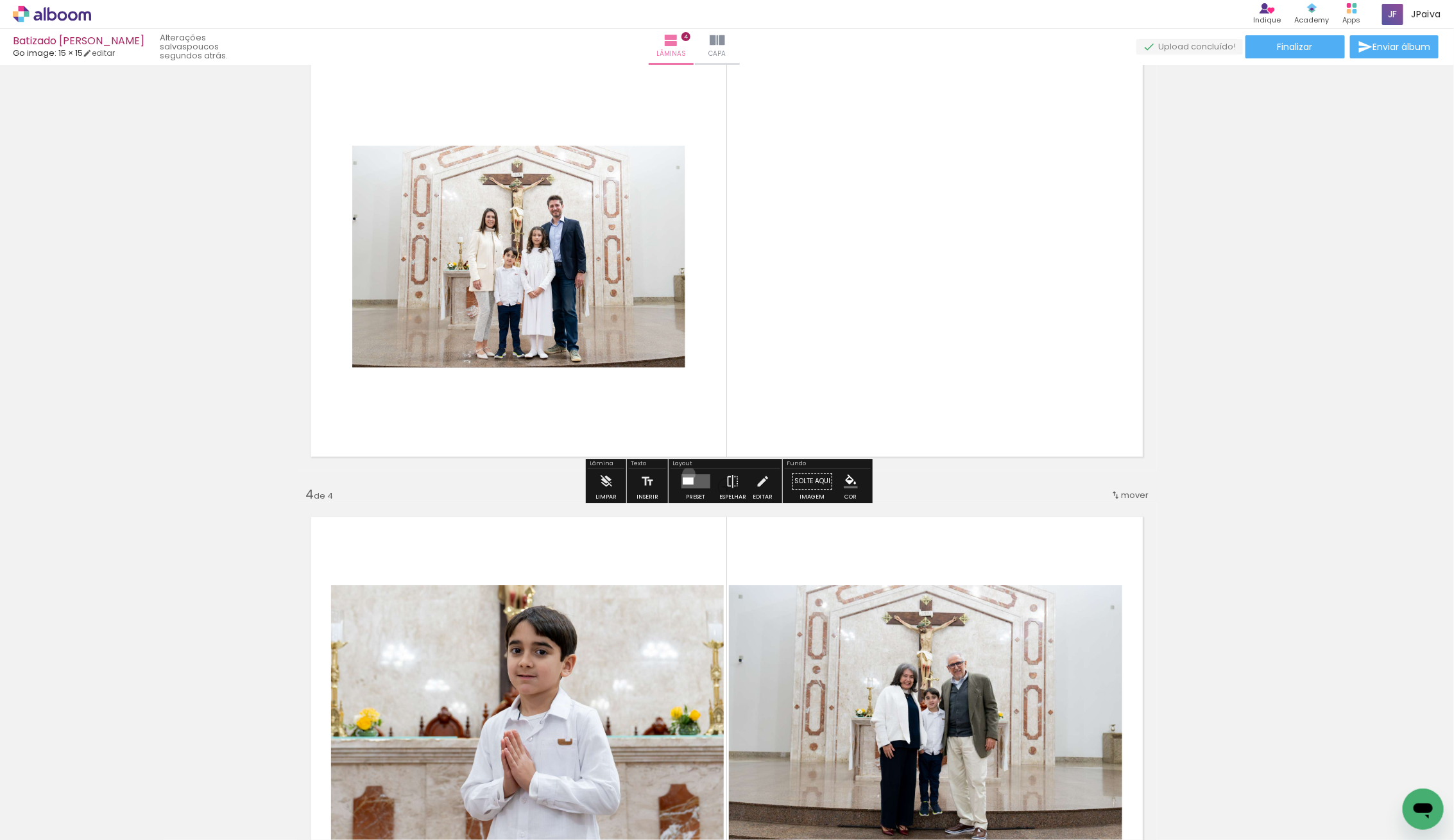
click at [686, 475] on quentale-layouter at bounding box center [695, 481] width 28 height 14
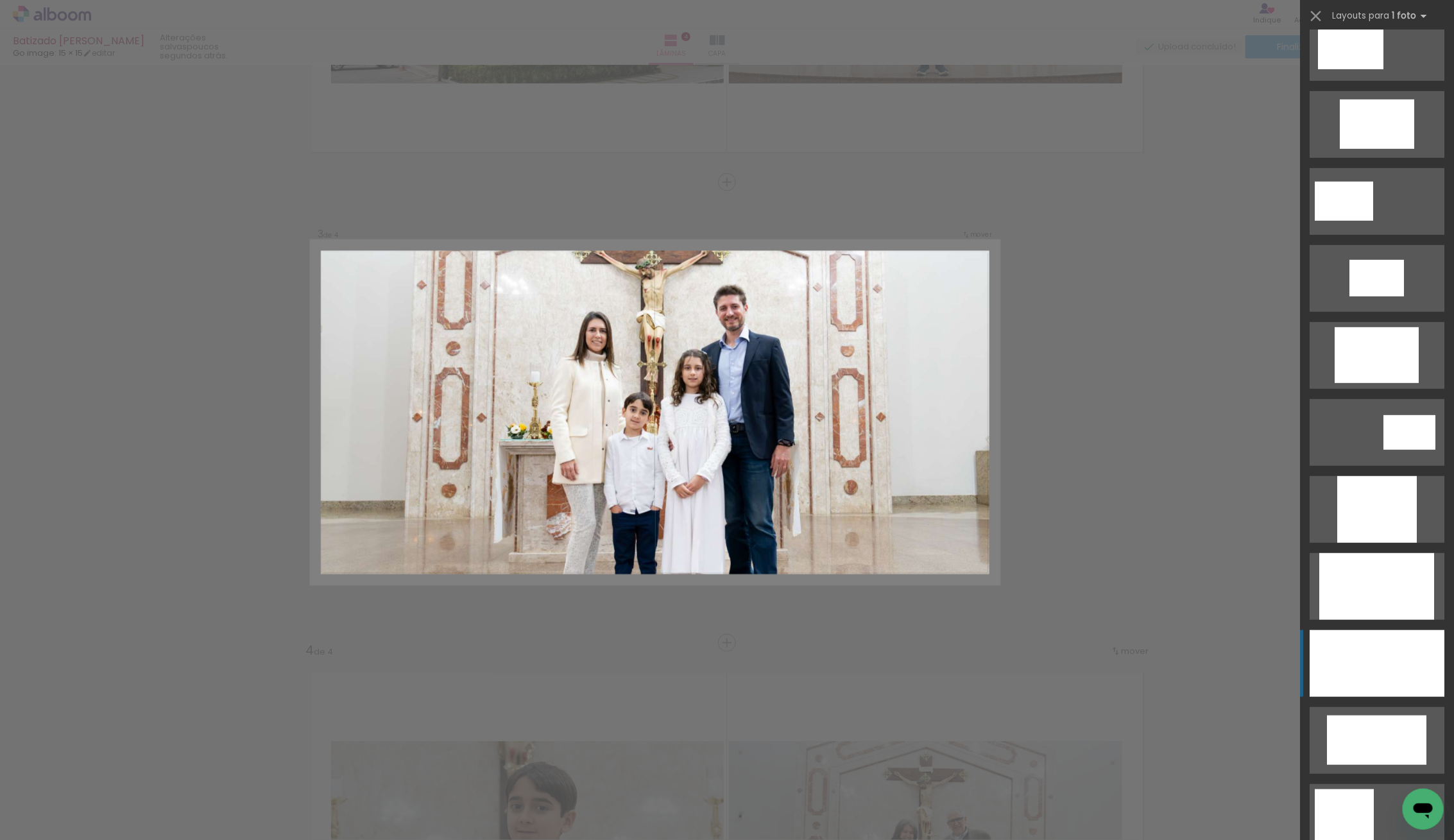
scroll to position [339, 0]
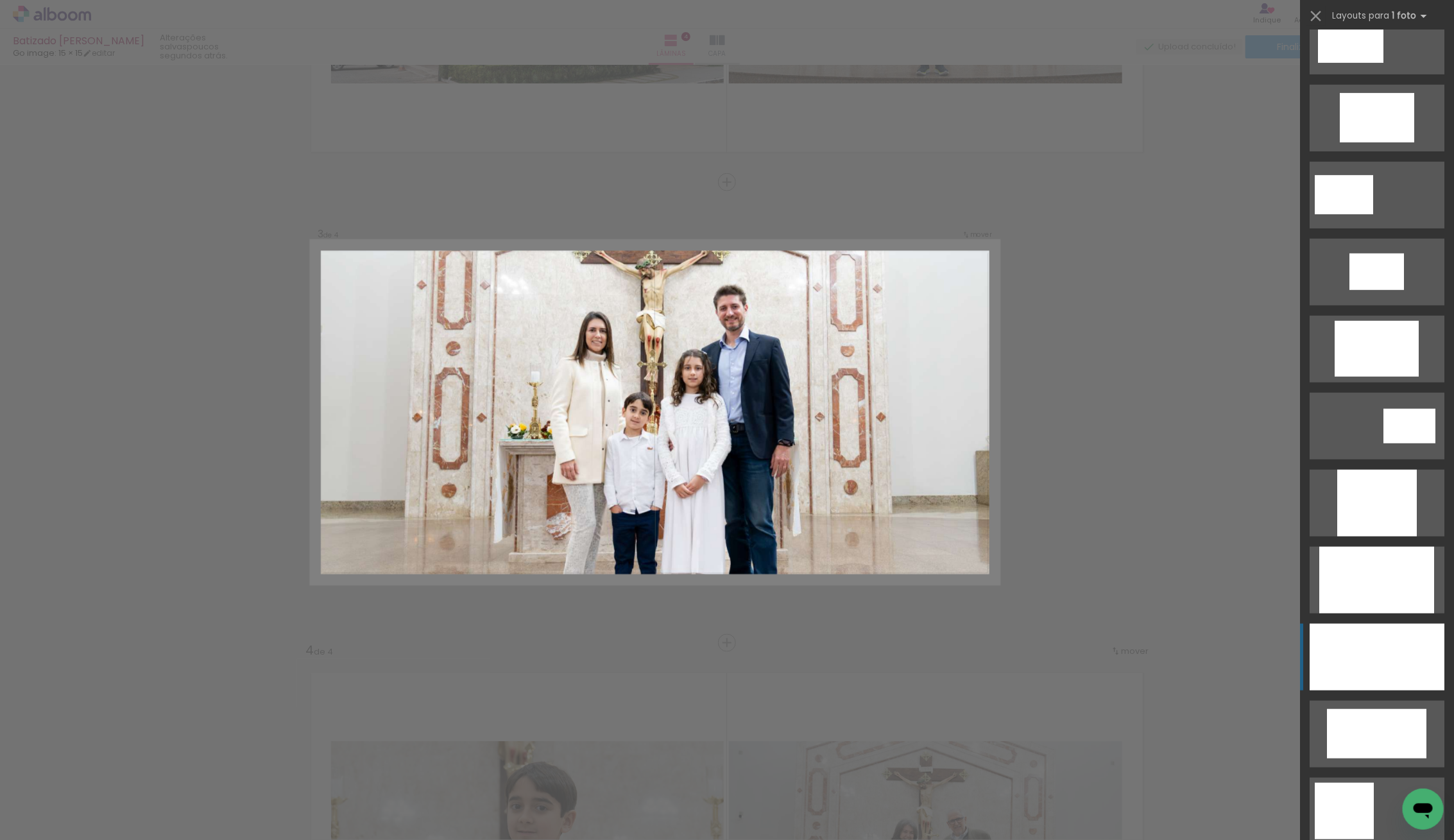
drag, startPoint x: 1370, startPoint y: 640, endPoint x: 1354, endPoint y: 630, distance: 18.9
click at [1370, 640] on div at bounding box center [1376, 657] width 135 height 67
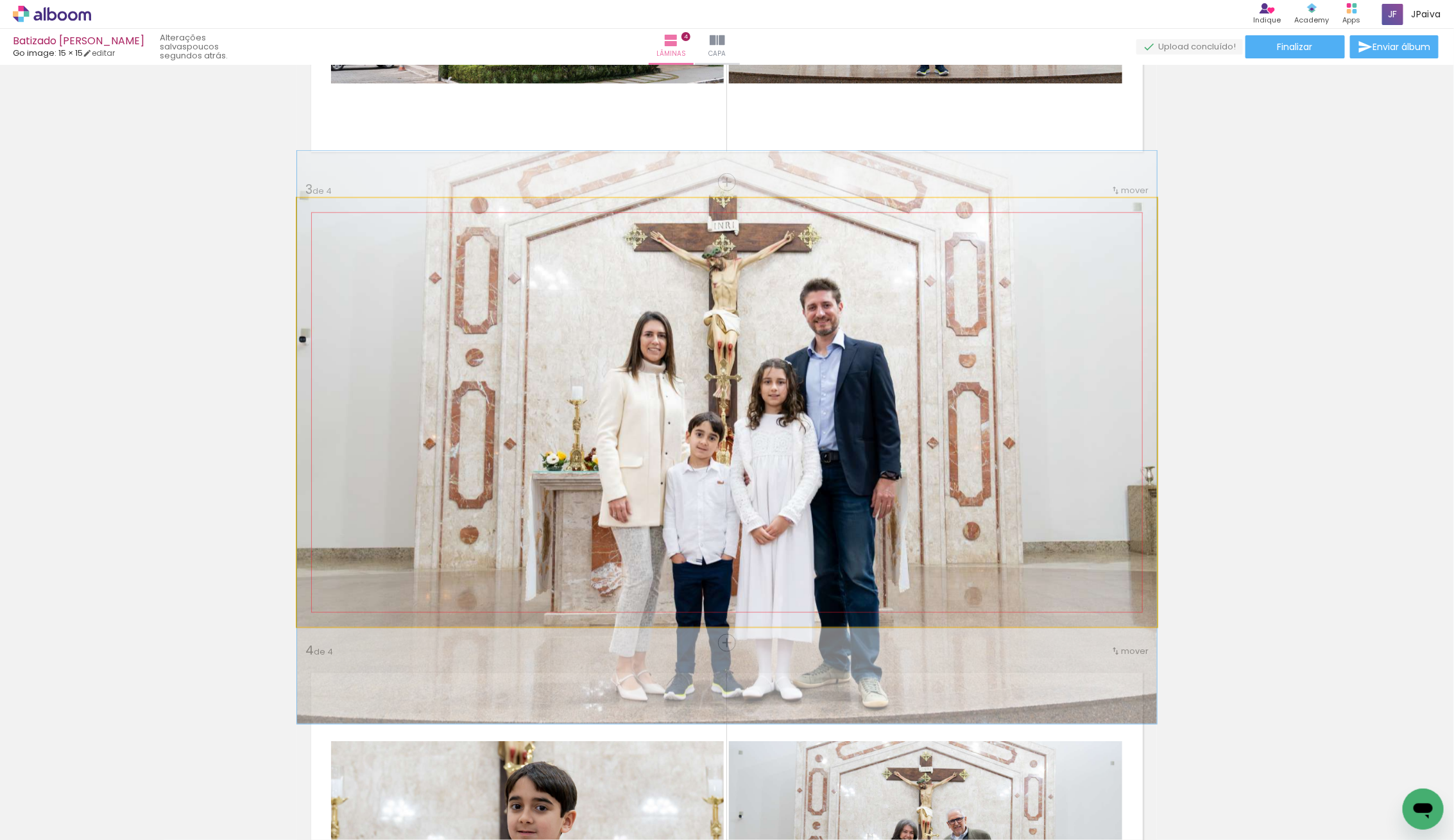
drag, startPoint x: 884, startPoint y: 449, endPoint x: 878, endPoint y: 475, distance: 26.7
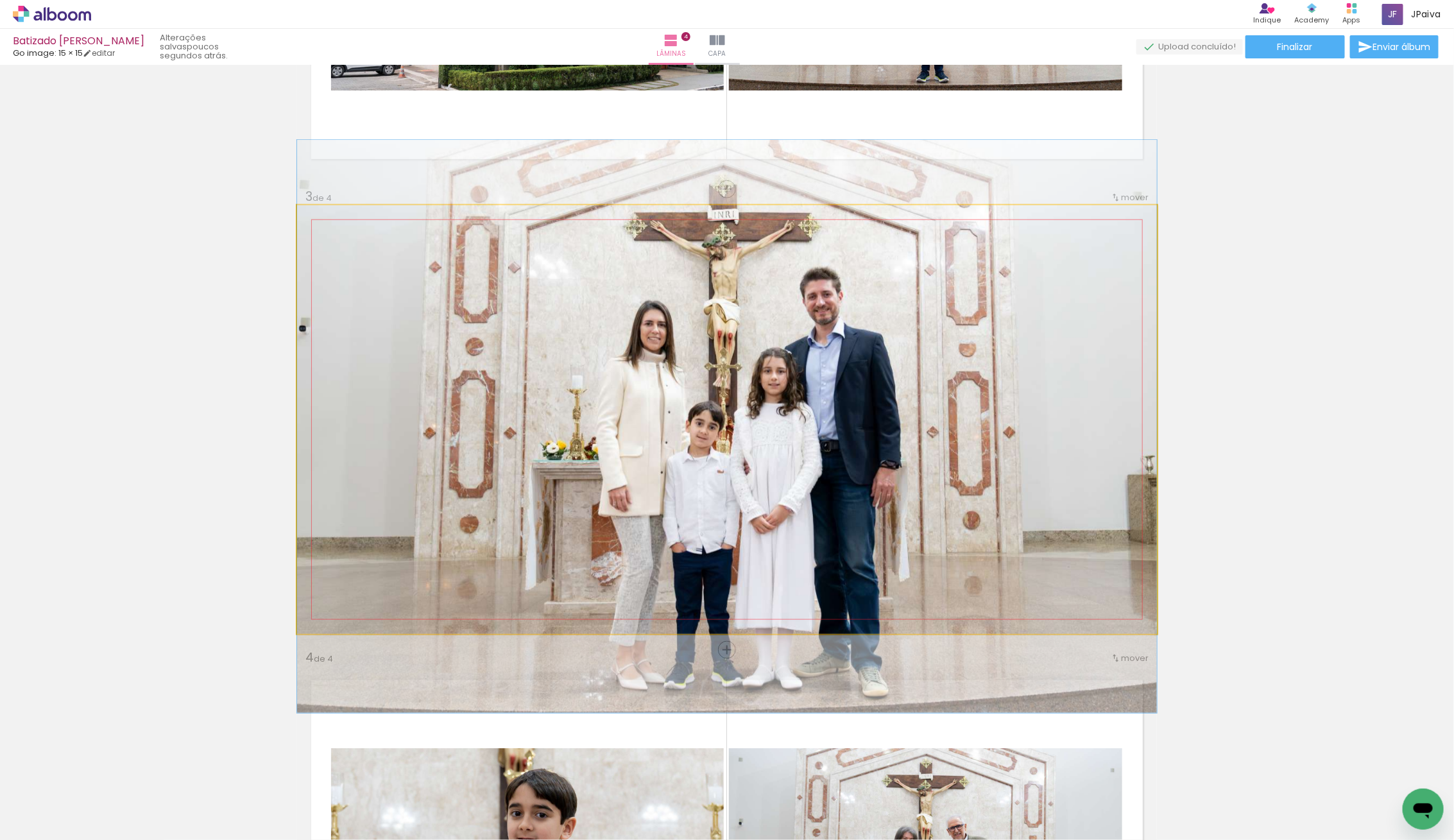
drag, startPoint x: 878, startPoint y: 475, endPoint x: 877, endPoint y: 456, distance: 19.0
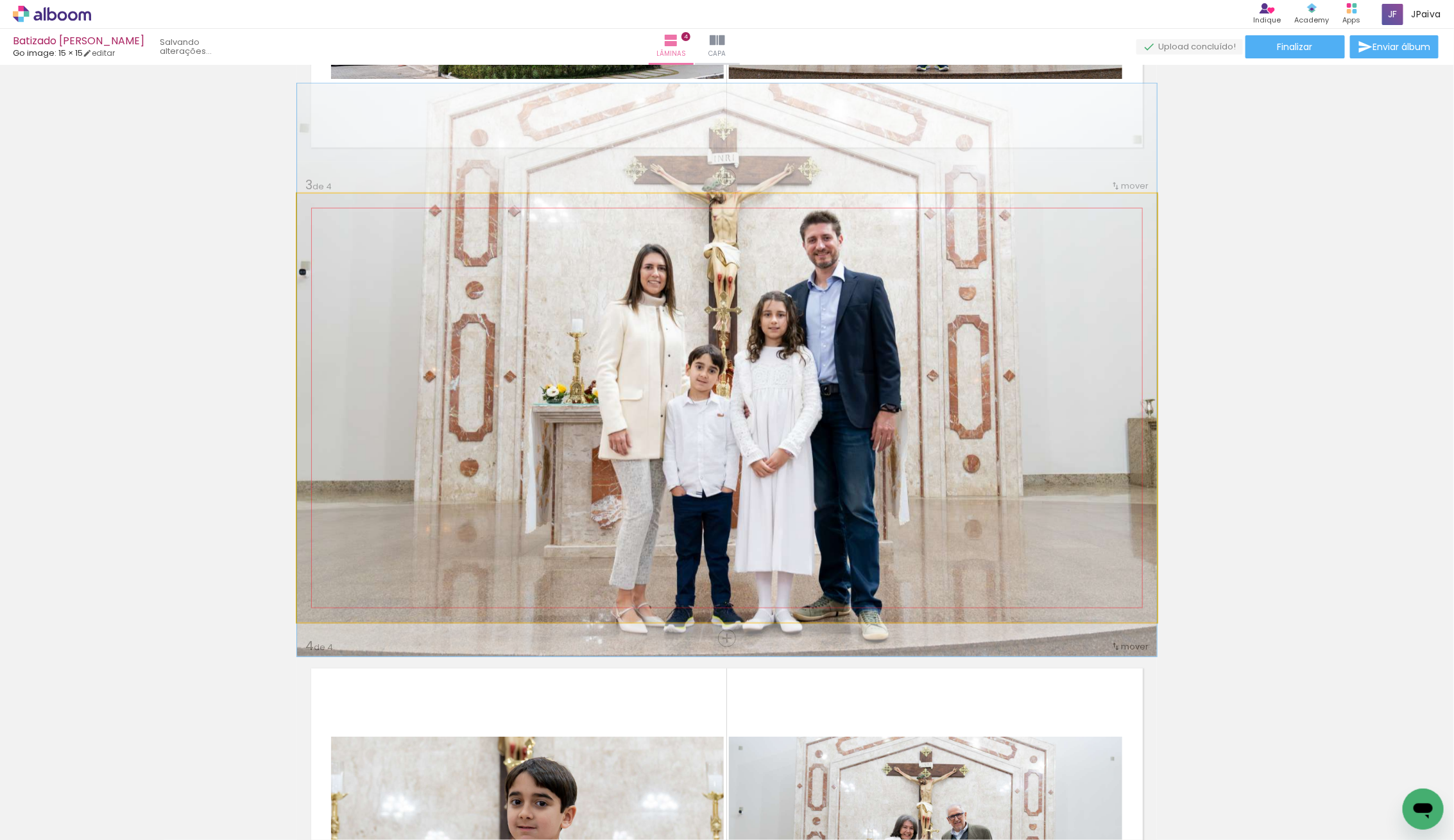
drag, startPoint x: 875, startPoint y: 518, endPoint x: 887, endPoint y: 475, distance: 44.6
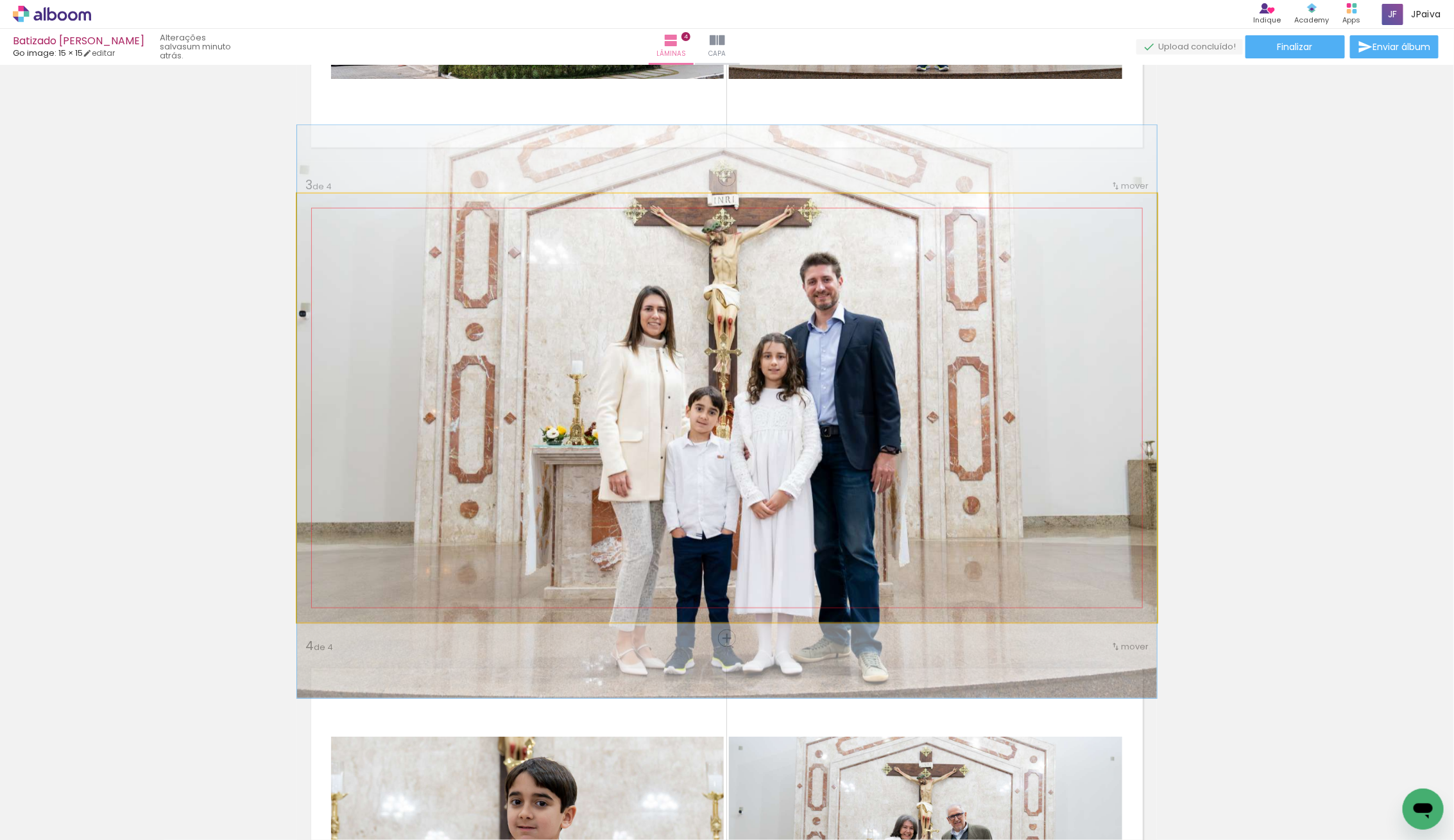
drag, startPoint x: 887, startPoint y: 475, endPoint x: 889, endPoint y: 516, distance: 41.0
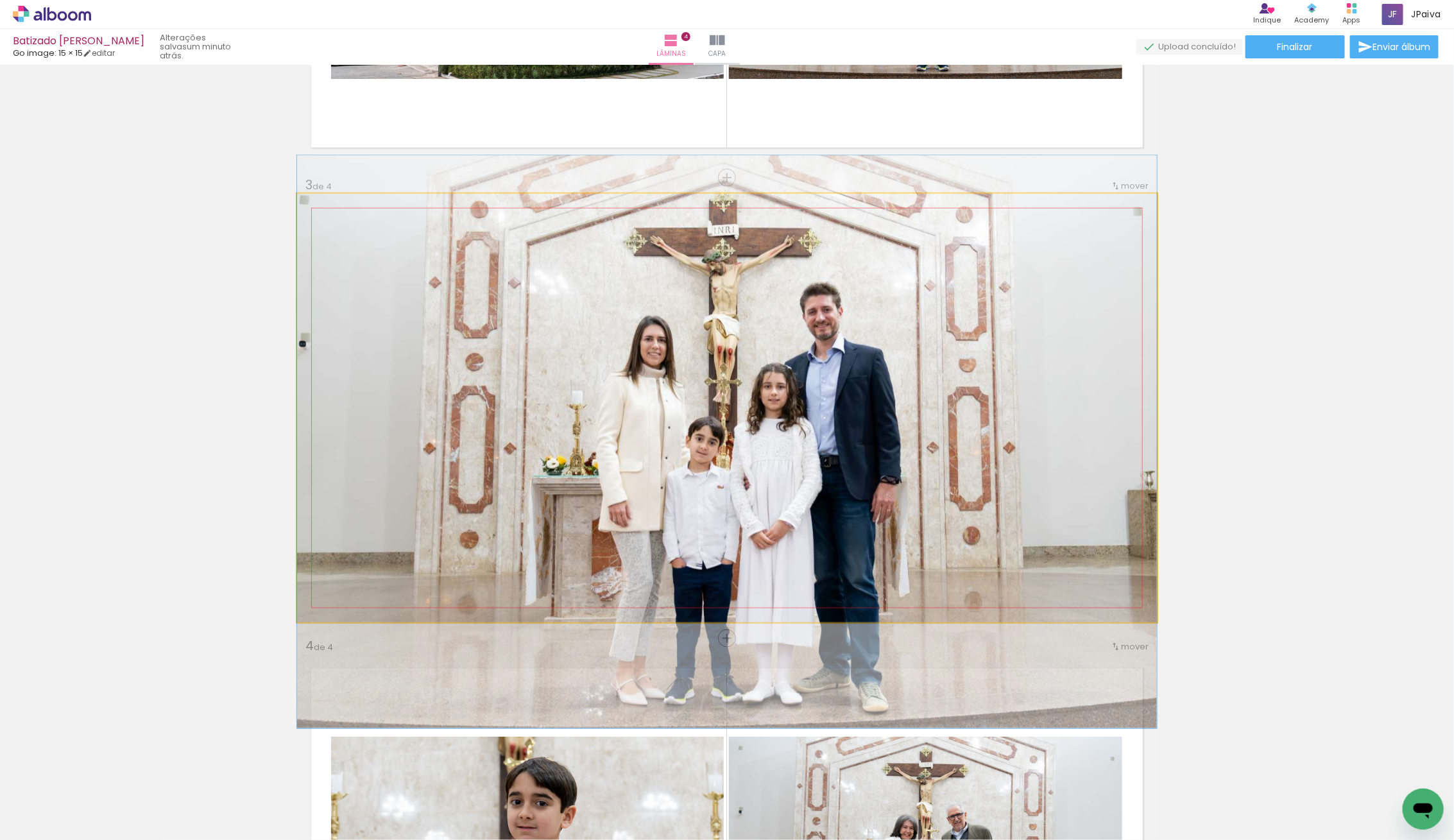
drag, startPoint x: 839, startPoint y: 533, endPoint x: 822, endPoint y: 564, distance: 35.4
click at [823, 564] on div at bounding box center [726, 441] width 860 height 573
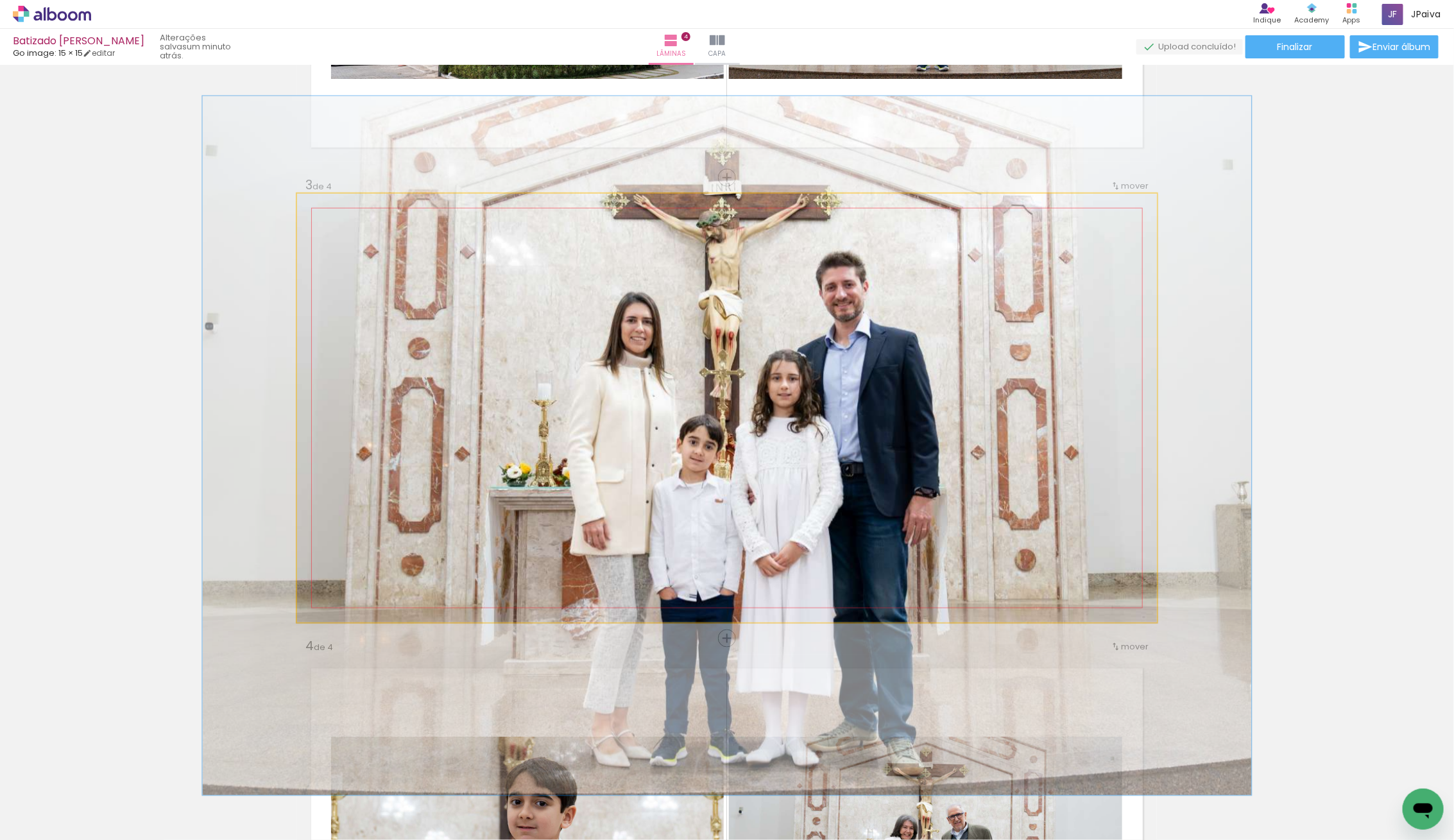
click at [341, 213] on div at bounding box center [352, 206] width 50 height 21
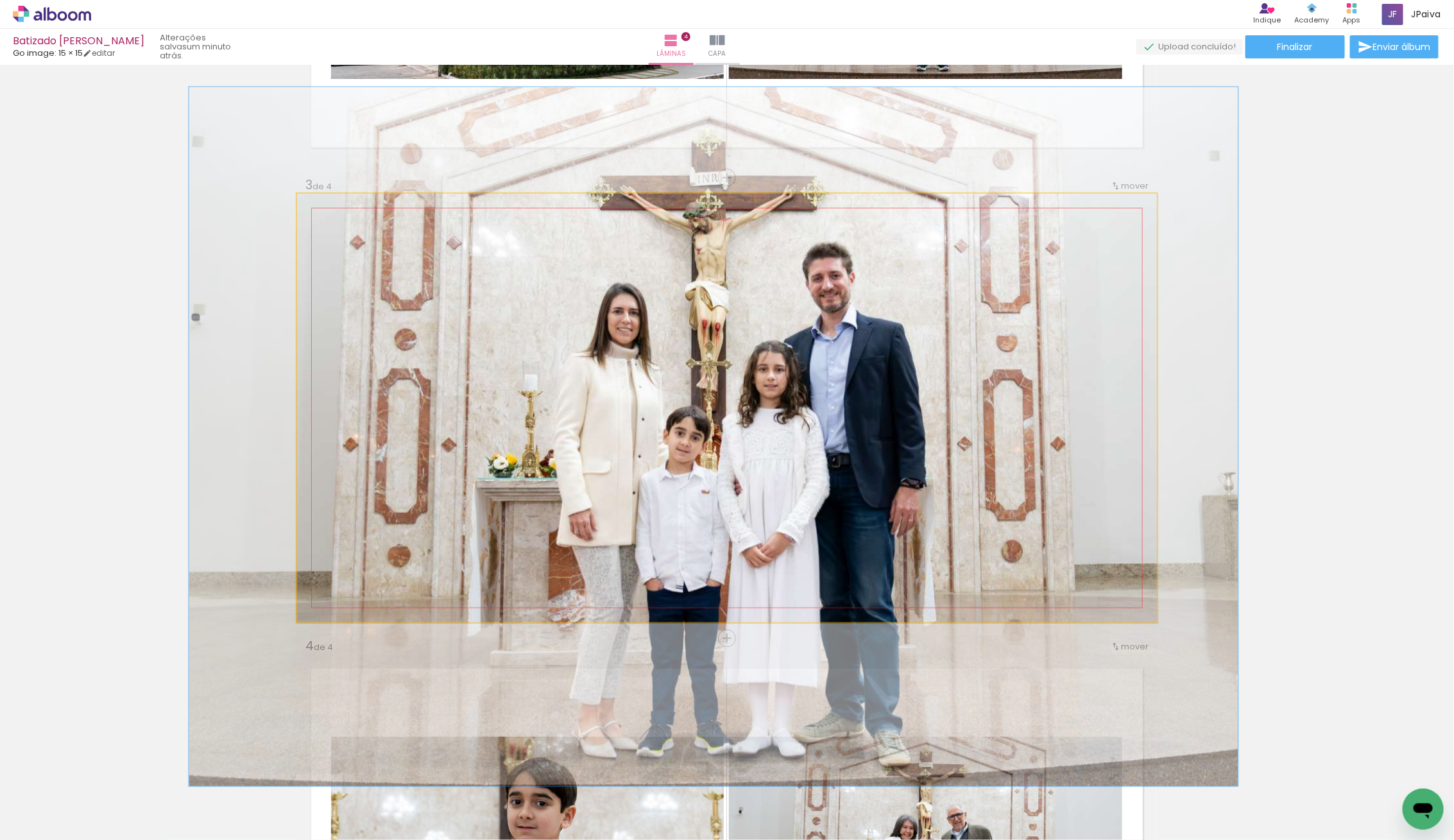
drag, startPoint x: 445, startPoint y: 284, endPoint x: 431, endPoint y: 274, distance: 17.2
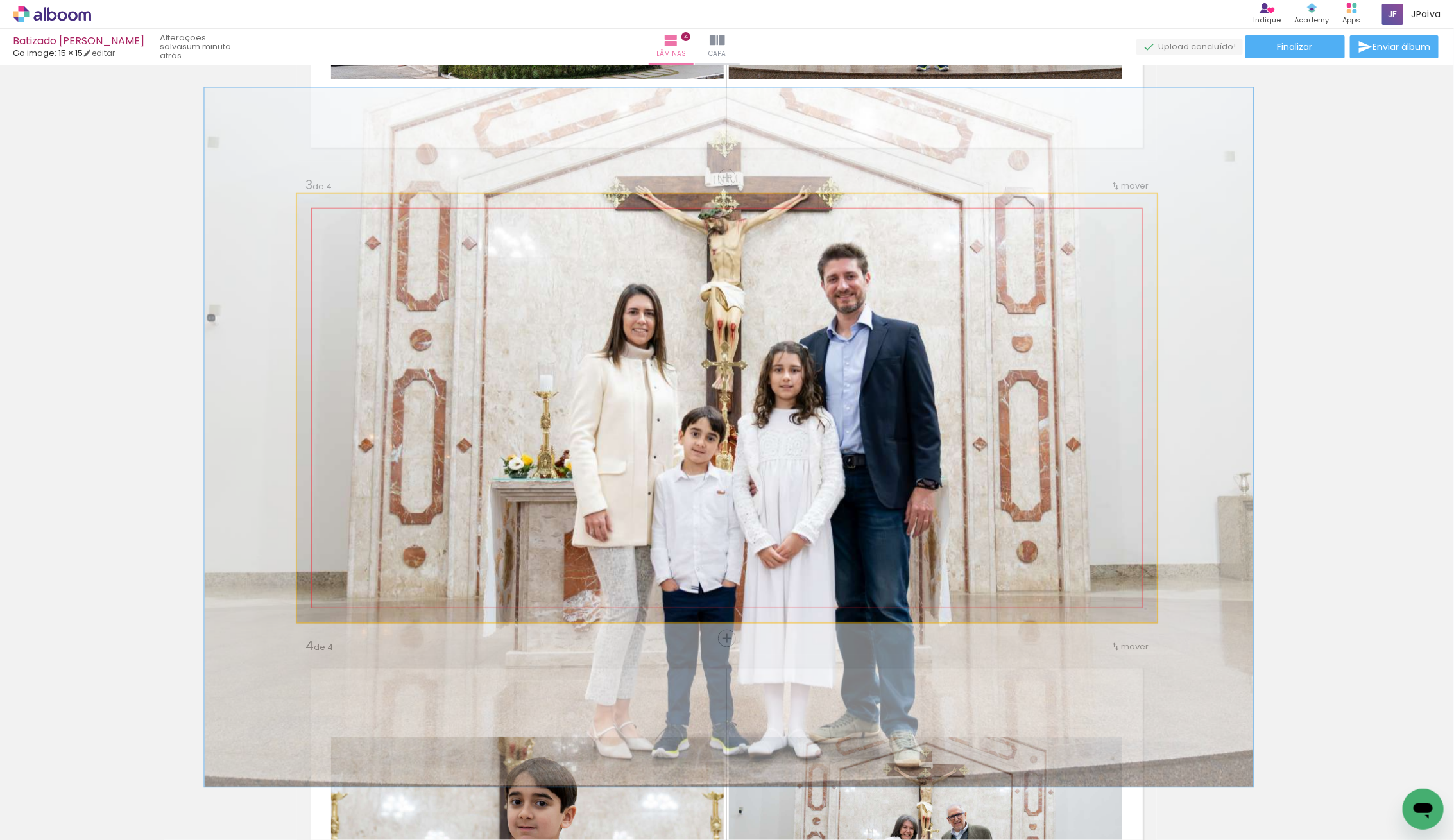
drag, startPoint x: 417, startPoint y: 281, endPoint x: 429, endPoint y: 281, distance: 12.0
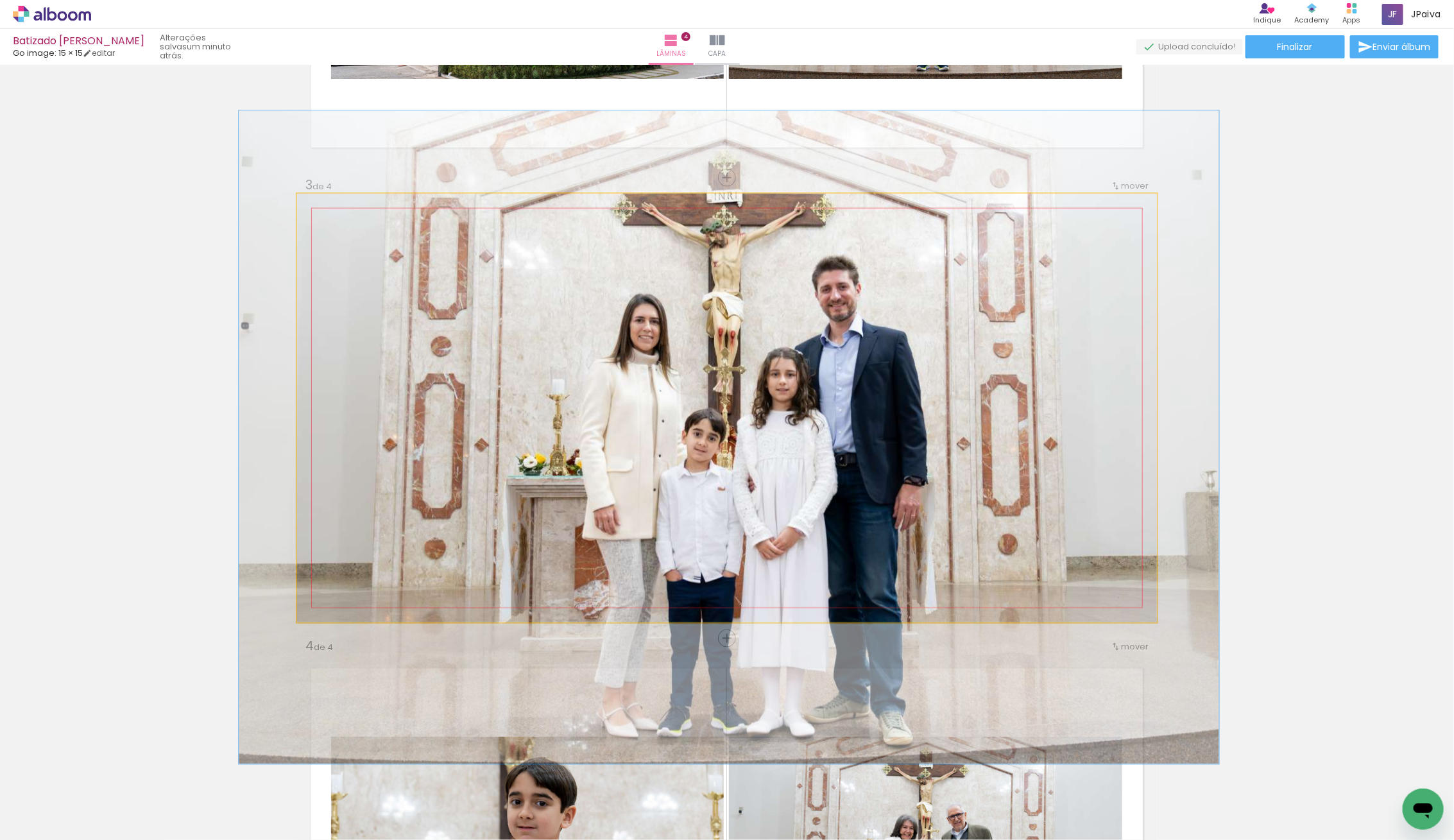
type paper-slider "114"
click at [341, 205] on div at bounding box center [334, 206] width 21 height 21
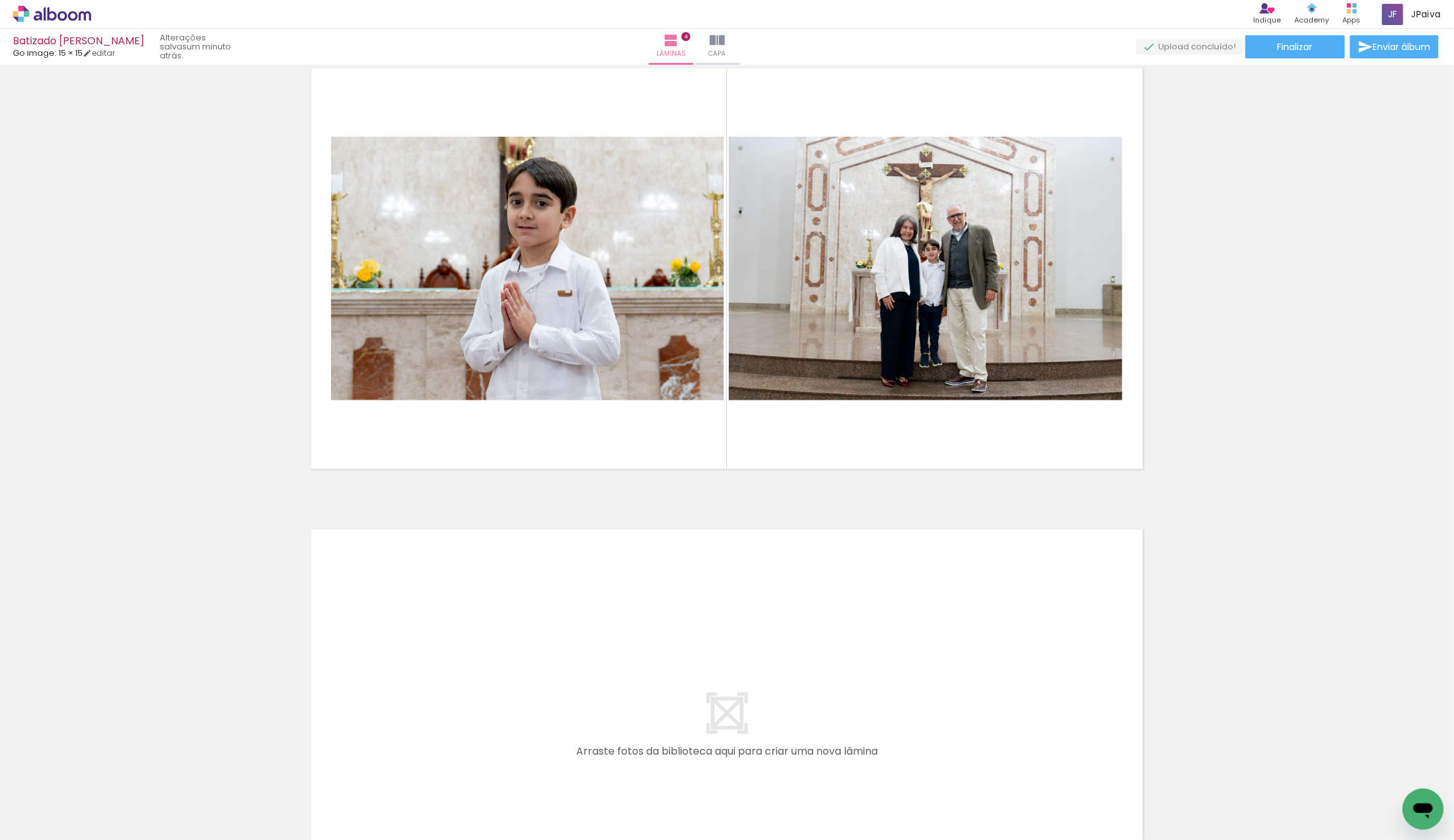
scroll to position [1484, 0]
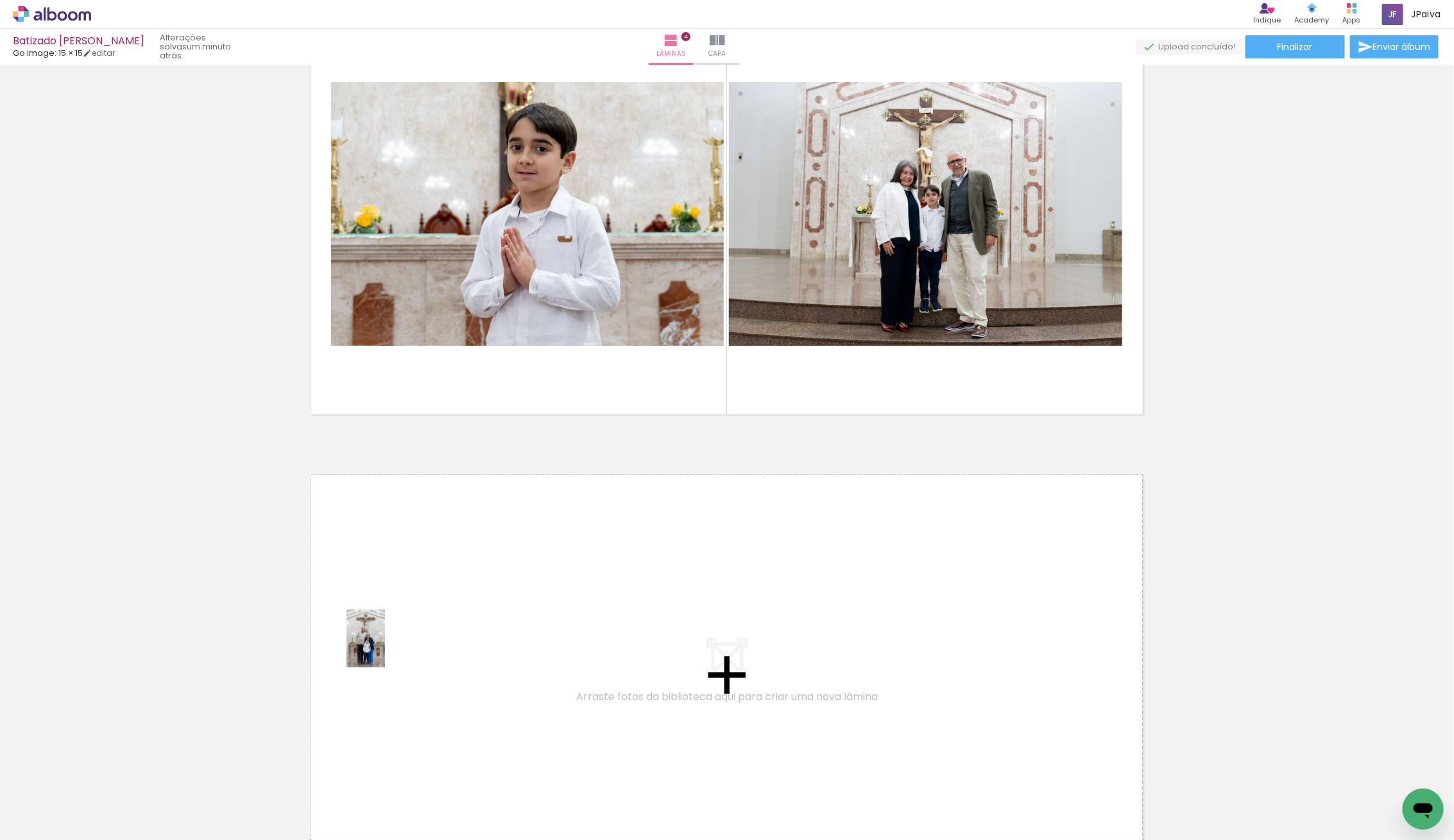
click at [382, 645] on quentale-workspace at bounding box center [727, 420] width 1454 height 840
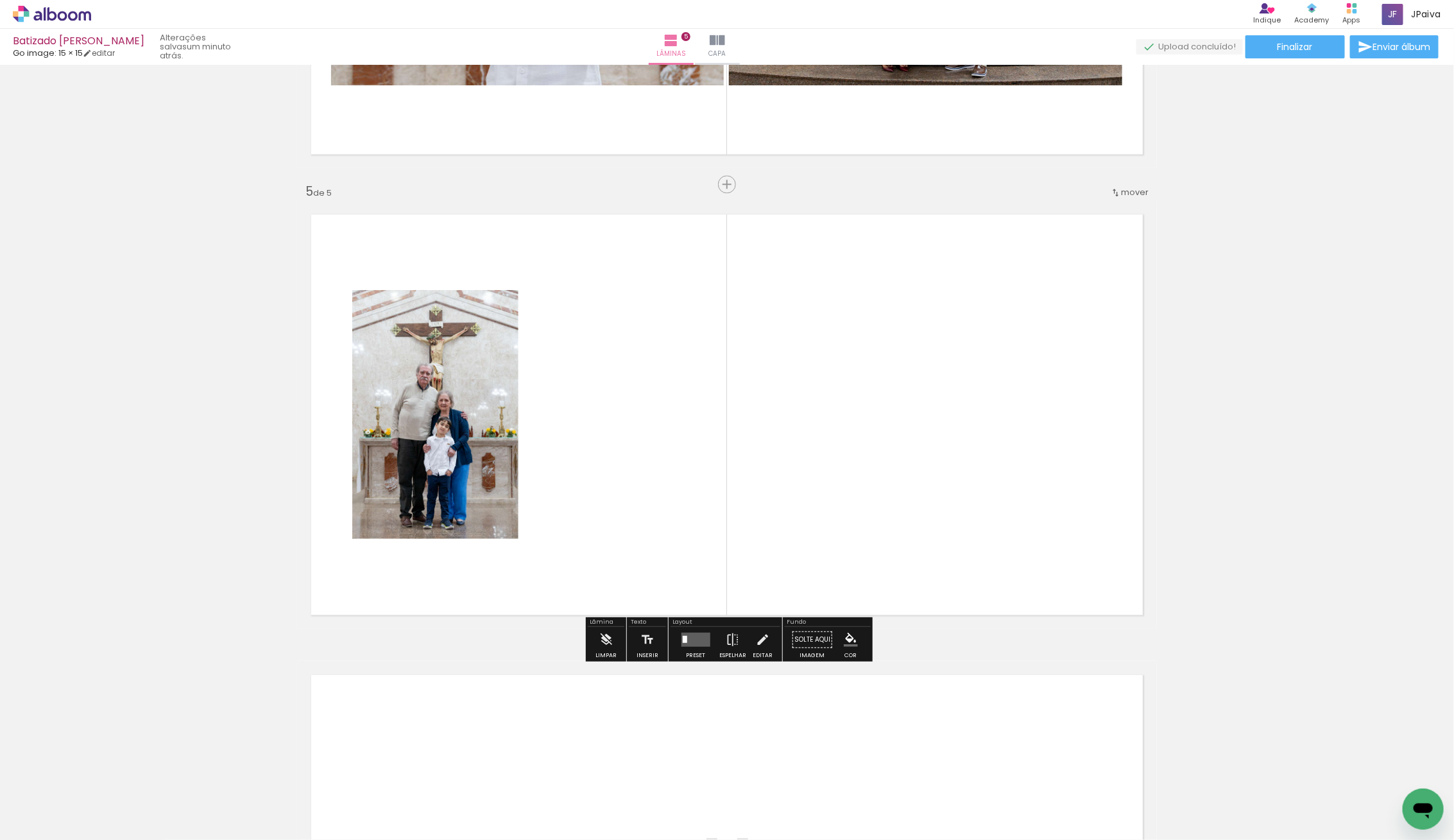
scroll to position [1746, 0]
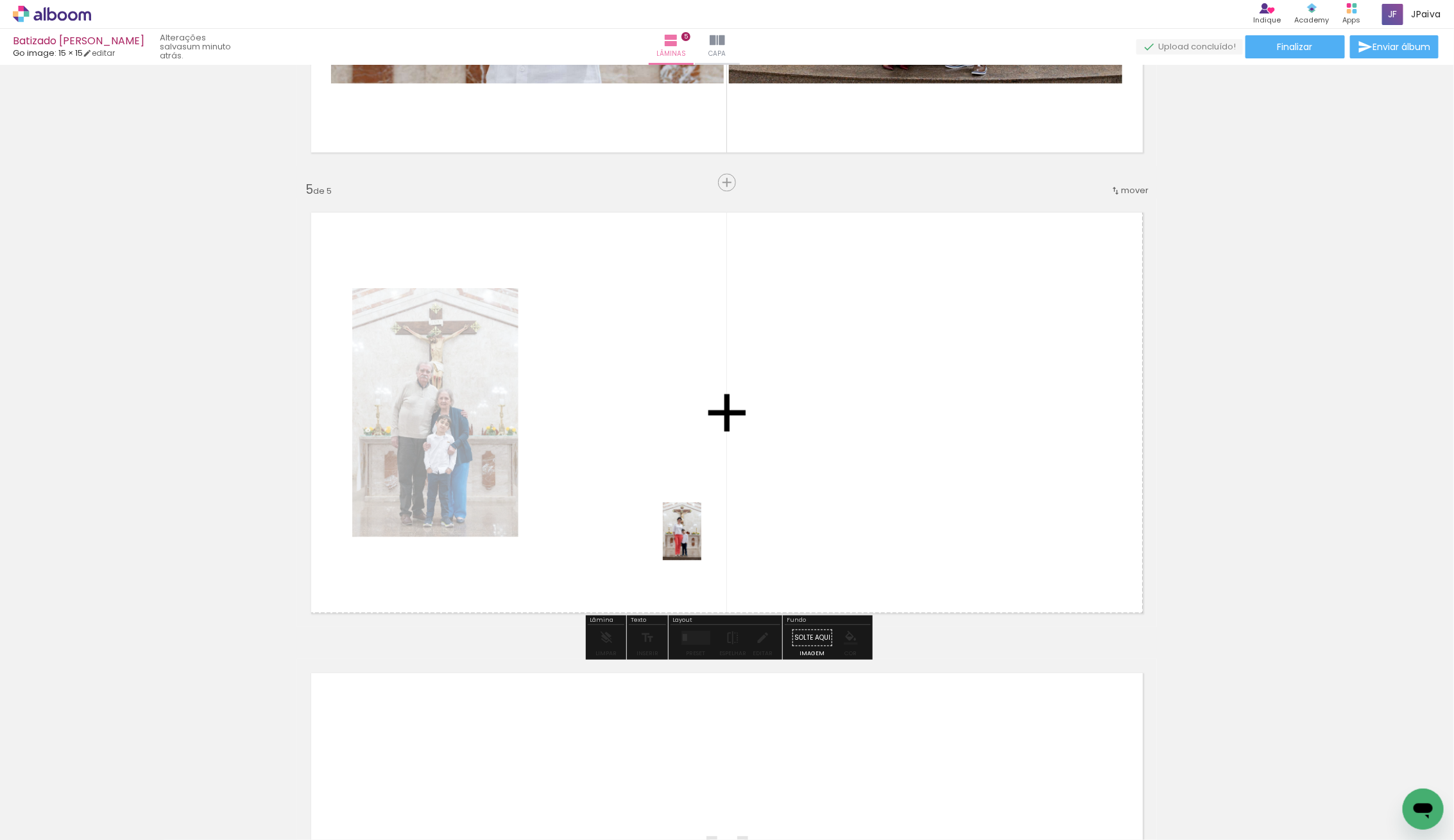
drag, startPoint x: 161, startPoint y: 781, endPoint x: 709, endPoint y: 537, distance: 599.9
click at [703, 540] on quentale-workspace at bounding box center [727, 420] width 1454 height 840
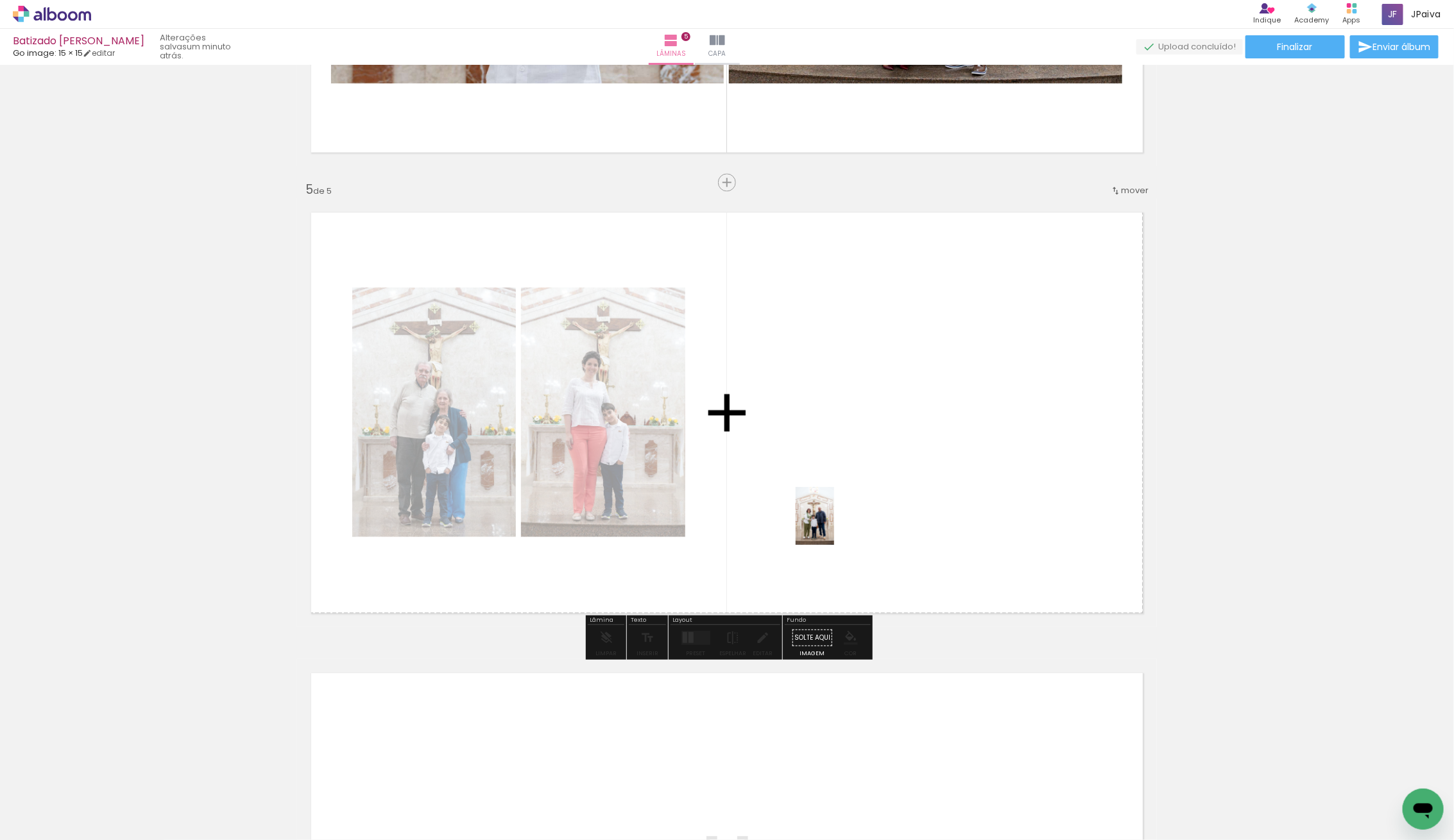
drag, startPoint x: 192, startPoint y: 766, endPoint x: 865, endPoint y: 518, distance: 717.2
click at [865, 518] on quentale-workspace at bounding box center [727, 420] width 1454 height 840
